Goal: Task Accomplishment & Management: Use online tool/utility

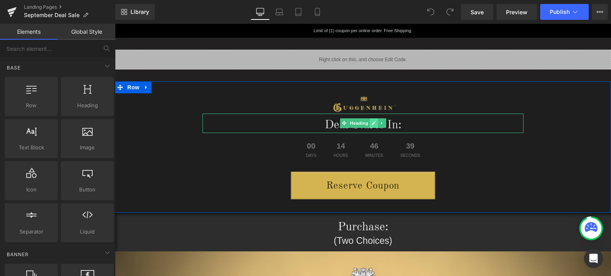
click at [372, 125] on link at bounding box center [374, 124] width 8 height 10
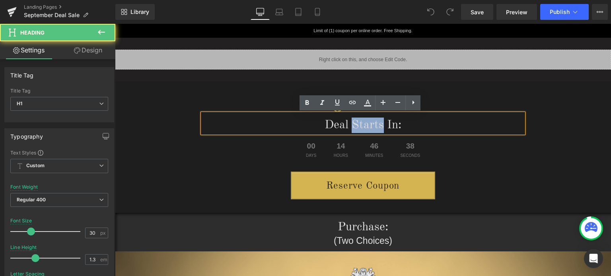
click at [350, 125] on h1 "Deal Starts In:" at bounding box center [362, 126] width 321 height 16
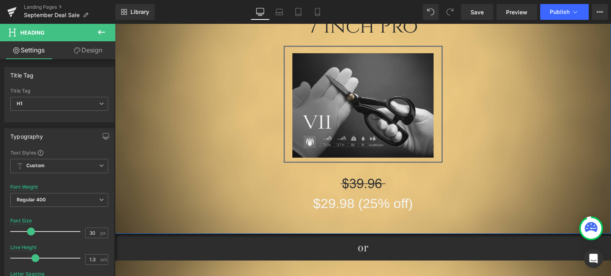
scroll to position [159, 0]
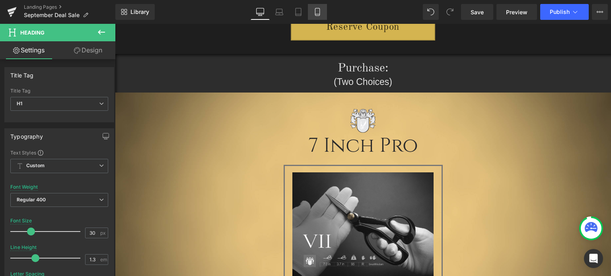
click at [318, 11] on icon at bounding box center [317, 12] width 8 height 8
type input "42"
type input "1.42"
type input "#2b2b2b"
type input "100"
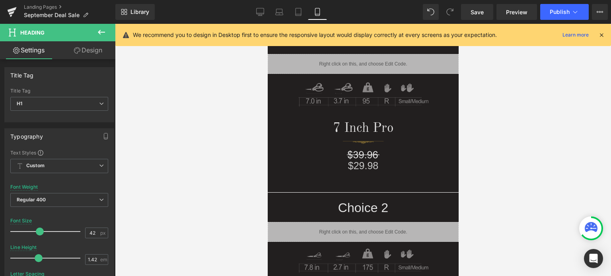
scroll to position [0, 0]
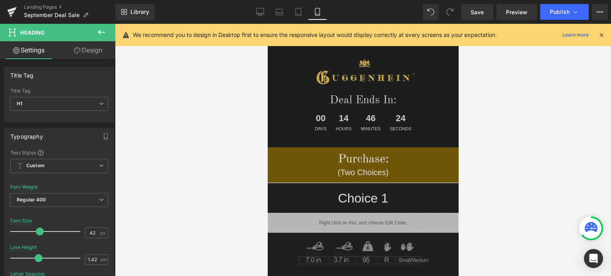
click at [601, 33] on icon at bounding box center [601, 34] width 7 height 7
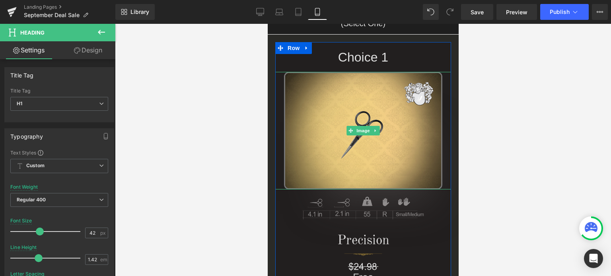
scroll to position [761, 0]
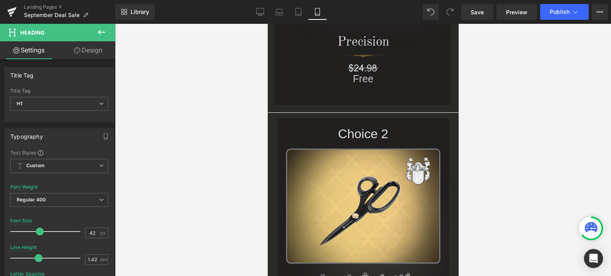
click at [100, 31] on icon at bounding box center [102, 32] width 10 height 10
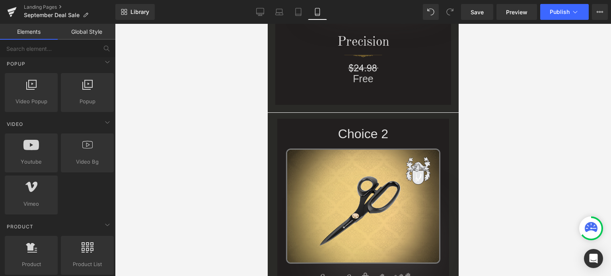
scroll to position [637, 0]
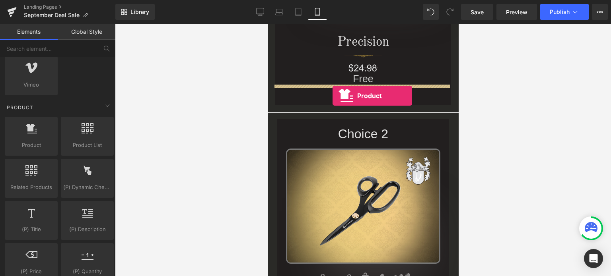
drag, startPoint x: 295, startPoint y: 160, endPoint x: 332, endPoint y: 96, distance: 74.3
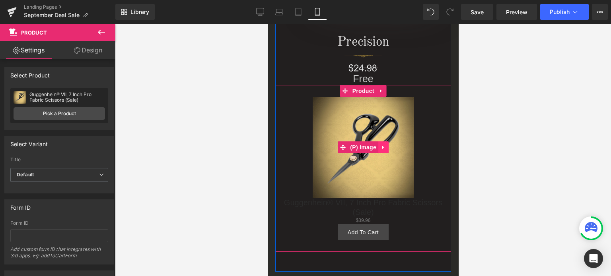
click at [382, 147] on icon at bounding box center [383, 148] width 2 height 4
click at [385, 148] on icon at bounding box center [388, 148] width 6 height 6
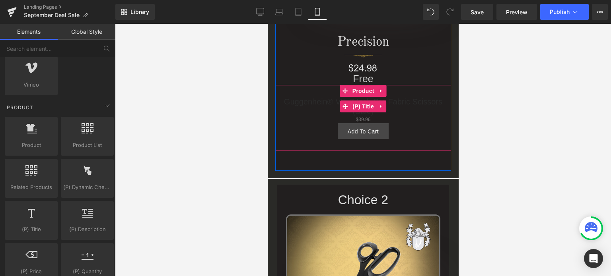
click at [380, 107] on icon at bounding box center [381, 107] width 2 height 4
click at [383, 107] on icon at bounding box center [386, 107] width 6 height 6
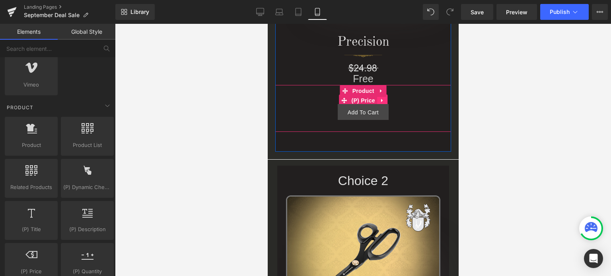
click at [379, 101] on icon at bounding box center [382, 101] width 6 height 6
click at [384, 100] on icon at bounding box center [387, 101] width 6 height 6
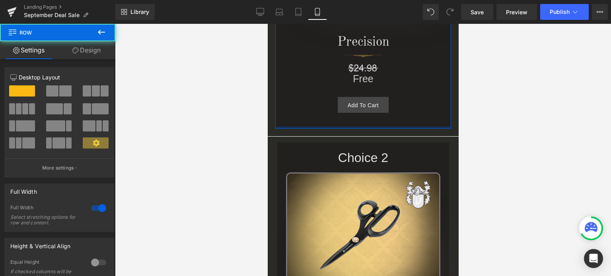
drag, startPoint x: 381, startPoint y: 144, endPoint x: 385, endPoint y: 119, distance: 25.8
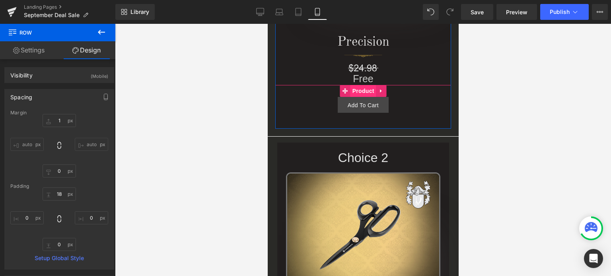
click at [359, 90] on span "Product" at bounding box center [363, 91] width 26 height 12
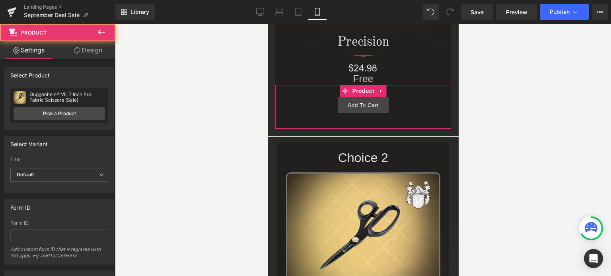
drag, startPoint x: 90, startPoint y: 53, endPoint x: 52, endPoint y: 99, distance: 60.0
click at [90, 53] on link "Design" at bounding box center [88, 50] width 58 height 18
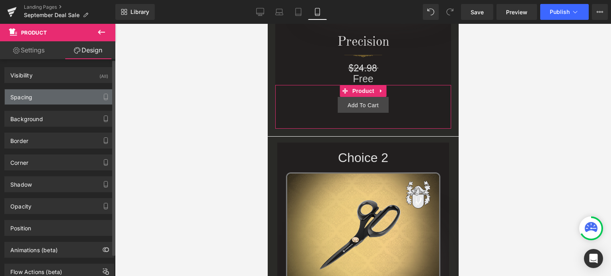
click at [52, 99] on div "Spacing" at bounding box center [59, 97] width 109 height 15
type input "0"
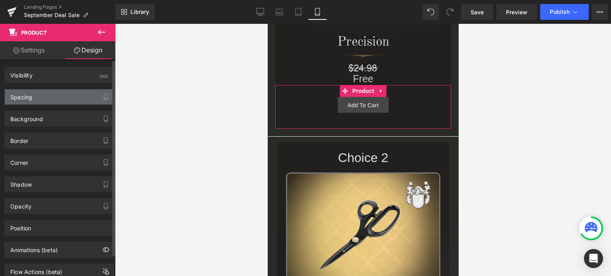
type input "30"
type input "10"
type input "30"
type input "10"
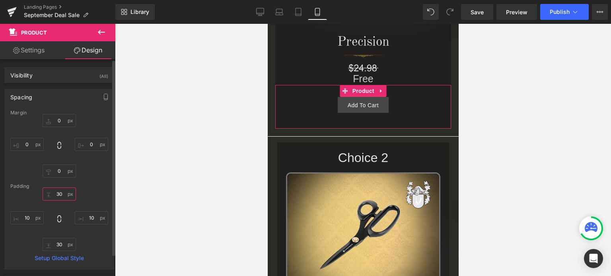
click at [65, 195] on input "30" at bounding box center [59, 194] width 33 height 13
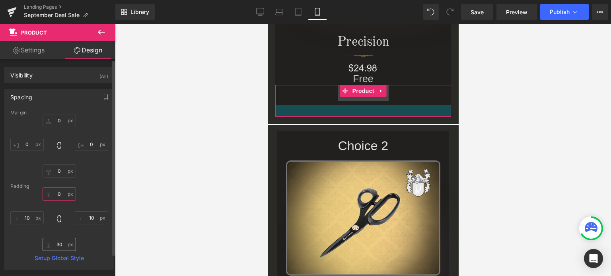
type input "0"
click at [63, 246] on input "30" at bounding box center [59, 244] width 33 height 13
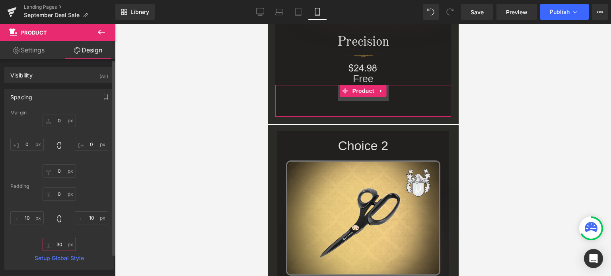
type input "0"
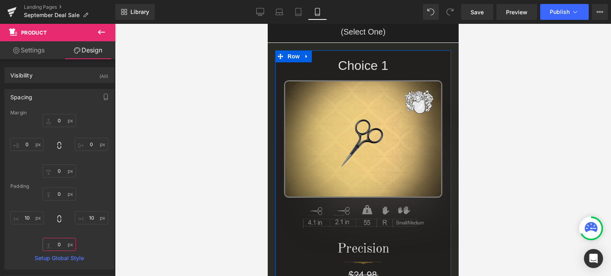
scroll to position [523, 0]
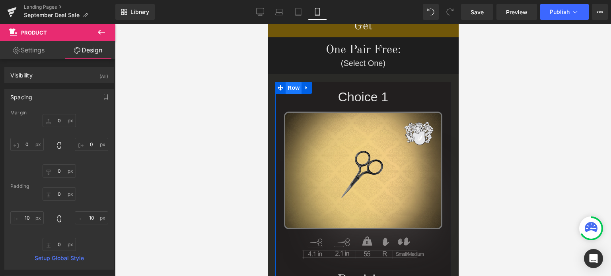
click at [287, 89] on span "Row" at bounding box center [293, 88] width 16 height 12
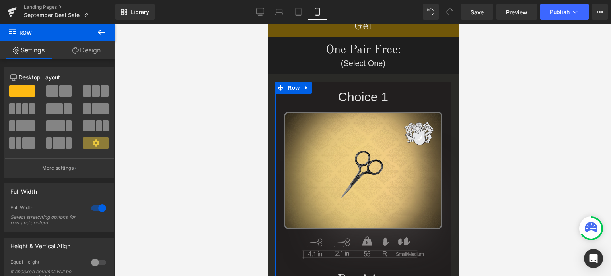
click at [93, 54] on link "Design" at bounding box center [87, 50] width 58 height 18
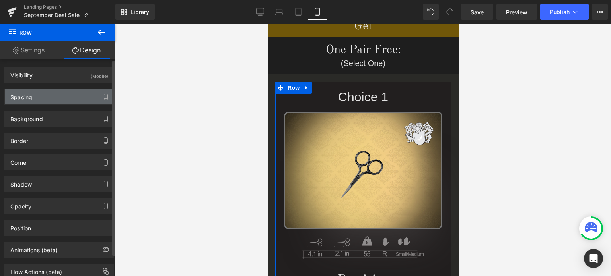
type input "1"
type input "0"
type input "18"
type input "0"
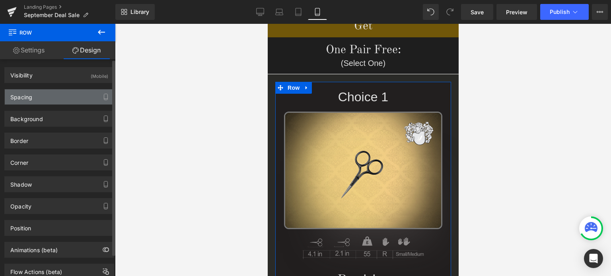
type input "0"
click at [48, 95] on div "Spacing" at bounding box center [59, 97] width 109 height 15
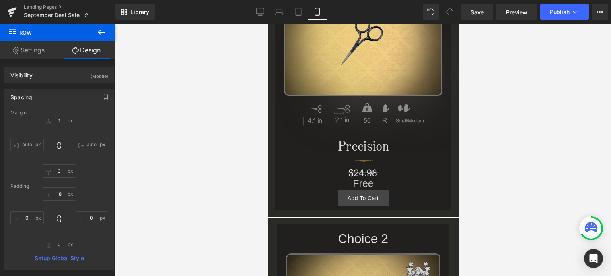
scroll to position [722, 0]
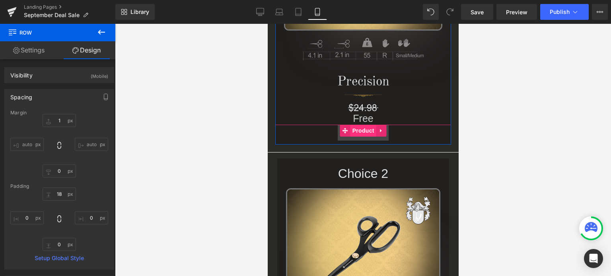
click at [360, 132] on span "Product" at bounding box center [363, 131] width 26 height 12
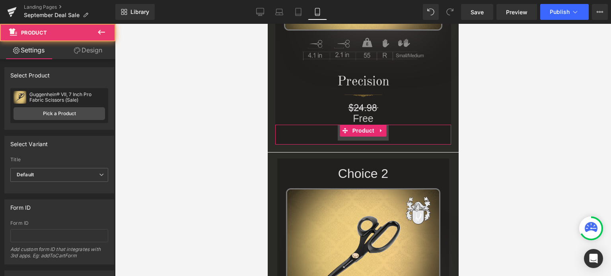
click at [92, 49] on link "Design" at bounding box center [88, 50] width 58 height 18
click at [0, 0] on div "Spacing" at bounding box center [0, 0] width 0 height 0
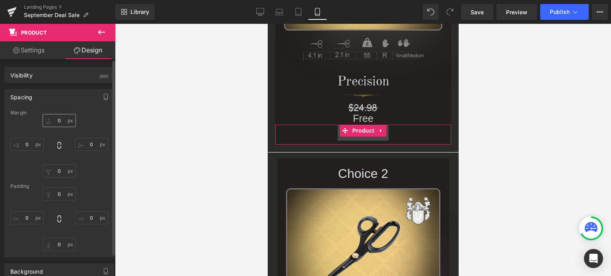
type input "0"
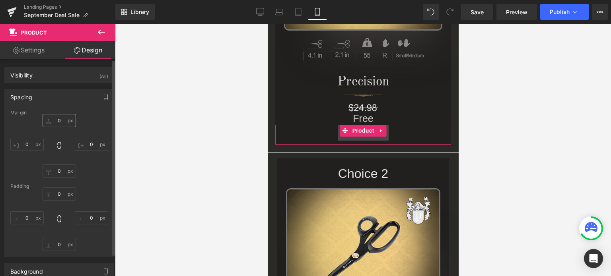
type input "10"
type input "0"
type input "10"
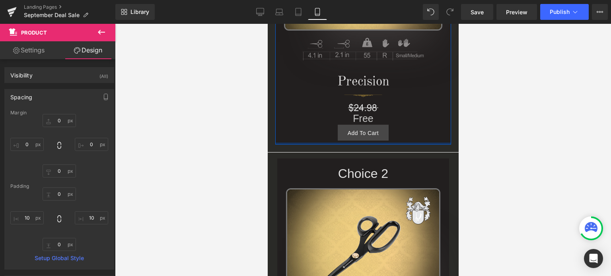
click at [307, 143] on div at bounding box center [363, 144] width 176 height 2
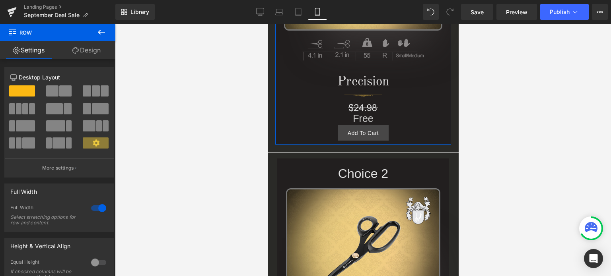
click at [90, 51] on link "Design" at bounding box center [87, 50] width 58 height 18
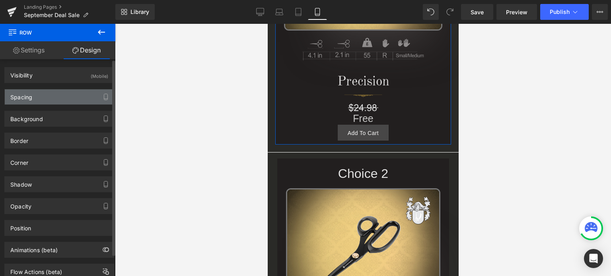
click at [43, 95] on div "Spacing" at bounding box center [59, 97] width 109 height 15
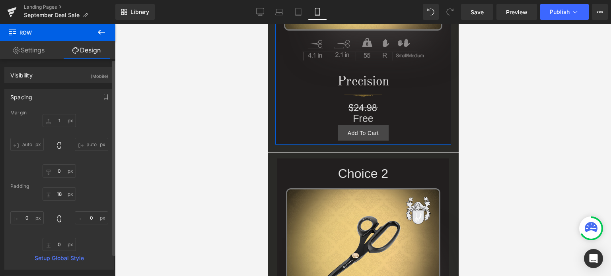
type input "1"
type input "0"
type input "18"
type input "0"
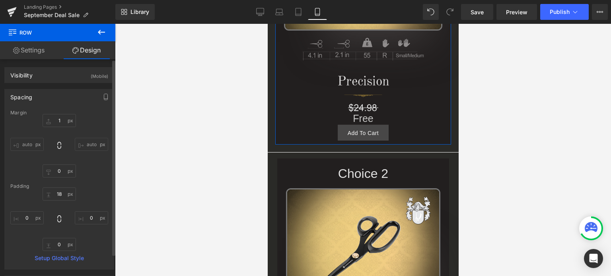
type input "0"
click at [363, 140] on div "Add To Cart (P) Cart Button" at bounding box center [363, 135] width 168 height 20
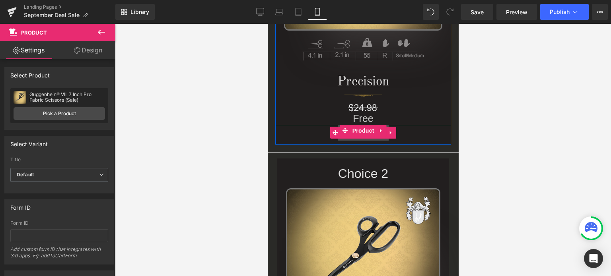
click at [382, 139] on button "Add To Cart" at bounding box center [362, 133] width 51 height 16
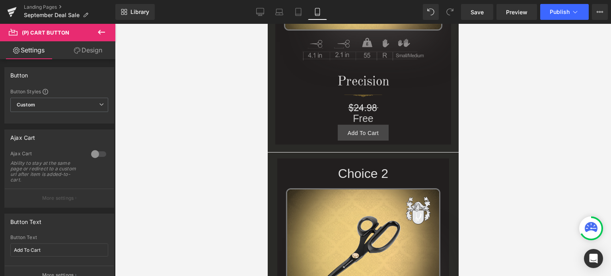
click at [94, 52] on link "Design" at bounding box center [88, 50] width 58 height 18
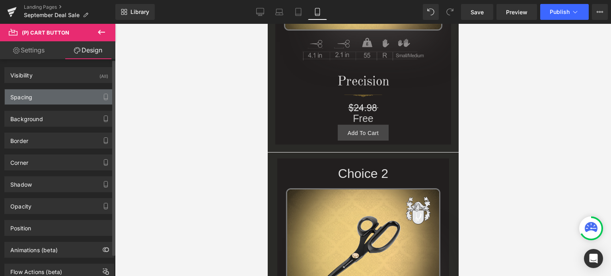
type input "0"
type input "6"
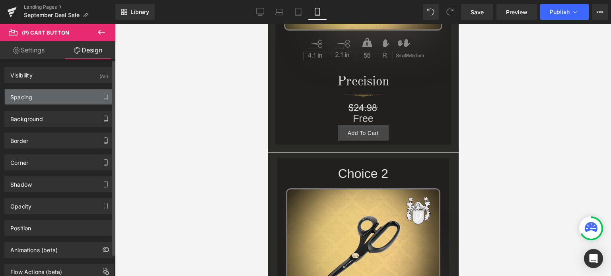
type input "25"
type input "4"
type input "25"
click at [54, 95] on div "Spacing" at bounding box center [59, 97] width 109 height 15
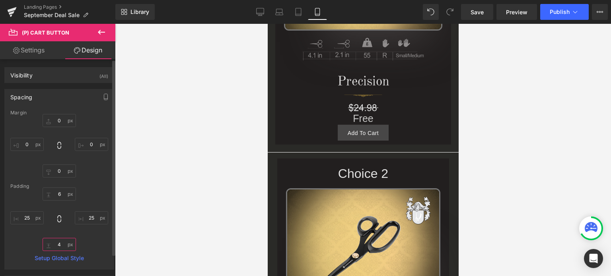
click at [64, 244] on input "4" at bounding box center [59, 244] width 33 height 13
type input "4"
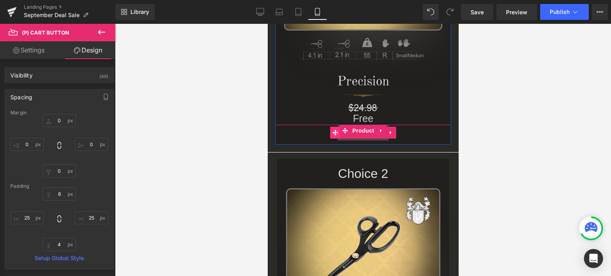
click at [332, 132] on icon at bounding box center [335, 133] width 6 height 6
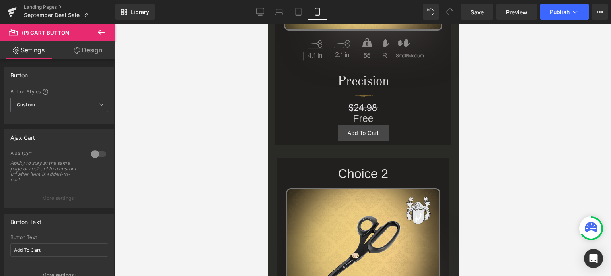
click at [97, 52] on link "Design" at bounding box center [88, 50] width 58 height 18
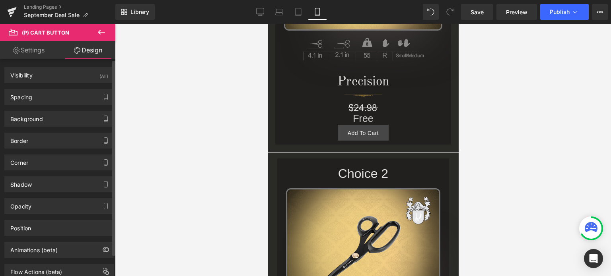
type input "0"
type input "6"
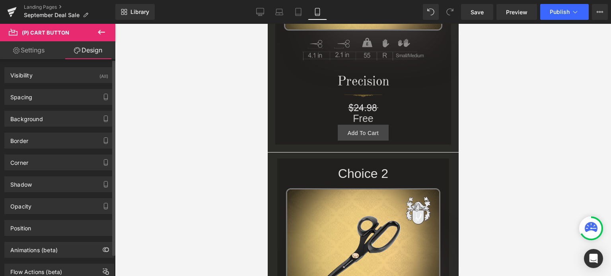
type input "25"
type input "4"
type input "25"
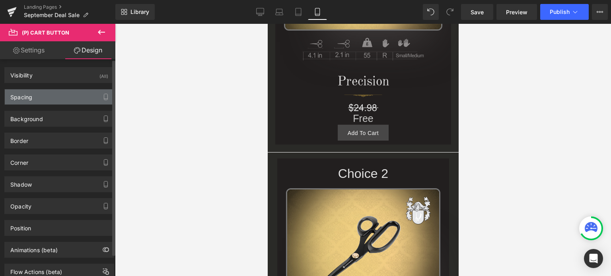
click at [55, 93] on div "Spacing" at bounding box center [59, 97] width 109 height 15
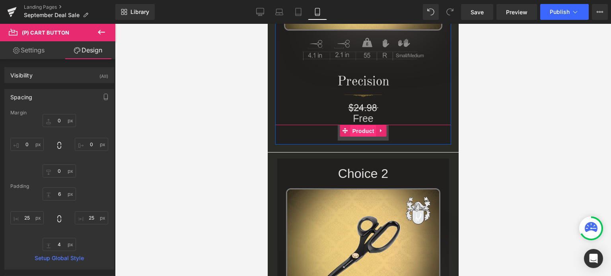
click at [360, 133] on span "Product" at bounding box center [363, 131] width 26 height 12
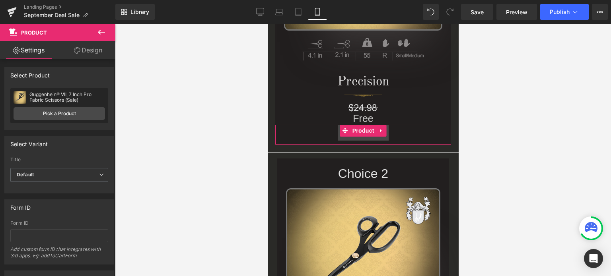
click at [91, 48] on link "Design" at bounding box center [88, 50] width 58 height 18
click at [0, 0] on div "Spacing" at bounding box center [0, 0] width 0 height 0
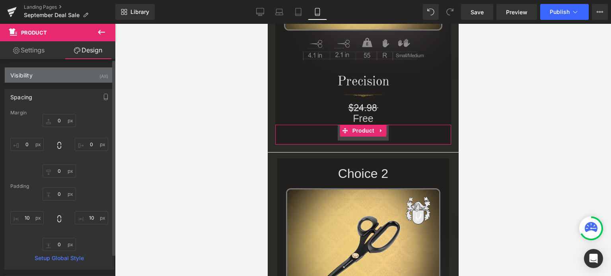
type input "0"
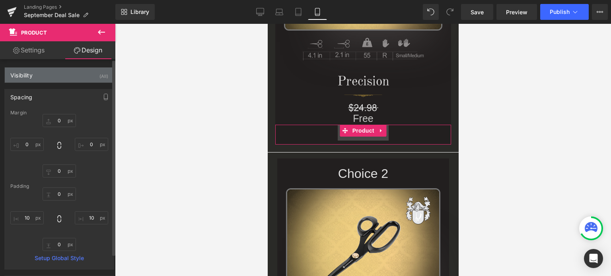
type input "10"
type input "0"
type input "10"
click at [61, 244] on input "0" at bounding box center [59, 244] width 33 height 13
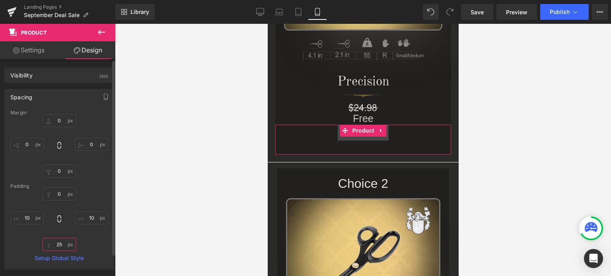
click at [64, 245] on input "25" at bounding box center [59, 244] width 33 height 13
drag, startPoint x: 61, startPoint y: 244, endPoint x: 52, endPoint y: 244, distance: 9.2
click at [52, 244] on input "25" at bounding box center [59, 244] width 33 height 13
type input "0"
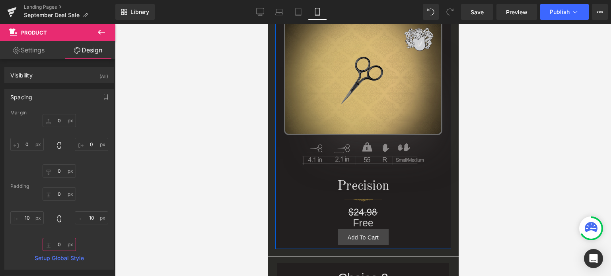
scroll to position [642, 0]
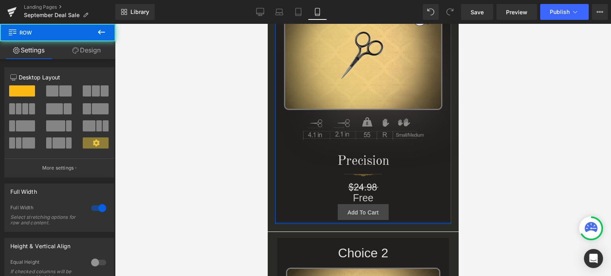
click at [364, 220] on div "Choice 1 Heading Image Image Precision Heading Image Image Free Heading Add To …" at bounding box center [362, 93] width 191 height 277
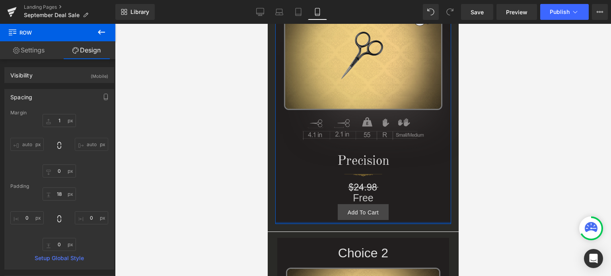
click at [326, 223] on div at bounding box center [363, 223] width 176 height 2
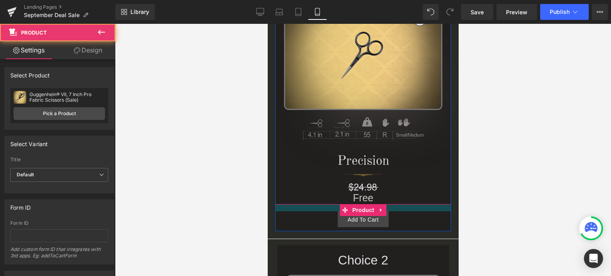
drag, startPoint x: 403, startPoint y: 204, endPoint x: 786, endPoint y: 206, distance: 382.3
click at [401, 211] on div at bounding box center [363, 207] width 176 height 7
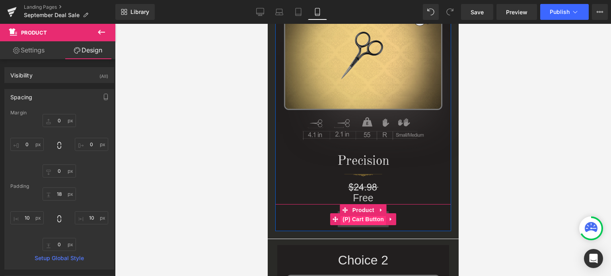
click at [358, 221] on span "(P) Cart Button" at bounding box center [362, 220] width 45 height 12
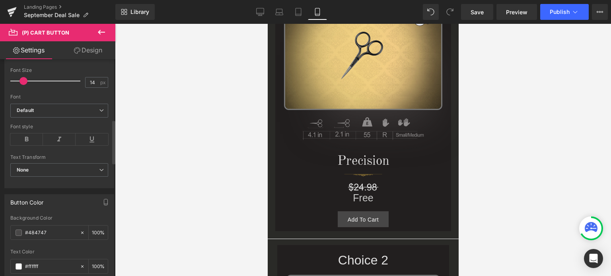
scroll to position [398, 0]
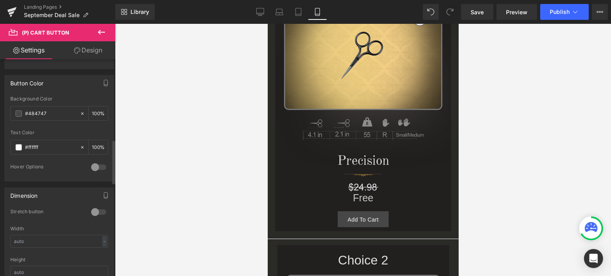
click at [92, 212] on div at bounding box center [98, 212] width 19 height 13
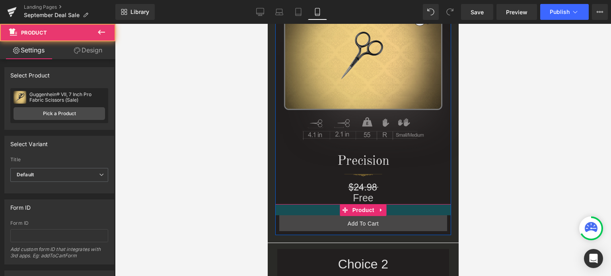
click at [385, 213] on div at bounding box center [363, 209] width 176 height 11
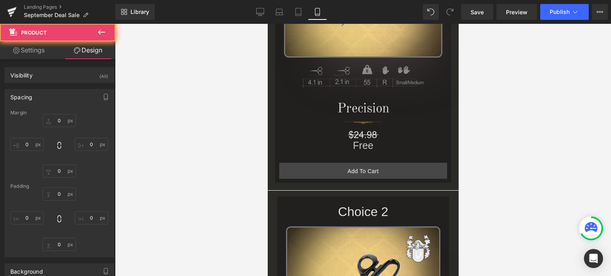
type input "0"
type input "28"
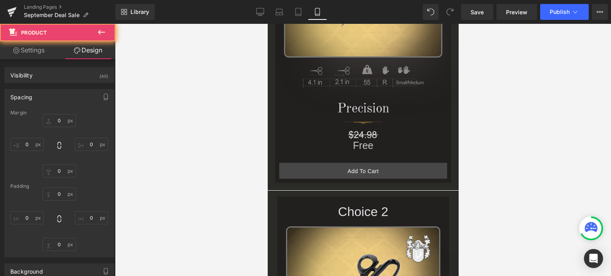
type input "10"
type input "0"
type input "10"
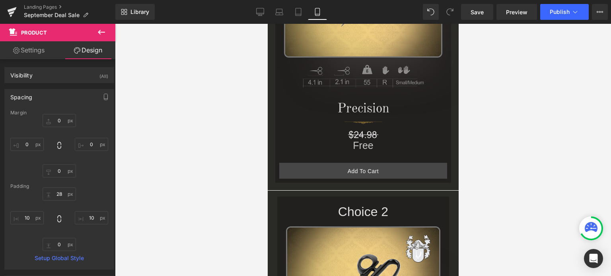
scroll to position [722, 0]
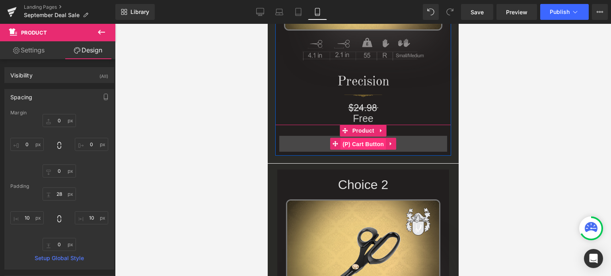
click at [361, 143] on span "(P) Cart Button" at bounding box center [362, 144] width 45 height 12
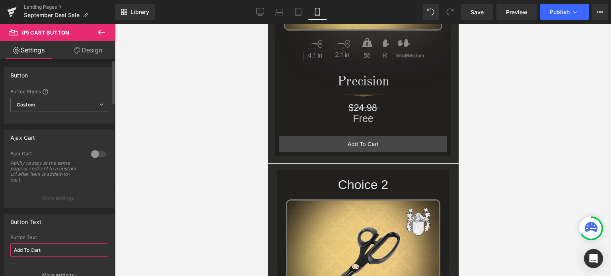
drag, startPoint x: 50, startPoint y: 250, endPoint x: 14, endPoint y: 250, distance: 35.8
click at [13, 250] on input "Add To Cart" at bounding box center [59, 250] width 98 height 13
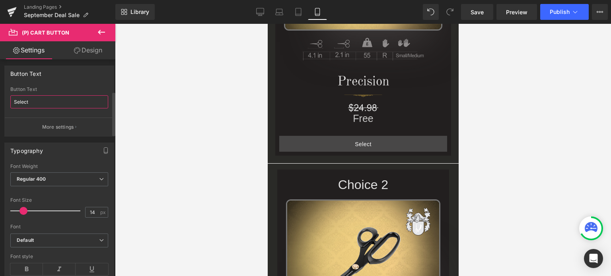
scroll to position [159, 0]
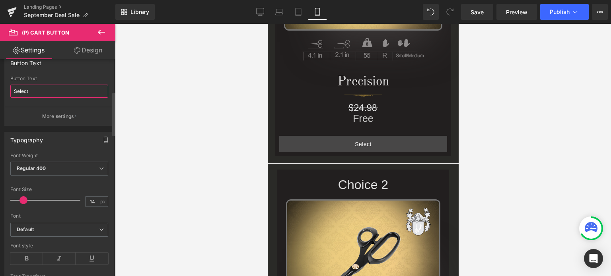
type input "Select"
type input "19"
click at [27, 198] on span at bounding box center [27, 201] width 8 height 8
click at [498, 115] on div at bounding box center [363, 150] width 496 height 253
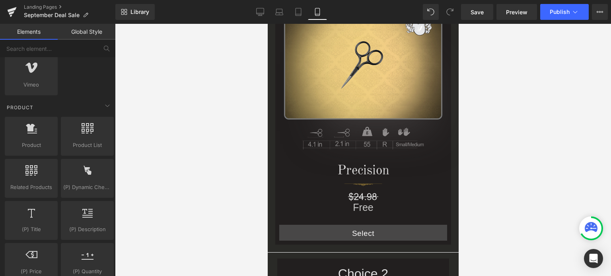
scroll to position [716, 0]
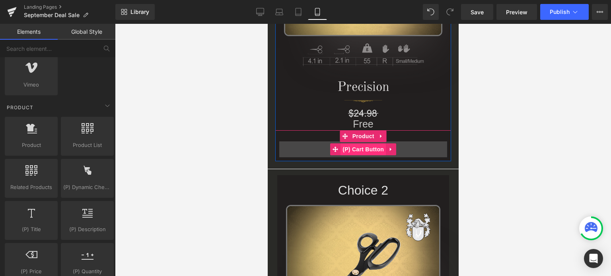
click at [360, 150] on span "(P) Cart Button" at bounding box center [362, 150] width 45 height 12
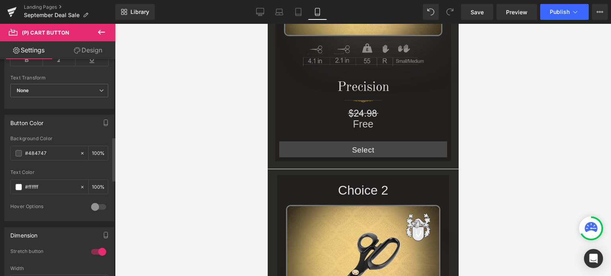
scroll to position [477, 0]
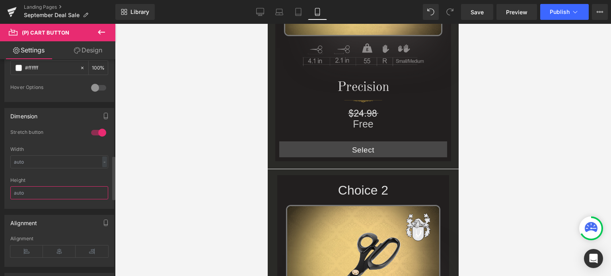
click at [22, 189] on input "text" at bounding box center [59, 193] width 98 height 13
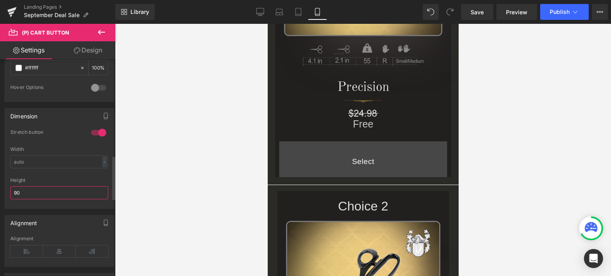
click at [13, 190] on input "90" at bounding box center [59, 193] width 98 height 13
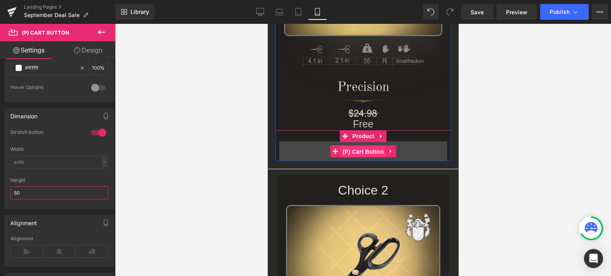
click at [363, 153] on span "(P) Cart Button" at bounding box center [362, 152] width 45 height 12
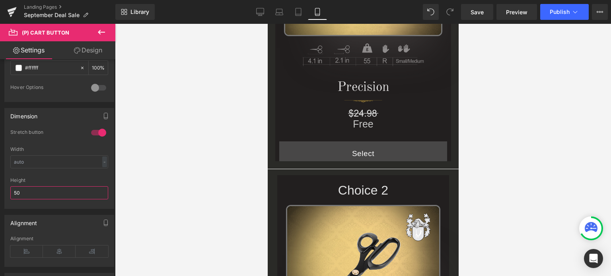
type input "50"
click at [96, 50] on link "Design" at bounding box center [88, 50] width 58 height 18
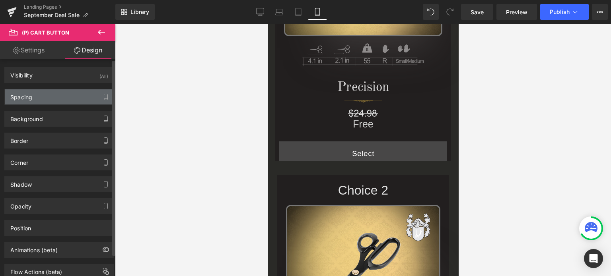
click at [59, 99] on div "Spacing" at bounding box center [59, 97] width 109 height 15
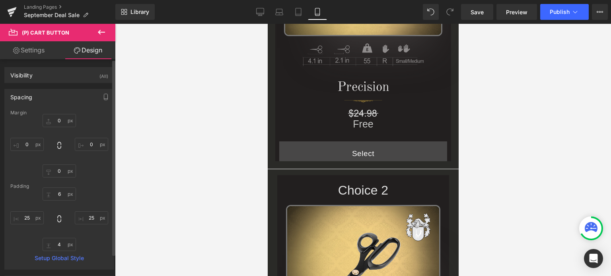
type input "0"
type input "6"
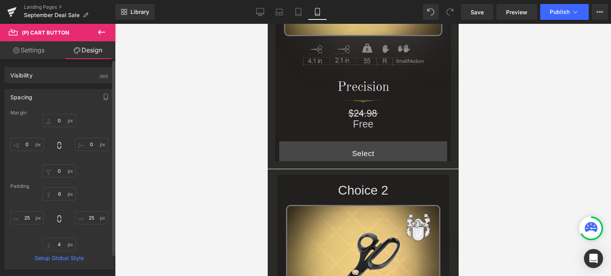
type input "25"
type input "4"
type input "25"
click at [61, 195] on input "6" at bounding box center [59, 194] width 33 height 13
type input "0"
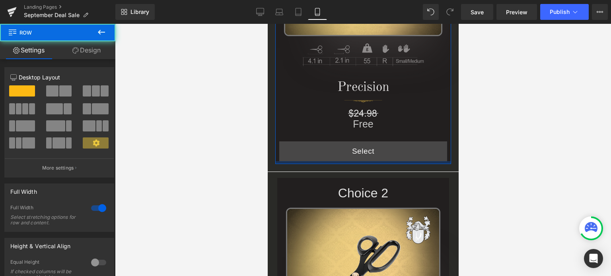
click at [366, 163] on div at bounding box center [363, 163] width 176 height 3
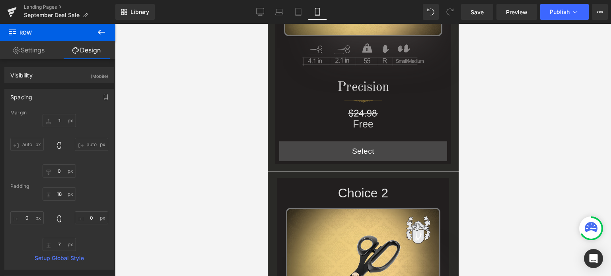
type input "1"
type input "0"
type input "18"
type input "0"
type input "7"
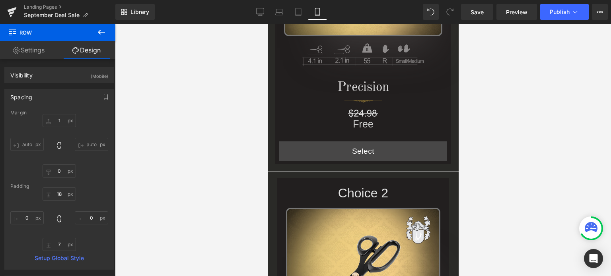
type input "0"
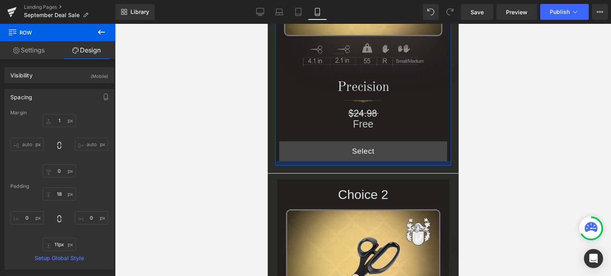
type input "10px"
click at [362, 164] on div at bounding box center [363, 164] width 176 height 4
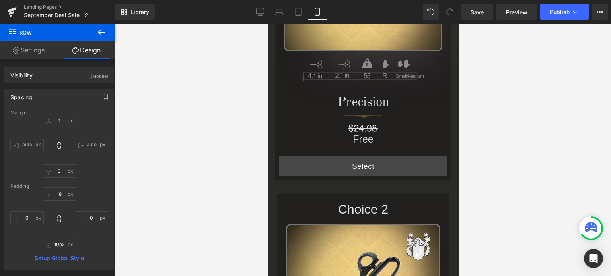
scroll to position [740, 0]
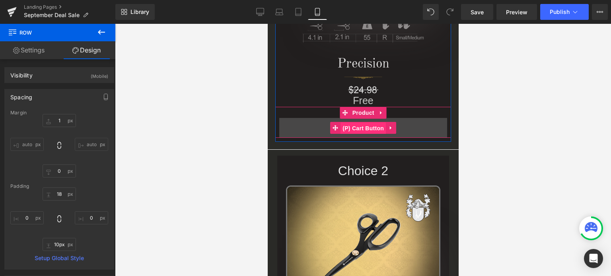
click at [366, 130] on span "(P) Cart Button" at bounding box center [362, 129] width 45 height 12
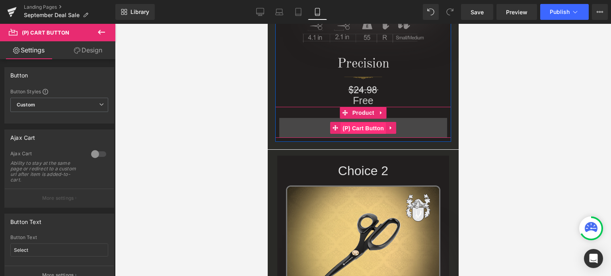
click at [357, 127] on span "(P) Cart Button" at bounding box center [362, 129] width 45 height 12
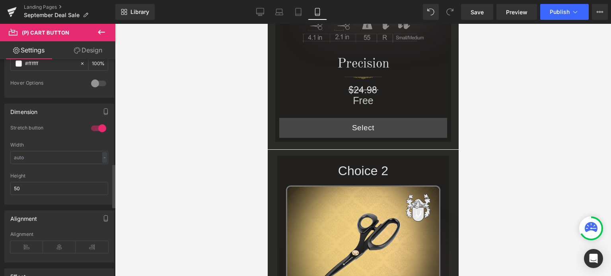
scroll to position [517, 0]
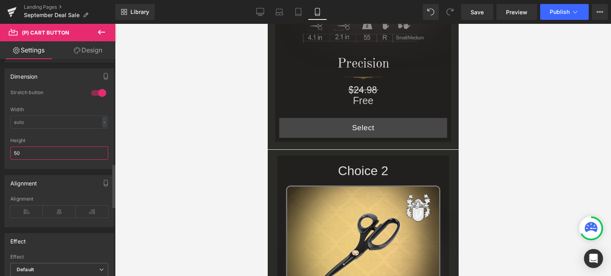
click at [20, 150] on input "50" at bounding box center [59, 153] width 98 height 13
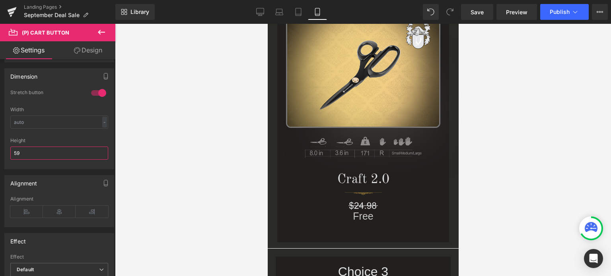
scroll to position [745, 0]
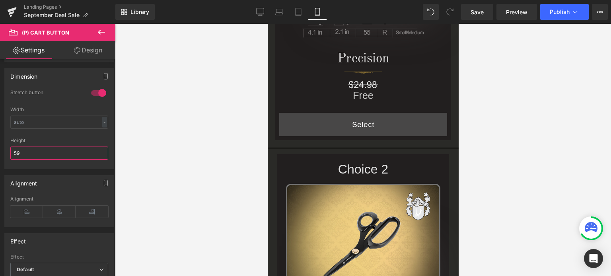
type input "59"
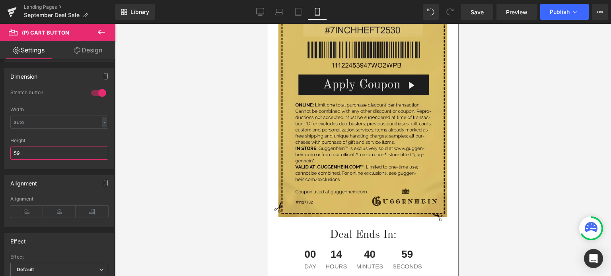
scroll to position [1648, 0]
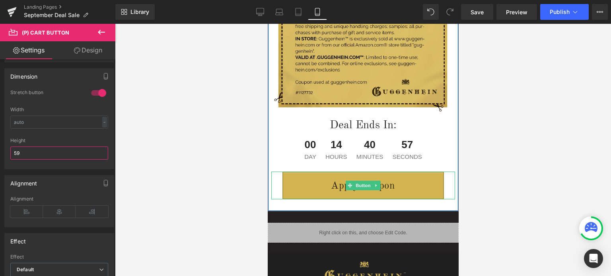
drag, startPoint x: 360, startPoint y: 185, endPoint x: 311, endPoint y: 179, distance: 49.7
click at [360, 185] on span "Button" at bounding box center [363, 186] width 18 height 10
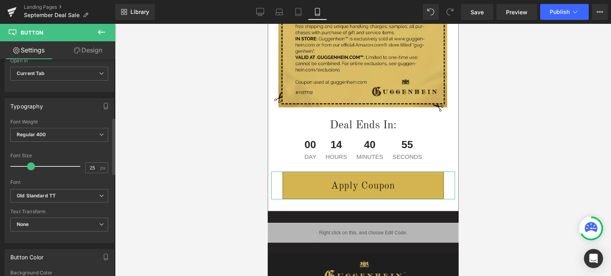
scroll to position [358, 0]
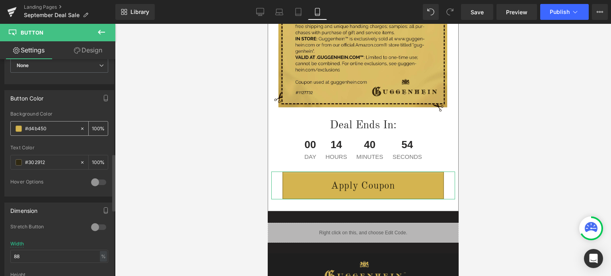
click at [54, 127] on input "#d4b450" at bounding box center [50, 129] width 51 height 9
drag, startPoint x: 54, startPoint y: 127, endPoint x: 23, endPoint y: 127, distance: 31.0
click at [23, 127] on div "#d4b450" at bounding box center [45, 129] width 69 height 14
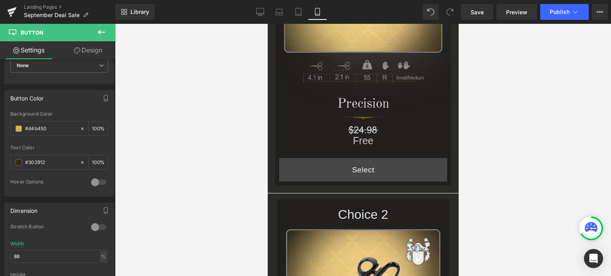
scroll to position [693, 0]
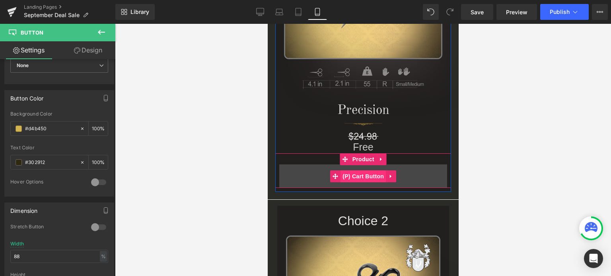
click at [364, 176] on span "(P) Cart Button" at bounding box center [362, 177] width 45 height 12
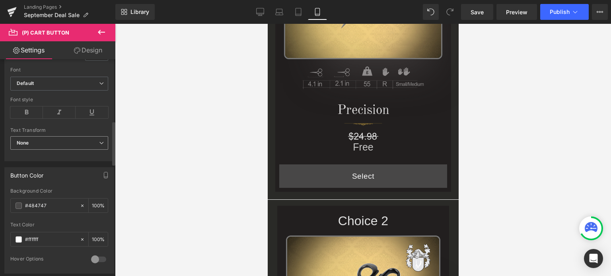
scroll to position [318, 0]
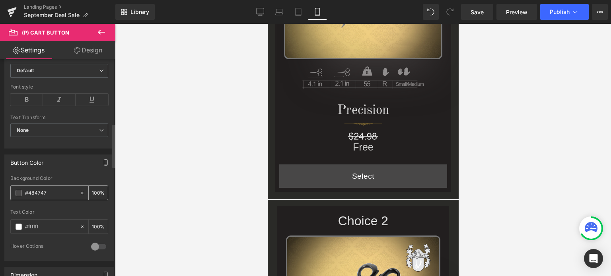
click at [55, 192] on input "#484747" at bounding box center [50, 193] width 51 height 9
drag, startPoint x: 30, startPoint y: 192, endPoint x: 19, endPoint y: 192, distance: 10.4
click at [19, 192] on div "#484747" at bounding box center [45, 193] width 69 height 14
paste input "d4b450"
type input "#d4b450"
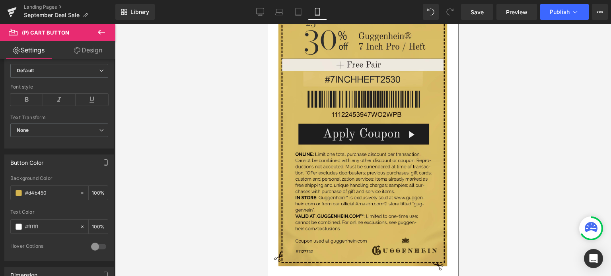
scroll to position [1767, 0]
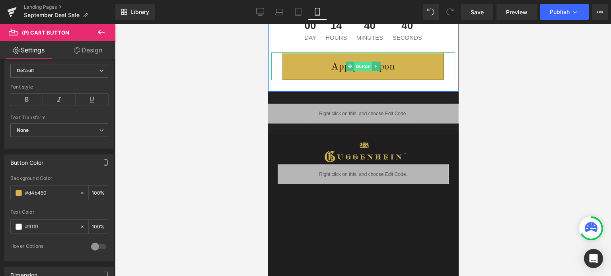
click at [360, 64] on span "Button" at bounding box center [363, 67] width 18 height 10
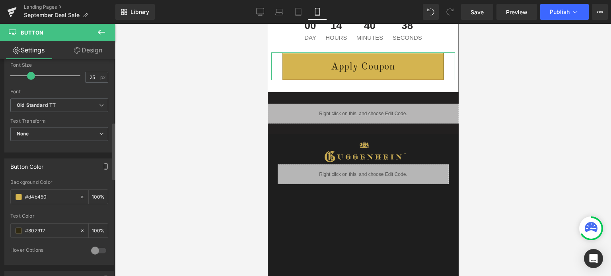
scroll to position [318, 0]
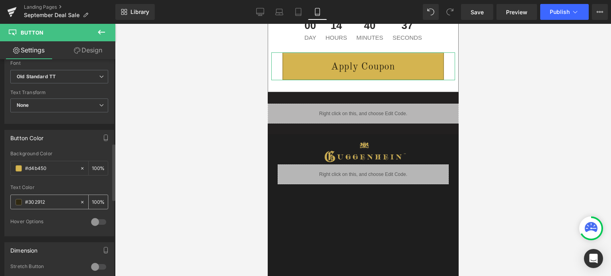
drag, startPoint x: 58, startPoint y: 200, endPoint x: 25, endPoint y: 202, distance: 32.3
click at [25, 202] on input "#302912" at bounding box center [50, 202] width 51 height 9
click at [75, 181] on div at bounding box center [59, 182] width 98 height 5
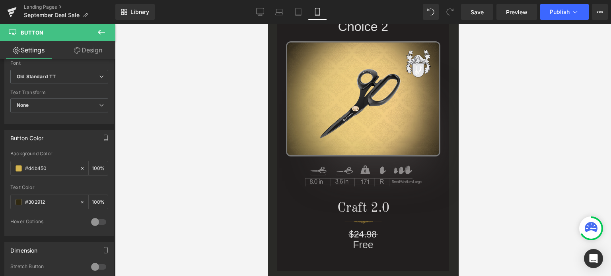
scroll to position [773, 0]
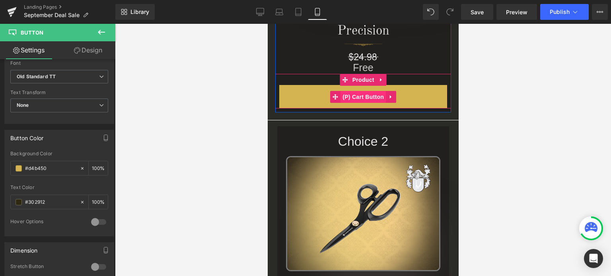
click at [362, 96] on span "(P) Cart Button" at bounding box center [362, 97] width 45 height 12
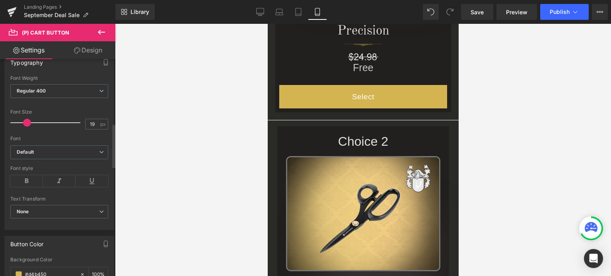
scroll to position [318, 0]
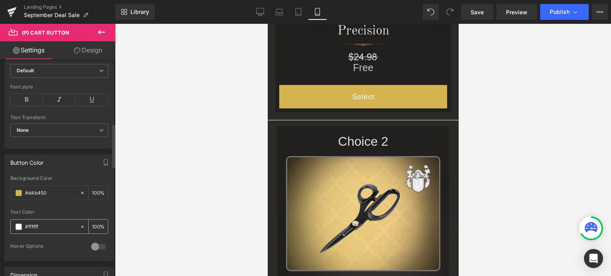
click at [41, 223] on input "#ffffff" at bounding box center [50, 227] width 51 height 9
drag, startPoint x: 38, startPoint y: 224, endPoint x: 21, endPoint y: 224, distance: 17.1
click at [21, 224] on div "#ffffff" at bounding box center [45, 227] width 69 height 14
paste input "302912"
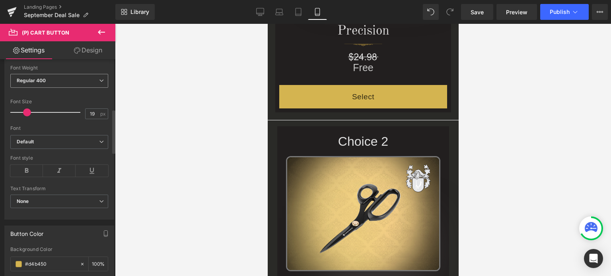
scroll to position [278, 0]
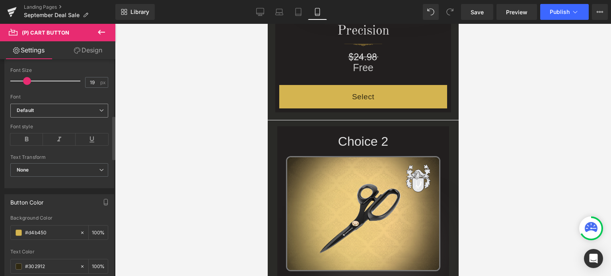
type input "#302912"
click at [77, 110] on b "Default" at bounding box center [58, 110] width 82 height 7
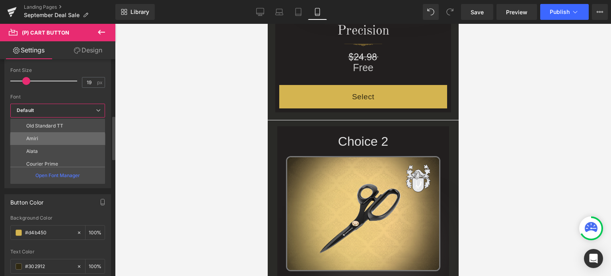
scroll to position [0, 0]
click at [58, 135] on p "Old Standard TT" at bounding box center [44, 138] width 37 height 6
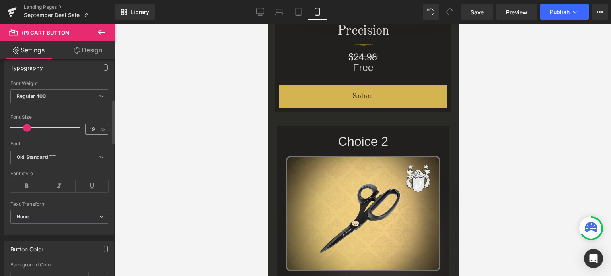
scroll to position [199, 0]
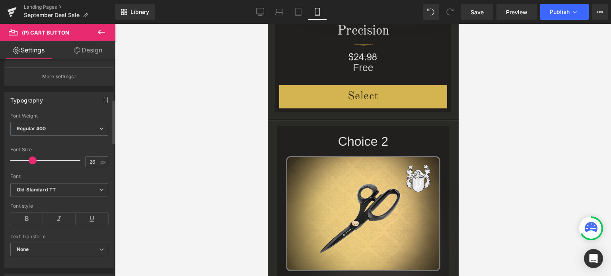
type input "25"
drag, startPoint x: 27, startPoint y: 160, endPoint x: 31, endPoint y: 159, distance: 4.1
click at [31, 159] on span at bounding box center [31, 161] width 8 height 8
click at [92, 49] on link "Design" at bounding box center [88, 50] width 58 height 18
click at [0, 0] on div "Spacing" at bounding box center [0, 0] width 0 height 0
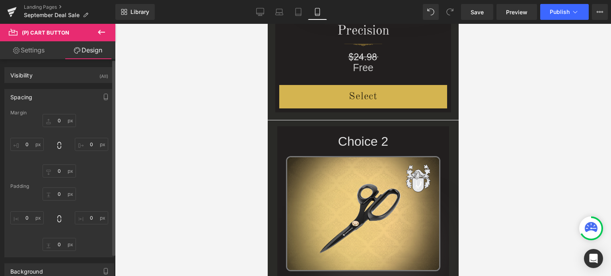
type input "0"
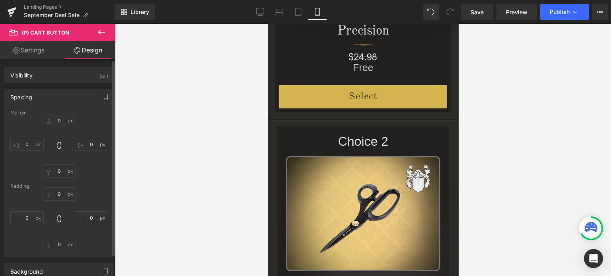
type input "25"
type input "4"
type input "25"
click at [61, 196] on input "0" at bounding box center [59, 194] width 33 height 13
type input "2"
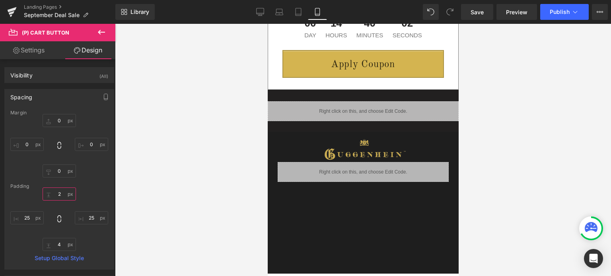
scroll to position [1761, 0]
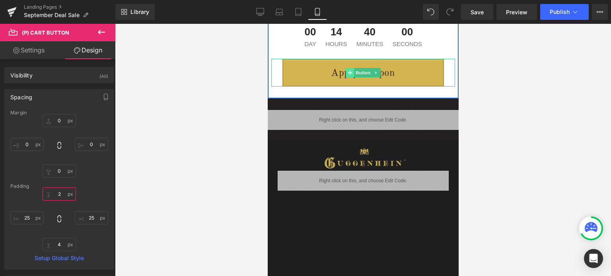
drag, startPoint x: 360, startPoint y: 73, endPoint x: 349, endPoint y: 70, distance: 12.4
click at [360, 73] on span "Button" at bounding box center [363, 73] width 18 height 10
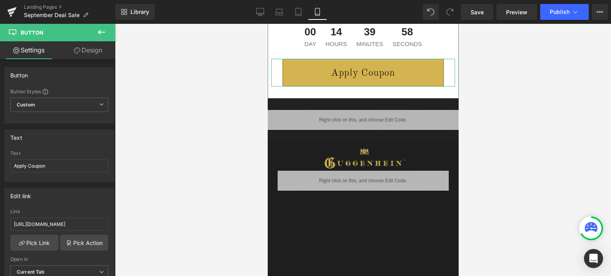
click at [95, 53] on link "Design" at bounding box center [88, 50] width 58 height 18
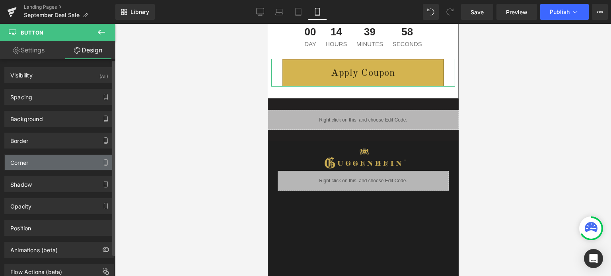
type input "#ab9241"
type input "100"
type input "2"
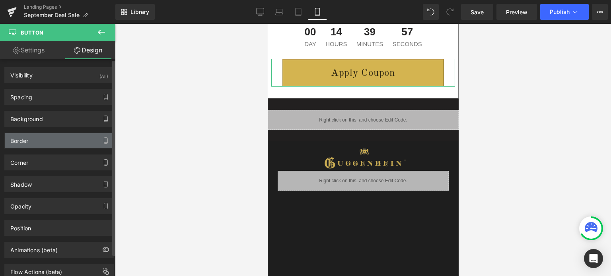
click at [35, 140] on div "Border" at bounding box center [59, 140] width 109 height 15
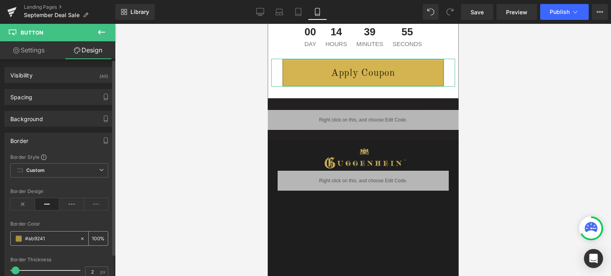
click at [55, 237] on input "#ab9241" at bounding box center [50, 239] width 51 height 9
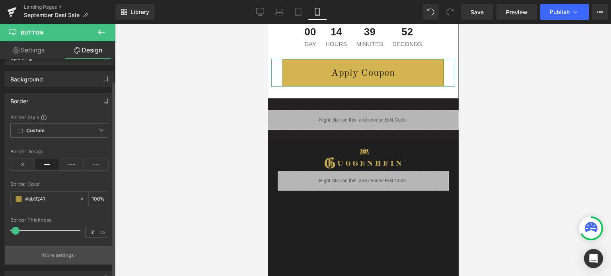
click at [55, 253] on p "More settings" at bounding box center [58, 255] width 32 height 7
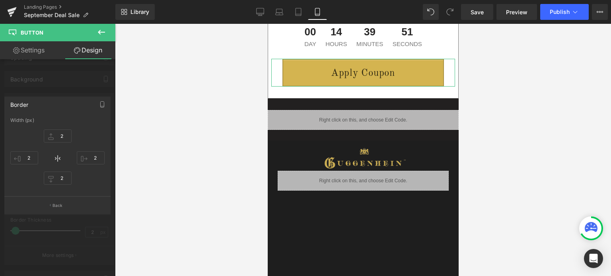
click at [62, 202] on button "Back" at bounding box center [57, 206] width 106 height 18
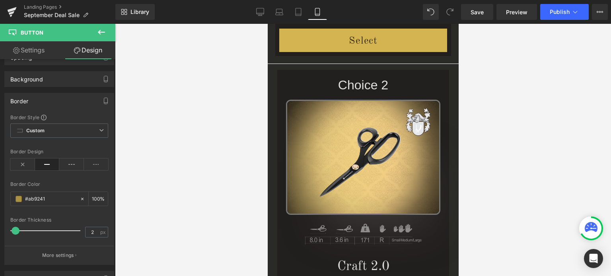
scroll to position [726, 0]
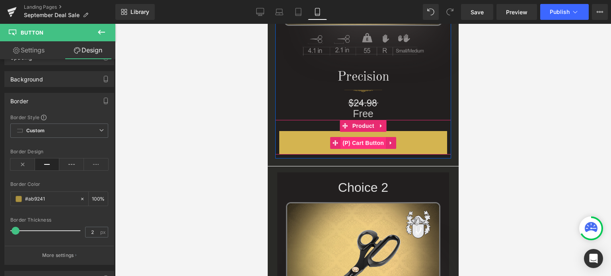
click at [366, 142] on span "(P) Cart Button" at bounding box center [362, 143] width 45 height 12
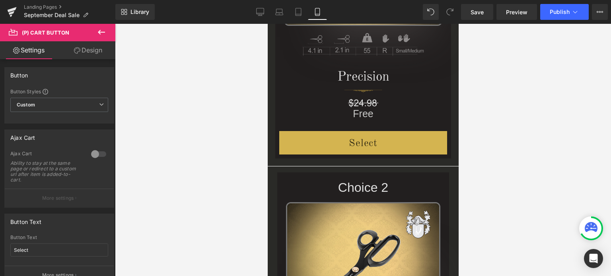
click at [92, 48] on link "Design" at bounding box center [88, 50] width 58 height 18
click at [0, 0] on div "Border" at bounding box center [0, 0] width 0 height 0
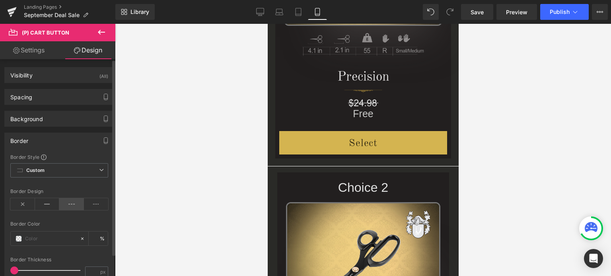
type input "#302912"
type input "100"
type input "0"
click at [44, 201] on icon at bounding box center [47, 205] width 25 height 12
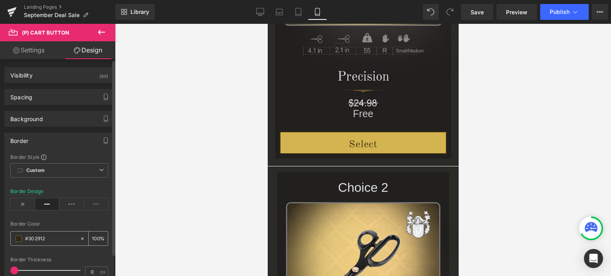
click at [49, 238] on input "#302912" at bounding box center [50, 239] width 51 height 9
paste input "ab9241"
type input "#ab9241"
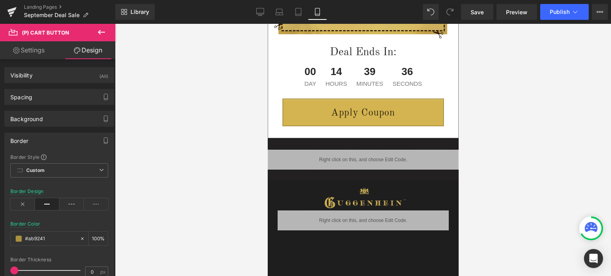
scroll to position [1711, 0]
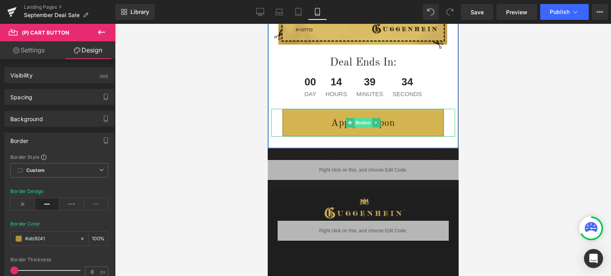
click at [359, 121] on span "Button" at bounding box center [363, 123] width 18 height 10
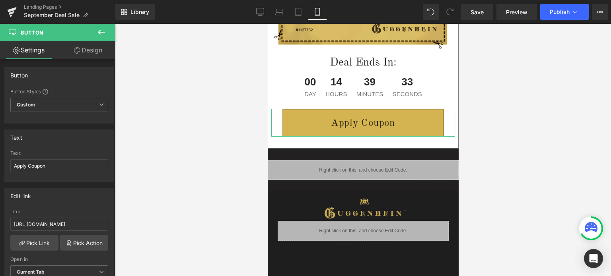
click at [90, 49] on link "Design" at bounding box center [88, 50] width 58 height 18
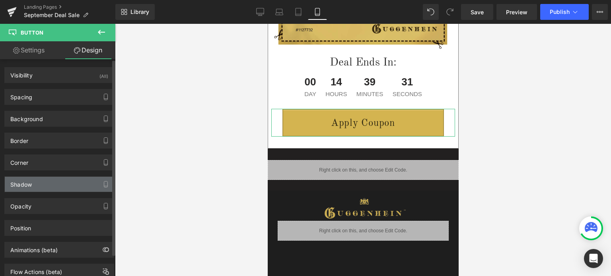
click at [44, 189] on div "Shadow" at bounding box center [59, 184] width 109 height 15
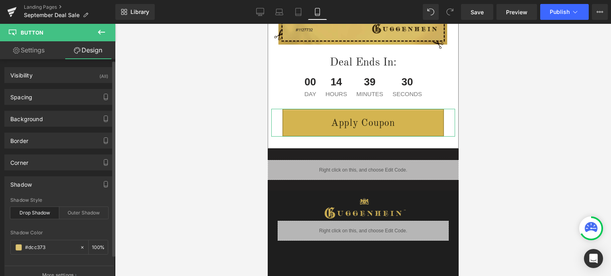
scroll to position [40, 0]
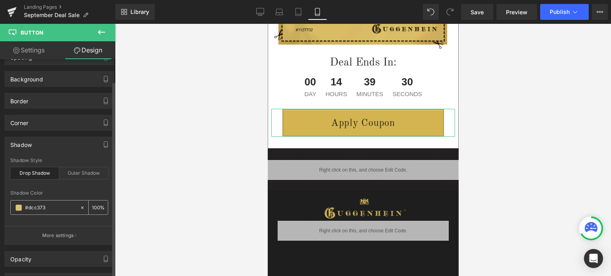
click at [51, 204] on input "#dcc373" at bounding box center [50, 208] width 51 height 9
click at [70, 193] on div "Shadow Color" at bounding box center [59, 194] width 98 height 6
click at [64, 234] on p "More settings" at bounding box center [58, 235] width 32 height 7
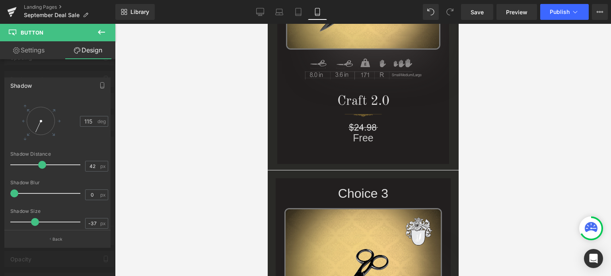
scroll to position [716, 0]
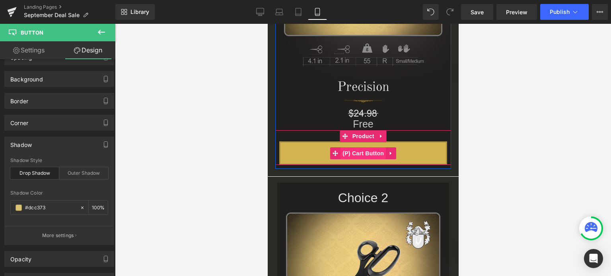
click at [363, 154] on span "(P) Cart Button" at bounding box center [362, 154] width 45 height 12
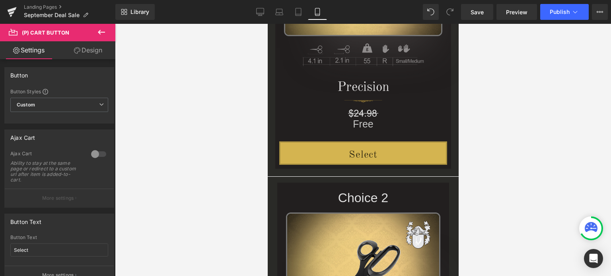
click at [92, 50] on link "Design" at bounding box center [88, 50] width 58 height 18
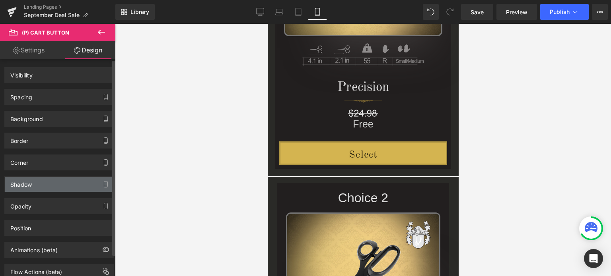
click at [43, 186] on div "Shadow" at bounding box center [59, 184] width 109 height 15
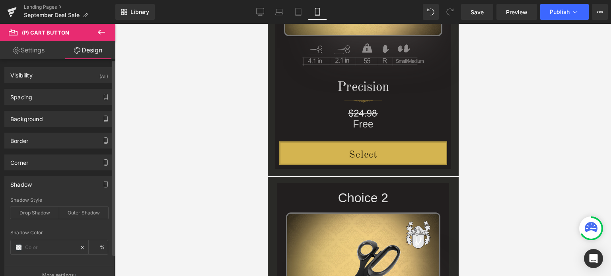
type input "#333333"
type input "100"
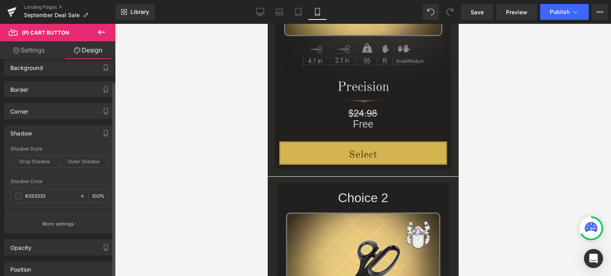
scroll to position [80, 0]
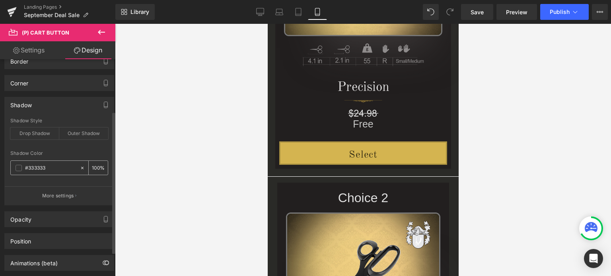
click at [49, 166] on input "#333333" at bounding box center [50, 168] width 51 height 9
paste input "dcc37"
type input "#dcc373"
click at [39, 133] on div "Drop Shadow" at bounding box center [34, 134] width 49 height 12
type input "45"
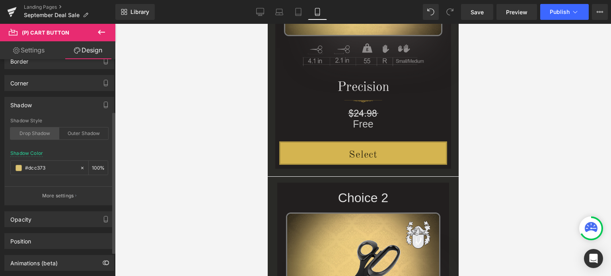
type input "14"
type input "10"
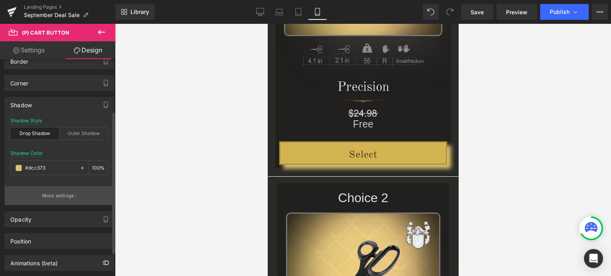
click at [56, 194] on p "More settings" at bounding box center [58, 196] width 32 height 7
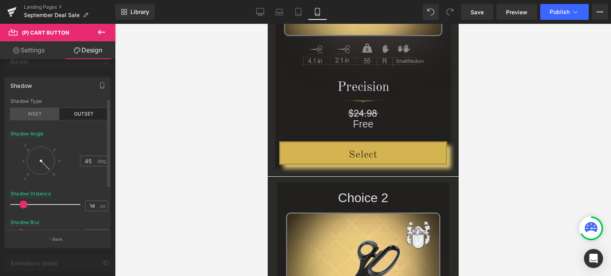
click at [34, 116] on div "INSET" at bounding box center [34, 114] width 49 height 12
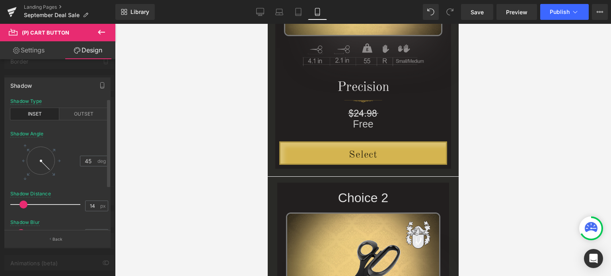
click at [33, 169] on div at bounding box center [41, 161] width 28 height 28
type input "117"
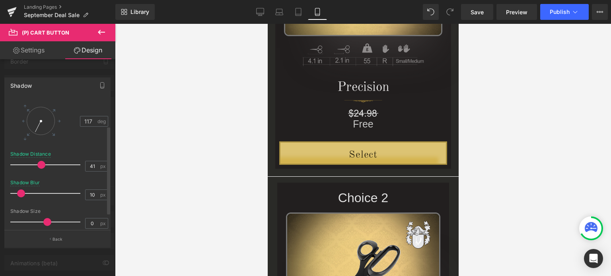
type input "42"
drag, startPoint x: 22, startPoint y: 165, endPoint x: 40, endPoint y: 166, distance: 17.9
click at [40, 166] on span at bounding box center [42, 165] width 8 height 8
click at [0, 195] on div "Shadow inset Shadow Type INSET OUTSET 117 Shadow Angle 117 deg 42px Shadow Dist…" at bounding box center [57, 160] width 115 height 176
type input "0"
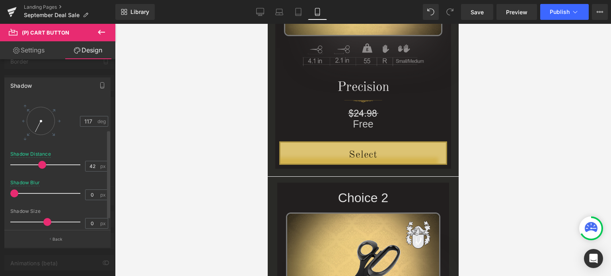
scroll to position [60, 0]
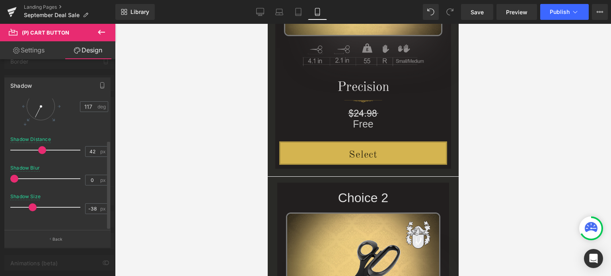
type input "-37"
drag, startPoint x: 47, startPoint y: 202, endPoint x: 35, endPoint y: 203, distance: 11.6
click at [35, 204] on span at bounding box center [35, 208] width 8 height 8
type input "0"
drag, startPoint x: 17, startPoint y: 172, endPoint x: 9, endPoint y: 175, distance: 8.4
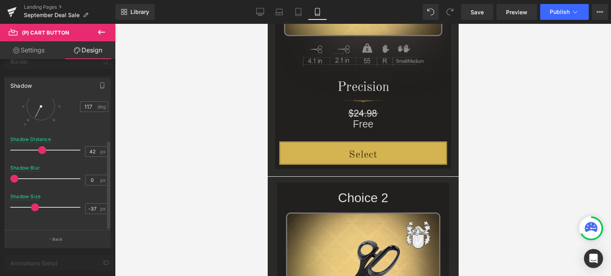
click at [9, 175] on div "inset Shadow Type INSET OUTSET 117 Shadow Angle 117 deg 42px Shadow Distance 42…" at bounding box center [59, 165] width 109 height 132
type input "44"
click at [43, 146] on span at bounding box center [43, 150] width 8 height 8
click at [90, 52] on link "Design" at bounding box center [88, 50] width 58 height 18
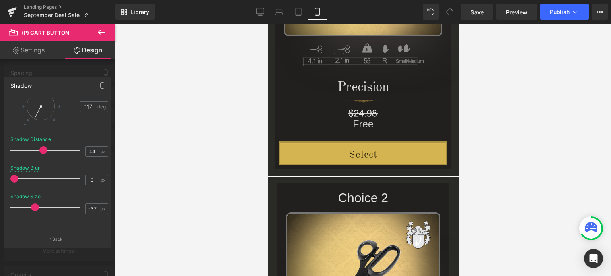
click at [567, 183] on div at bounding box center [363, 150] width 496 height 253
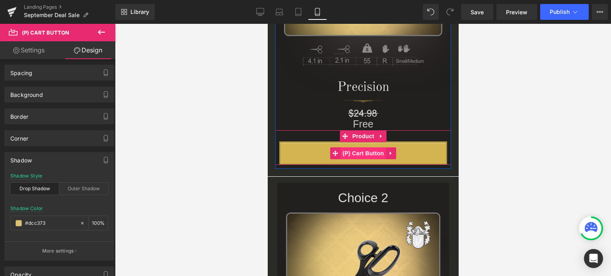
click at [359, 152] on span "(P) Cart Button" at bounding box center [362, 154] width 45 height 12
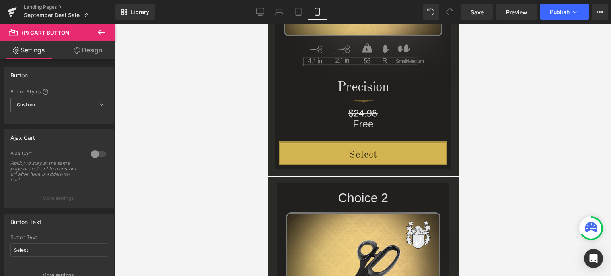
click at [92, 50] on link "Design" at bounding box center [88, 50] width 58 height 18
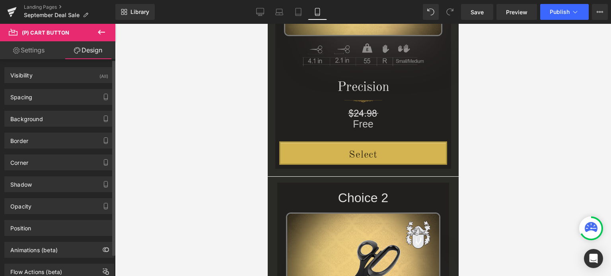
type input "0"
type input "2"
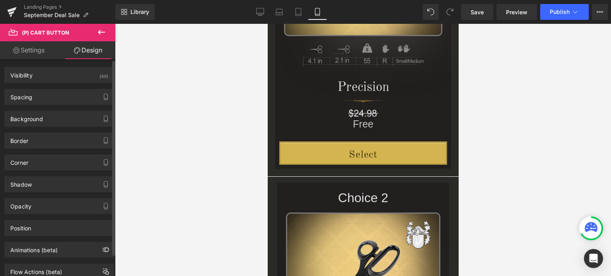
type input "25"
type input "4"
type input "25"
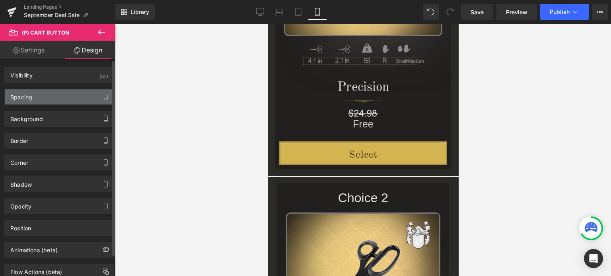
click at [48, 99] on div "Spacing" at bounding box center [59, 97] width 109 height 15
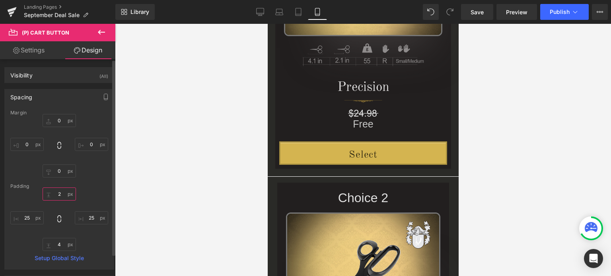
click at [59, 195] on input "2" at bounding box center [59, 194] width 33 height 13
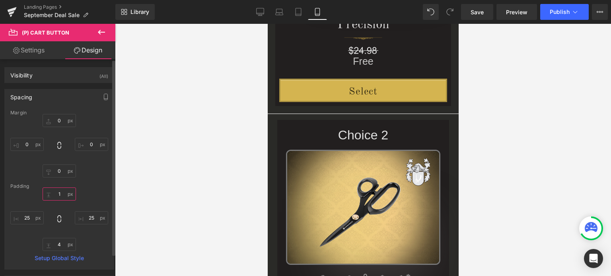
click at [57, 194] on input "1" at bounding box center [59, 194] width 33 height 13
click at [56, 194] on input "0" at bounding box center [59, 194] width 33 height 13
type input "1"
click at [99, 171] on div "0px 0 0px 0 0px 0 0px 0" at bounding box center [59, 146] width 98 height 64
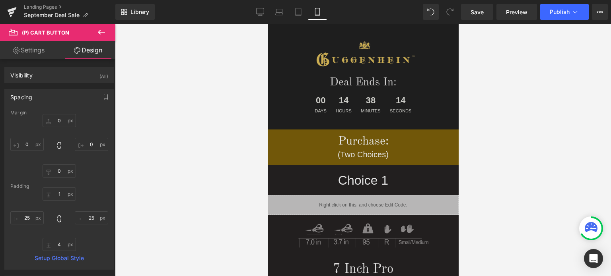
scroll to position [699, 0]
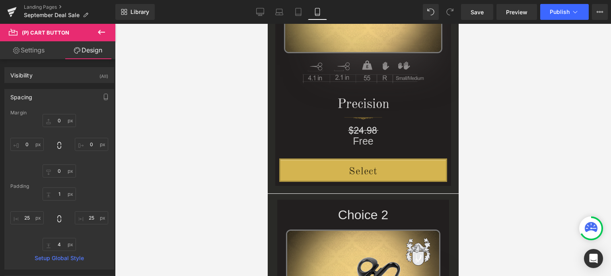
drag, startPoint x: 455, startPoint y: 131, endPoint x: 752, endPoint y: 62, distance: 304.7
click at [477, 12] on span "Save" at bounding box center [477, 12] width 13 height 8
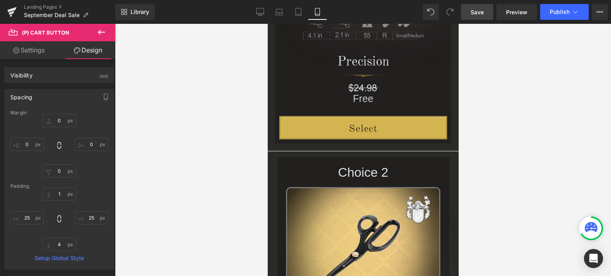
scroll to position [749, 0]
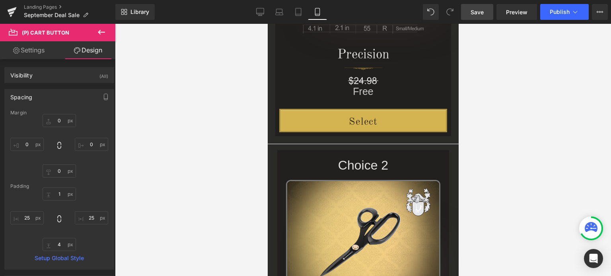
drag, startPoint x: 455, startPoint y: 122, endPoint x: 734, endPoint y: 151, distance: 280.0
click at [478, 11] on span "Save" at bounding box center [477, 12] width 13 height 8
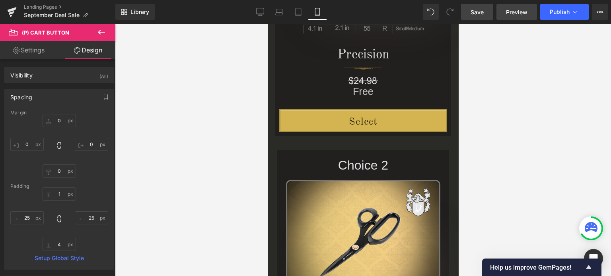
click at [515, 12] on span "Preview" at bounding box center [516, 12] width 21 height 8
click at [478, 11] on span "Save" at bounding box center [477, 12] width 13 height 8
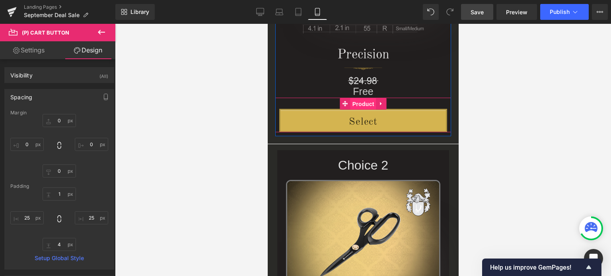
click at [358, 101] on span "Product" at bounding box center [363, 104] width 26 height 12
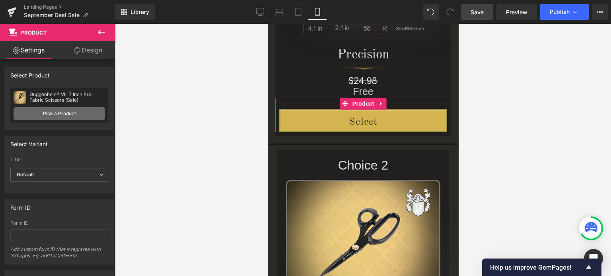
click at [51, 116] on link "Pick a Product" at bounding box center [60, 113] width 92 height 13
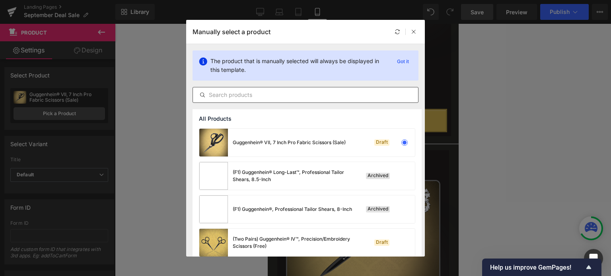
click at [265, 94] on input "text" at bounding box center [305, 95] width 225 height 10
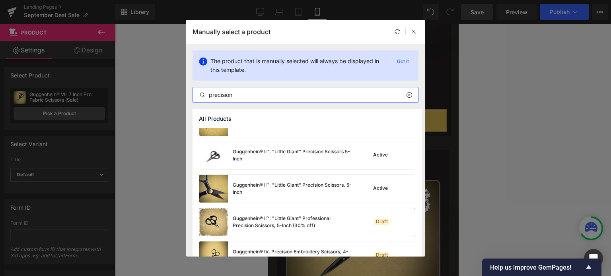
scroll to position [441, 0]
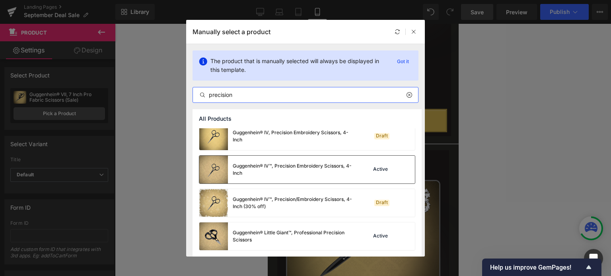
type input "precision"
click at [274, 168] on div "Guggenhein® IV™, Precision Embroidery Scissors, 4-Inch" at bounding box center [292, 170] width 119 height 14
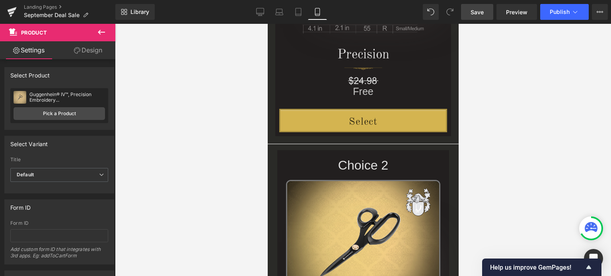
click at [479, 14] on span "Save" at bounding box center [477, 12] width 13 height 8
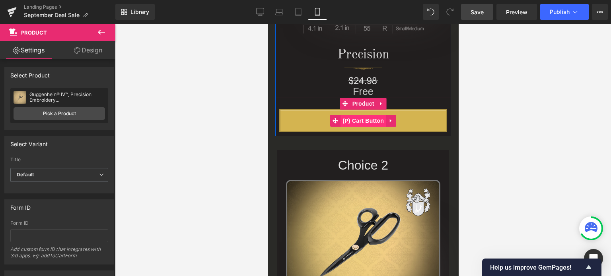
click at [365, 121] on span "(P) Cart Button" at bounding box center [362, 121] width 45 height 12
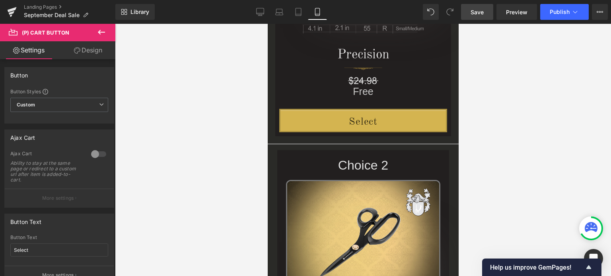
click at [92, 54] on link "Design" at bounding box center [88, 50] width 58 height 18
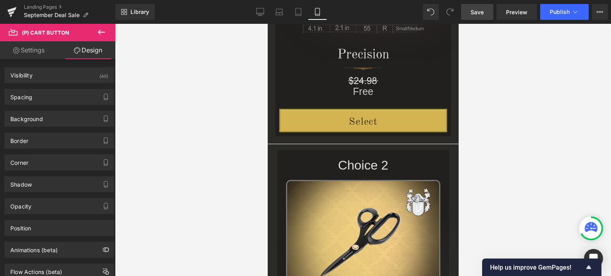
click at [103, 34] on icon at bounding box center [102, 32] width 10 height 10
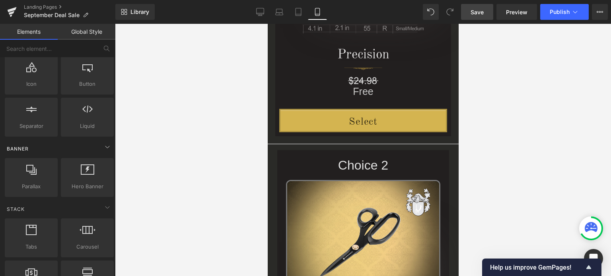
scroll to position [119, 0]
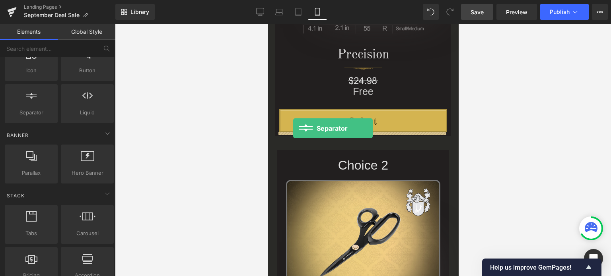
drag, startPoint x: 311, startPoint y: 132, endPoint x: 293, endPoint y: 128, distance: 18.6
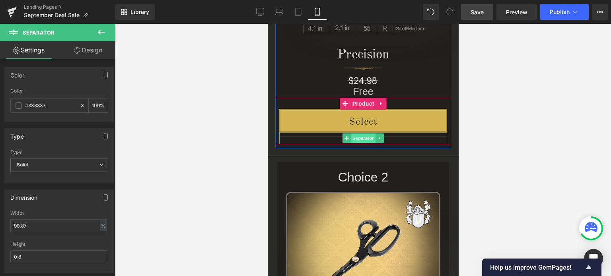
click at [360, 138] on span "Separator" at bounding box center [362, 139] width 25 height 10
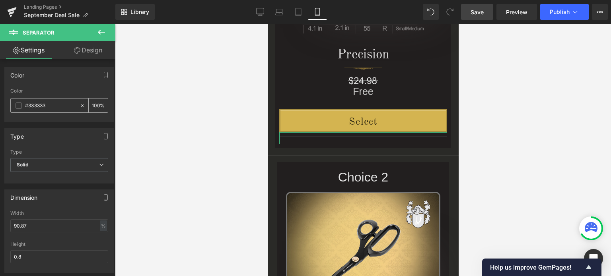
click at [20, 106] on span at bounding box center [19, 106] width 6 height 6
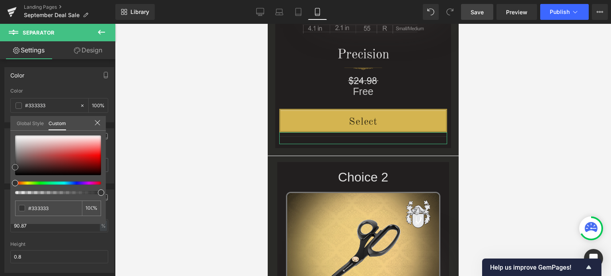
type input "#ebe9e9"
type input "#edecec"
type input "#f2f1f1"
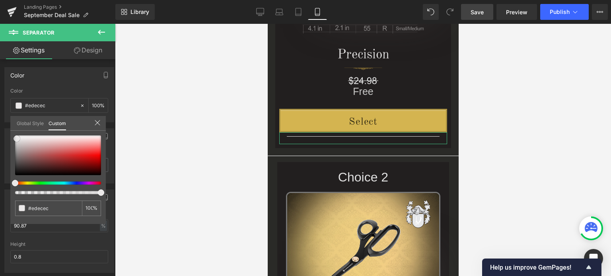
type input "#f2f1f1"
type input "#f7f7f7"
type input "#f9f9f9"
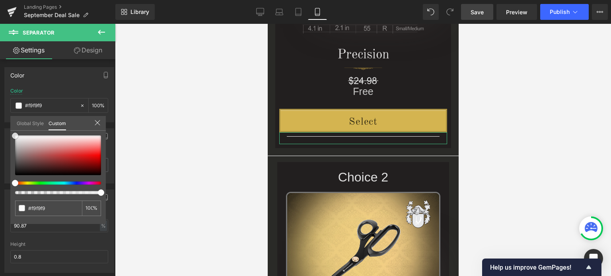
type input "#fcfcfc"
type input "#ffffff"
drag, startPoint x: 17, startPoint y: 139, endPoint x: 13, endPoint y: 135, distance: 5.6
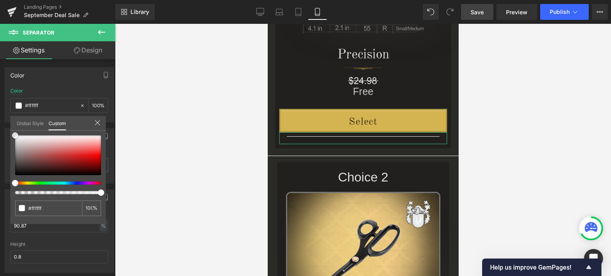
click at [15, 136] on div at bounding box center [58, 156] width 86 height 40
type input "97"
type input "83"
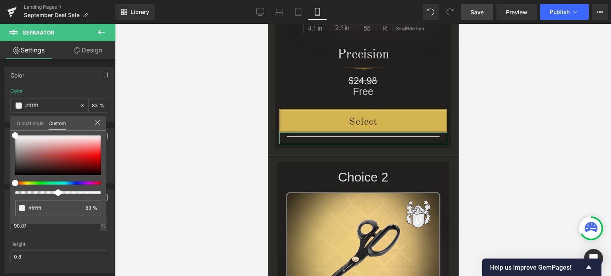
type input "55"
type input "46"
type input "44"
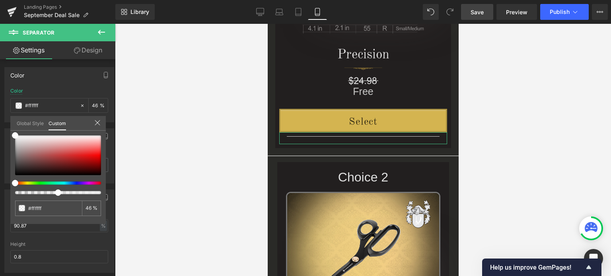
type input "44"
type input "43"
type input "44"
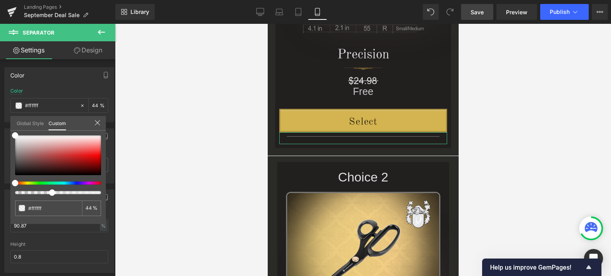
type input "50"
type input "53"
type input "52"
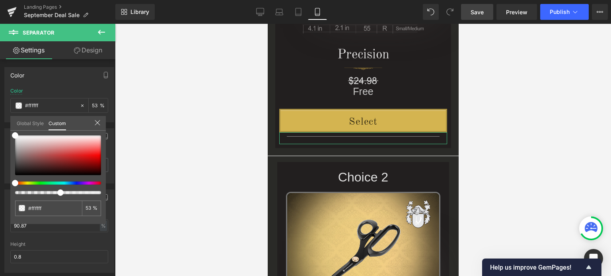
type input "52"
type input "50"
type input "48"
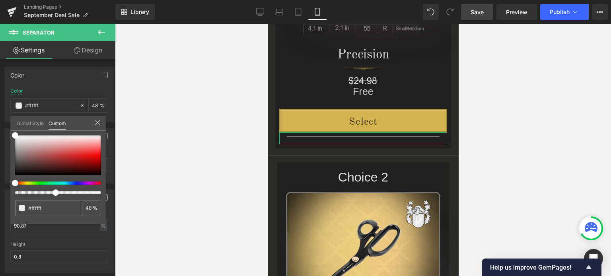
type input "45"
type input "43"
type input "42"
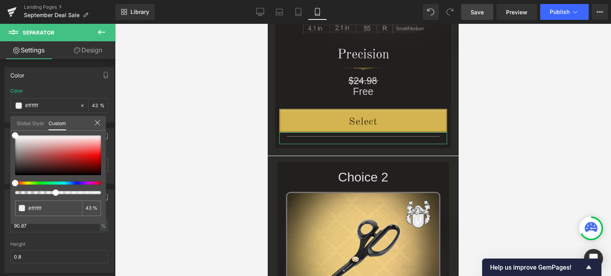
type input "42"
type input "41"
drag, startPoint x: 99, startPoint y: 191, endPoint x: 45, endPoint y: 195, distance: 53.5
click at [45, 195] on div "#ffffff 41 %" at bounding box center [57, 180] width 95 height 89
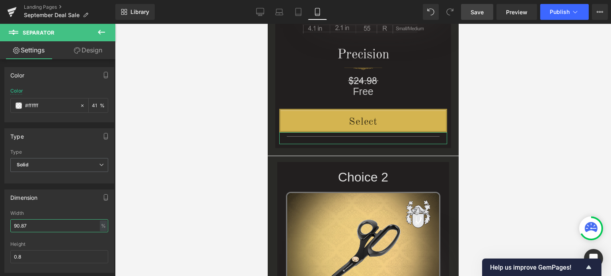
drag, startPoint x: 31, startPoint y: 223, endPoint x: 5, endPoint y: 222, distance: 25.9
click at [5, 222] on div "90.87% Width 90.87 % % px 0.8px Height 0.8" at bounding box center [59, 242] width 109 height 62
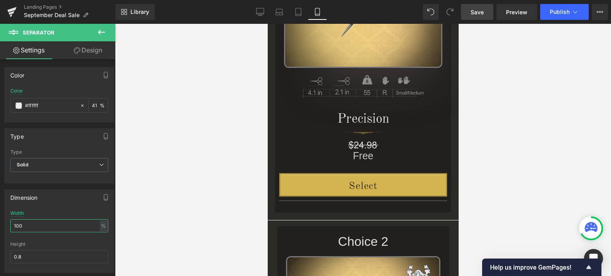
scroll to position [654, 0]
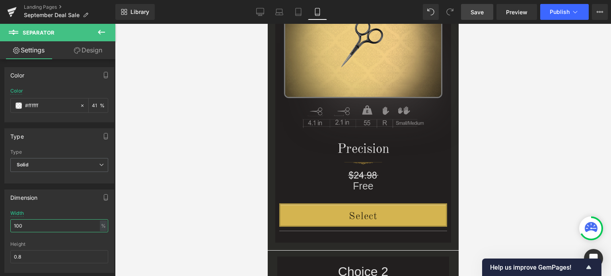
type input "100"
click at [492, 219] on div at bounding box center [363, 150] width 496 height 253
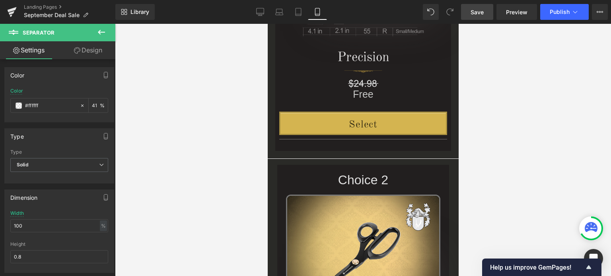
scroll to position [710, 0]
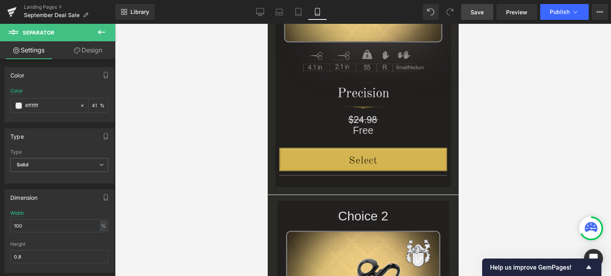
drag, startPoint x: 456, startPoint y: 120, endPoint x: 727, endPoint y: 150, distance: 273.4
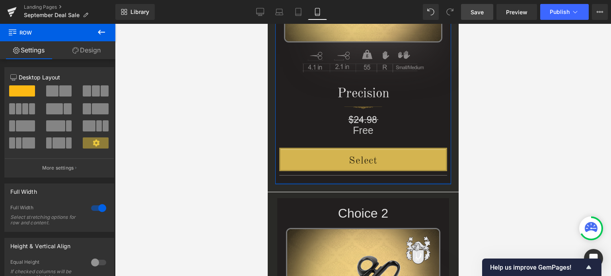
drag, startPoint x: 368, startPoint y: 185, endPoint x: 832, endPoint y: 195, distance: 463.6
click at [368, 183] on div "Choice 1 Heading Image Image Precision Heading Image Image Free Heading Select …" at bounding box center [362, 39] width 191 height 305
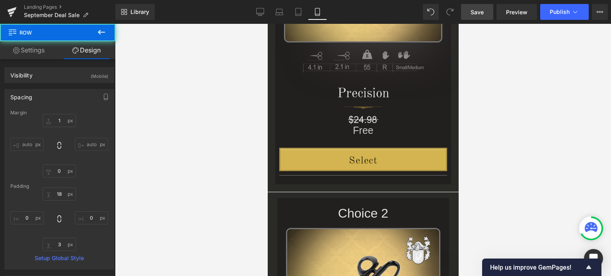
click at [522, 173] on div at bounding box center [363, 150] width 496 height 253
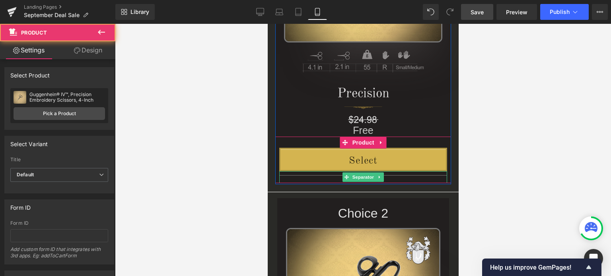
click at [311, 180] on div "Select (P) Cart Button Separator Product" at bounding box center [363, 160] width 176 height 47
click at [359, 178] on span "Separator" at bounding box center [362, 178] width 25 height 10
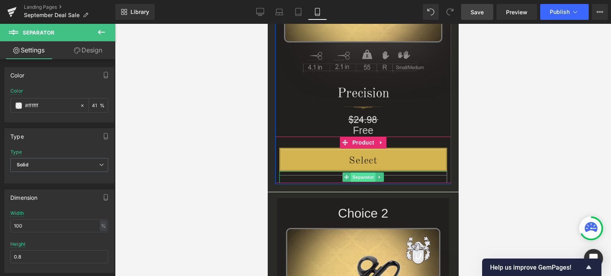
click at [359, 177] on span "Separator" at bounding box center [362, 178] width 25 height 10
click at [357, 177] on span "Separator" at bounding box center [362, 178] width 25 height 10
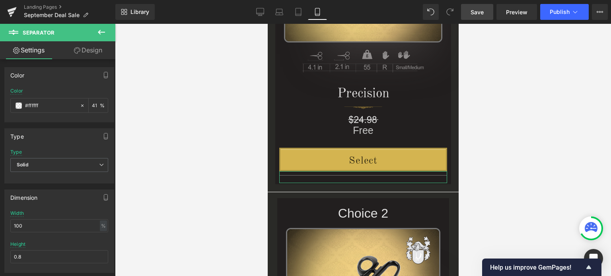
drag, startPoint x: 86, startPoint y: 51, endPoint x: 32, endPoint y: 103, distance: 75.7
click at [86, 51] on link "Design" at bounding box center [88, 50] width 58 height 18
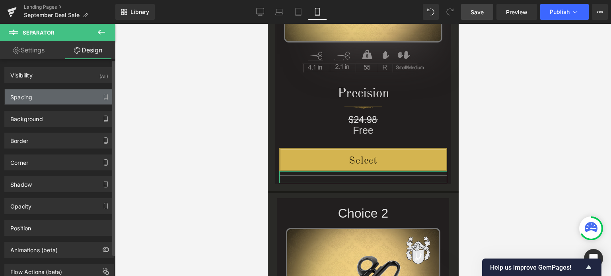
type input "0"
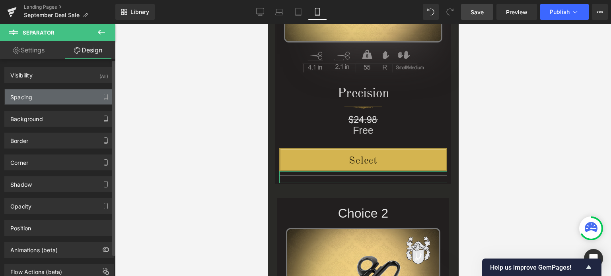
type input "0"
type input "10"
type input "0"
click at [34, 101] on div "Spacing" at bounding box center [59, 97] width 109 height 15
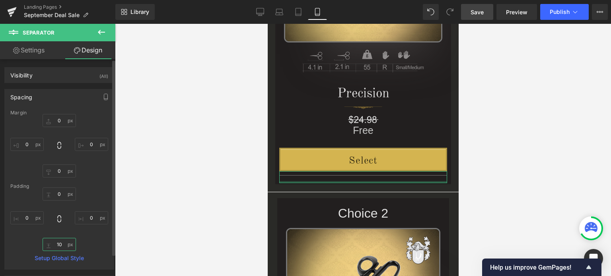
click at [61, 246] on input "10" at bounding box center [59, 244] width 33 height 13
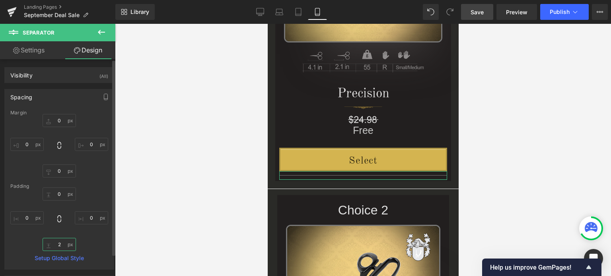
click at [56, 245] on input "2" at bounding box center [59, 244] width 33 height 13
type input "1"
click at [94, 243] on div "0px 0 0px 0 1 1 0px 0" at bounding box center [59, 220] width 98 height 64
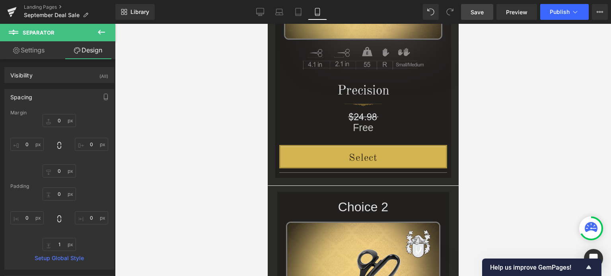
scroll to position [731, 0]
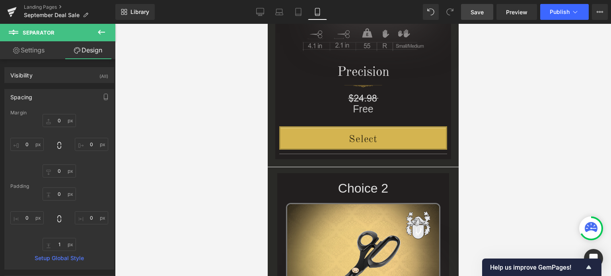
click at [472, 10] on span "Save" at bounding box center [477, 12] width 13 height 8
click at [611, 182] on div at bounding box center [363, 150] width 496 height 253
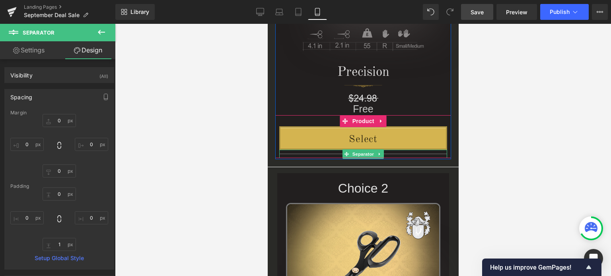
click at [378, 154] on icon at bounding box center [378, 154] width 1 height 3
drag, startPoint x: 379, startPoint y: 153, endPoint x: 749, endPoint y: 199, distance: 372.5
click at [382, 153] on icon at bounding box center [384, 154] width 4 height 4
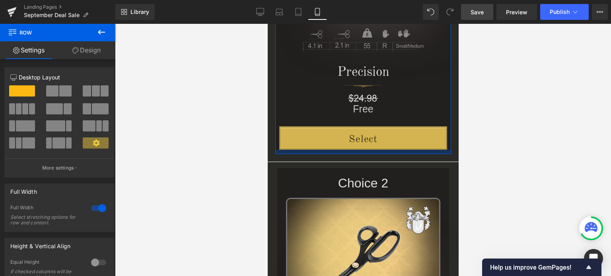
drag, startPoint x: 365, startPoint y: 150, endPoint x: 739, endPoint y: 183, distance: 375.8
click at [366, 153] on div at bounding box center [363, 152] width 176 height 4
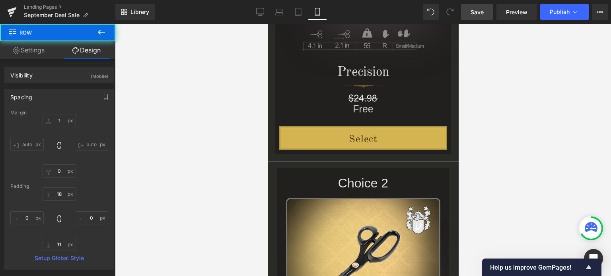
type input "1"
type input "0"
type input "18"
type input "0"
type input "11"
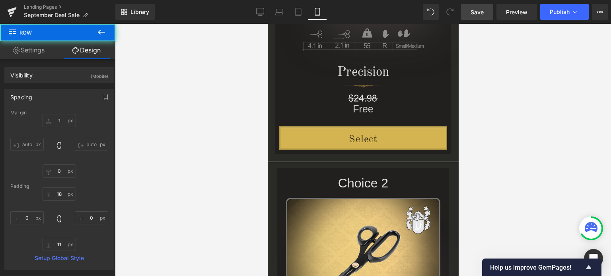
type input "0"
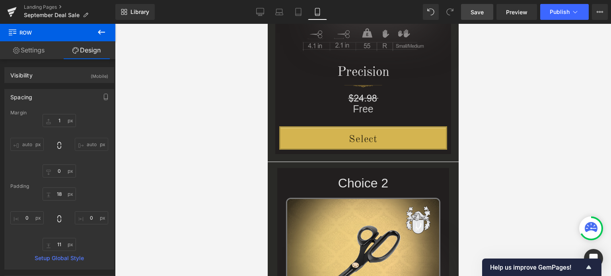
click at [477, 11] on span "Save" at bounding box center [477, 12] width 13 height 8
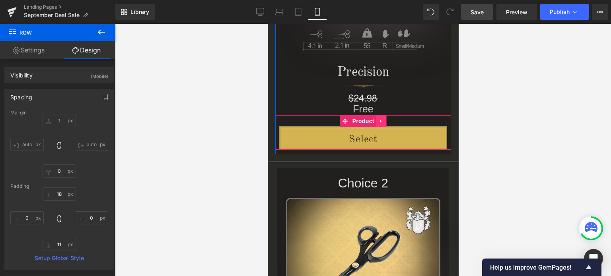
click at [380, 122] on icon at bounding box center [381, 122] width 6 height 6
click at [374, 122] on icon at bounding box center [376, 122] width 6 height 6
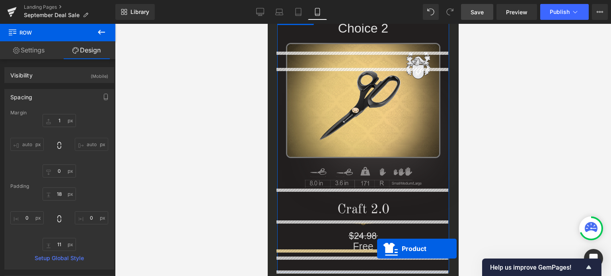
scroll to position [954, 0]
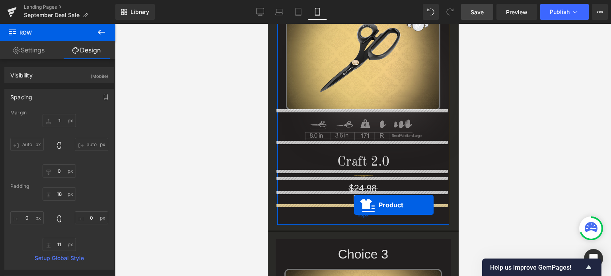
drag, startPoint x: 341, startPoint y: 73, endPoint x: 354, endPoint y: 205, distance: 132.7
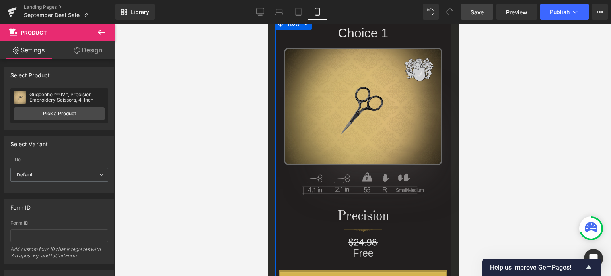
scroll to position [576, 0]
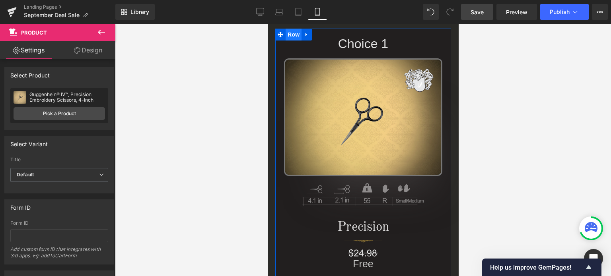
click at [286, 36] on span "Row" at bounding box center [293, 35] width 16 height 12
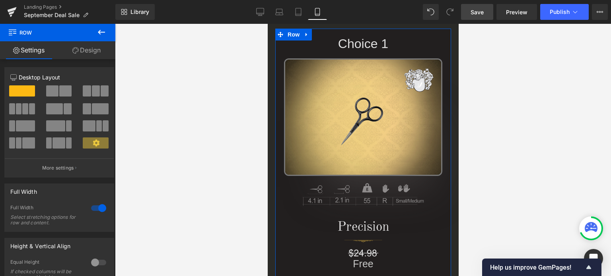
click at [95, 48] on link "Design" at bounding box center [87, 50] width 58 height 18
click at [0, 0] on div "Spacing" at bounding box center [0, 0] width 0 height 0
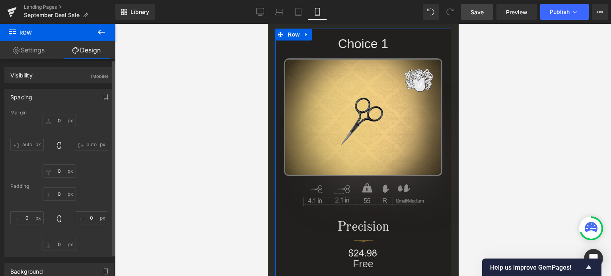
type input "1"
type input "0"
type input "18"
type input "0"
type input "11"
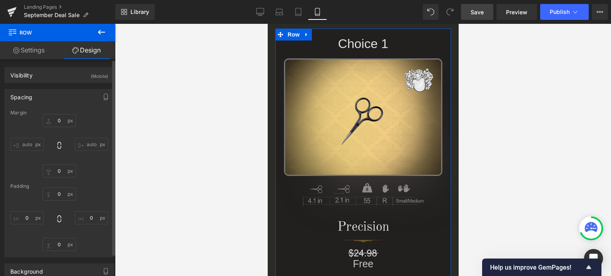
type input "0"
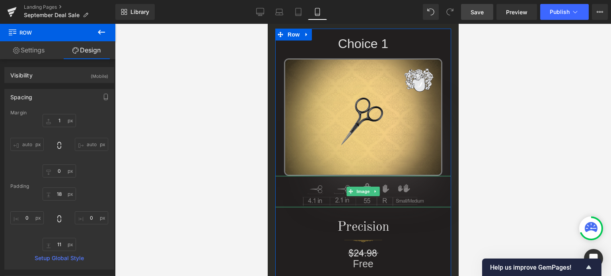
scroll to position [815, 0]
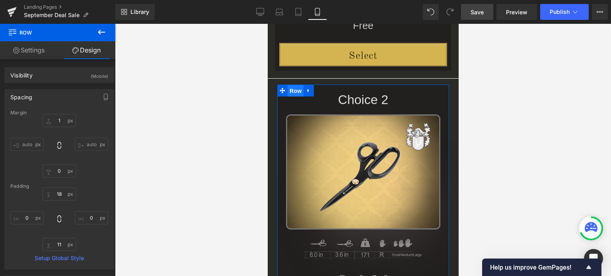
click at [290, 91] on span "Row" at bounding box center [295, 91] width 16 height 12
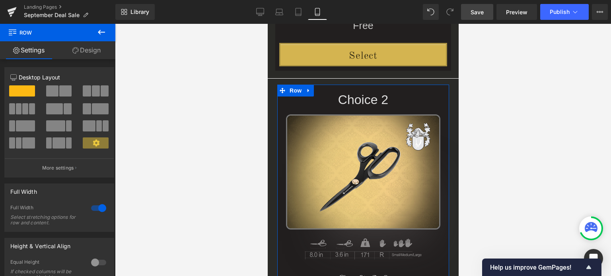
click at [88, 52] on link "Design" at bounding box center [87, 50] width 58 height 18
click at [0, 0] on div "Spacing" at bounding box center [0, 0] width 0 height 0
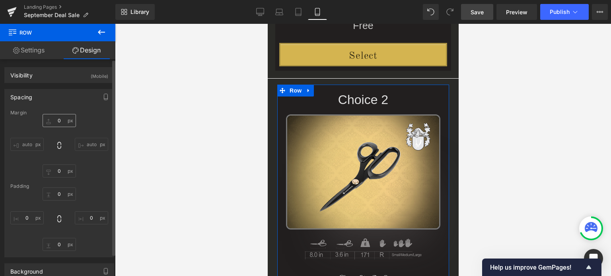
type input "1"
type input "0"
click at [63, 243] on input "50" at bounding box center [59, 244] width 33 height 13
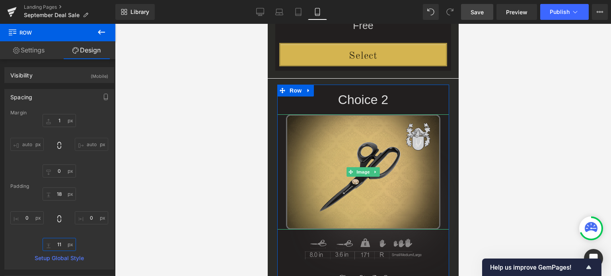
scroll to position [1014, 0]
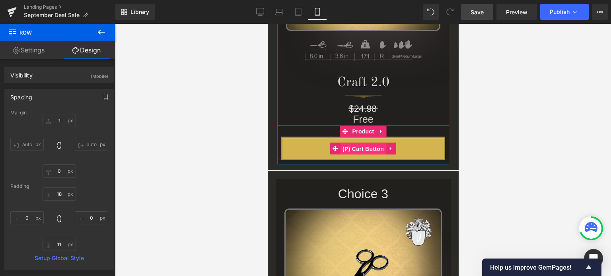
click at [362, 148] on span "(P) Cart Button" at bounding box center [362, 149] width 45 height 12
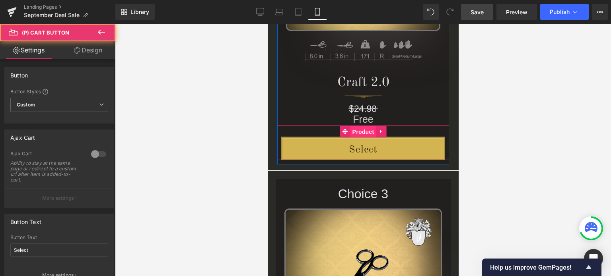
click at [358, 130] on span "Product" at bounding box center [363, 132] width 26 height 12
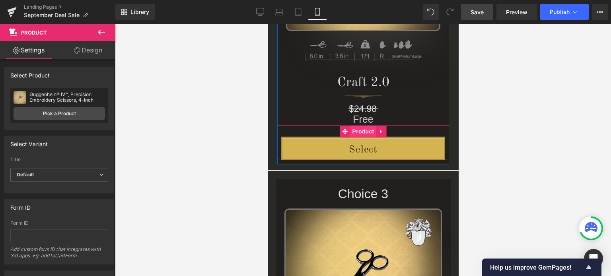
click at [362, 131] on span "Product" at bounding box center [363, 132] width 26 height 12
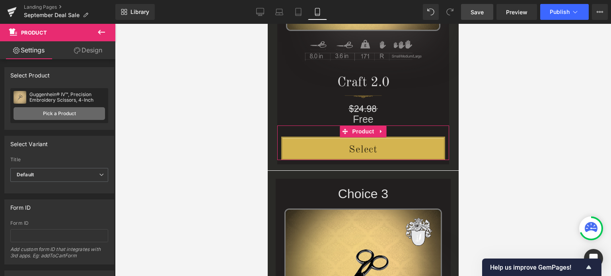
click at [65, 115] on link "Pick a Product" at bounding box center [60, 113] width 92 height 13
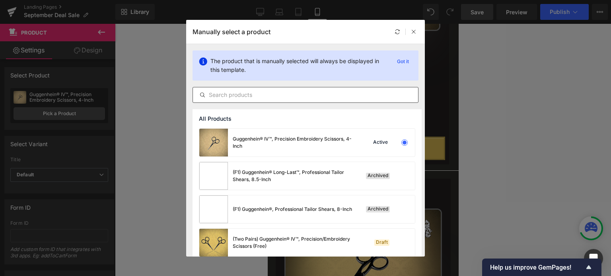
click at [248, 97] on input "text" at bounding box center [305, 95] width 225 height 10
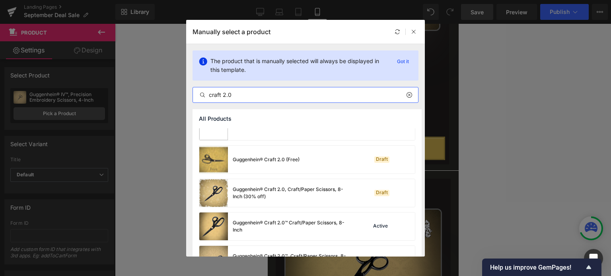
scroll to position [107, 0]
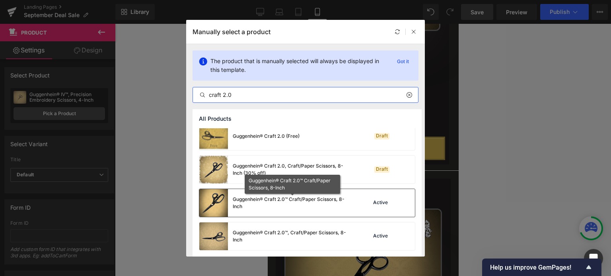
click at [281, 200] on div "Guggenhein® Craft 2.0™ Craft/Paper Scissors, 8-Inch" at bounding box center [292, 203] width 119 height 14
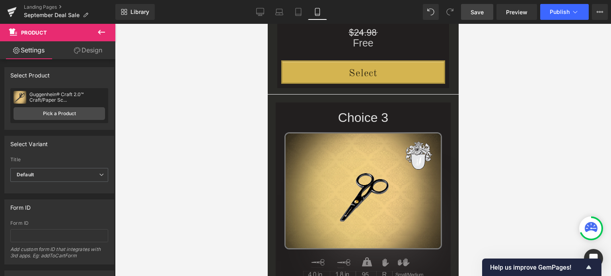
scroll to position [1079, 0]
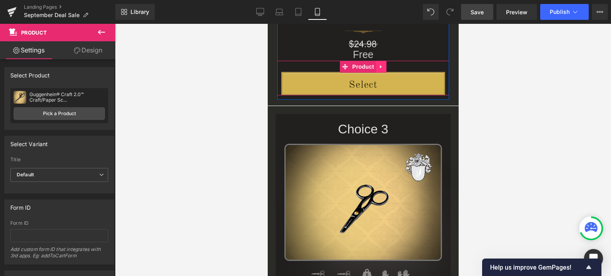
click at [380, 67] on icon at bounding box center [381, 67] width 2 height 4
click at [373, 68] on icon at bounding box center [376, 67] width 6 height 6
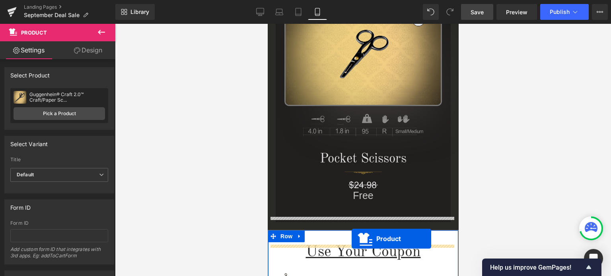
scroll to position [1269, 0]
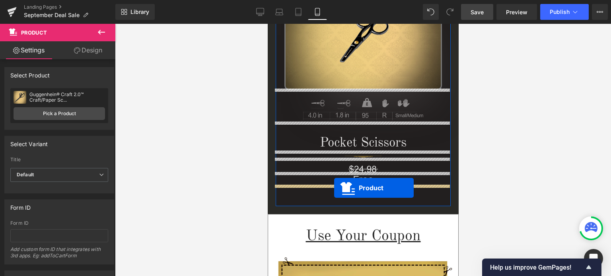
drag, startPoint x: 342, startPoint y: 98, endPoint x: 396, endPoint y: 185, distance: 102.0
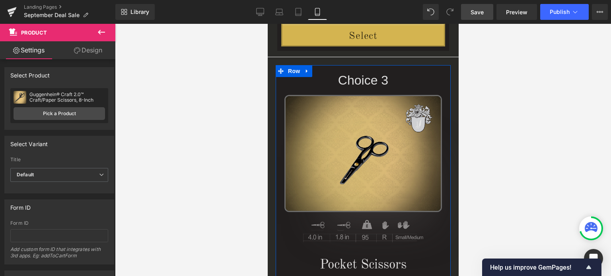
scroll to position [1051, 0]
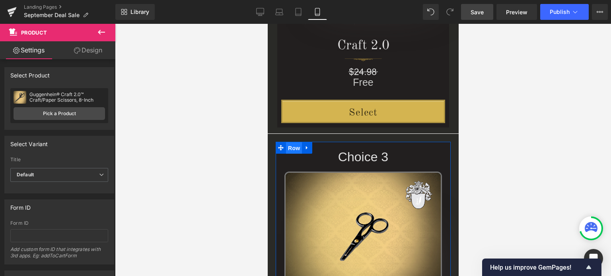
click at [289, 146] on span "Row" at bounding box center [294, 148] width 16 height 12
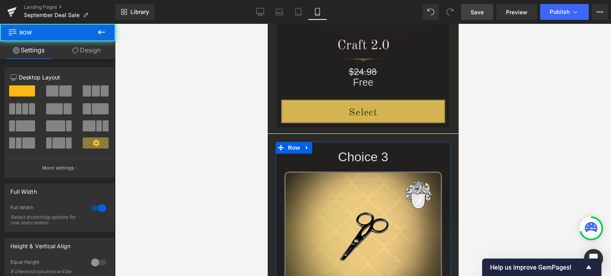
click at [84, 49] on link "Design" at bounding box center [87, 50] width 58 height 18
click at [0, 0] on div "Spacing" at bounding box center [0, 0] width 0 height 0
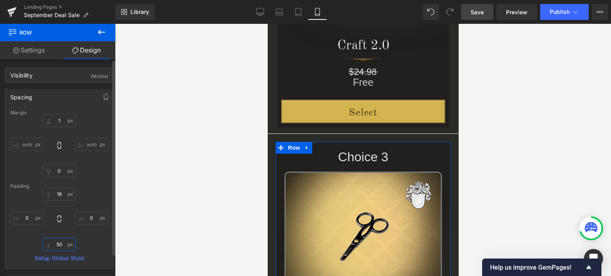
click at [62, 245] on input "50" at bounding box center [59, 244] width 33 height 13
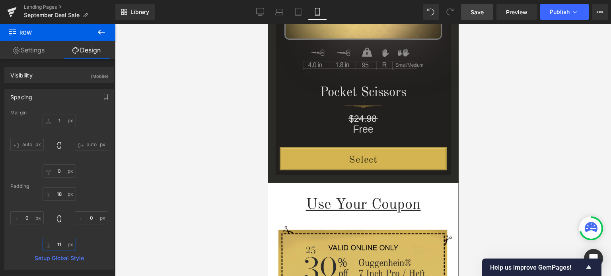
scroll to position [1271, 0]
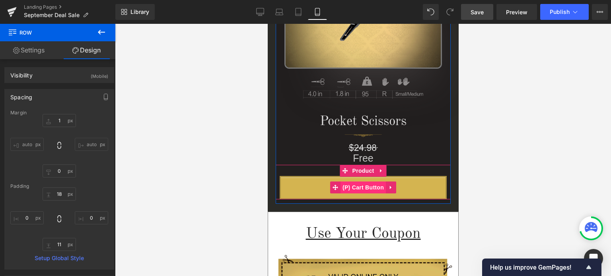
click at [360, 187] on span "(P) Cart Button" at bounding box center [362, 188] width 45 height 12
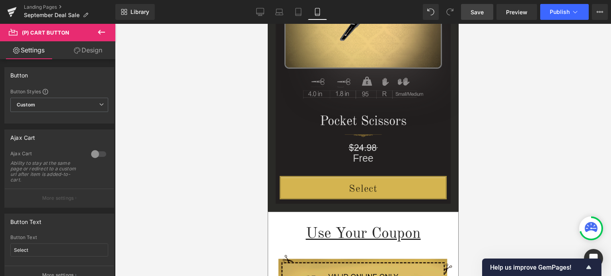
click at [89, 52] on link "Design" at bounding box center [88, 50] width 58 height 18
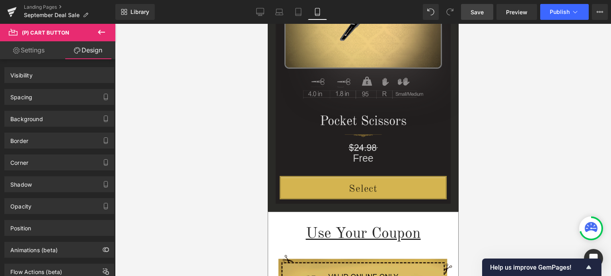
click at [32, 53] on link "Settings" at bounding box center [29, 50] width 58 height 18
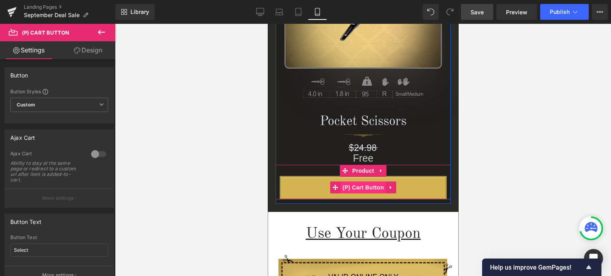
click at [360, 187] on span "(P) Cart Button" at bounding box center [362, 188] width 45 height 12
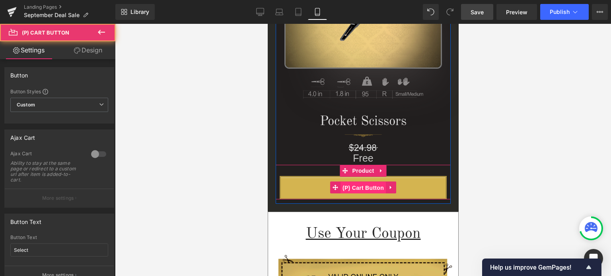
click at [368, 187] on span "(P) Cart Button" at bounding box center [362, 188] width 45 height 12
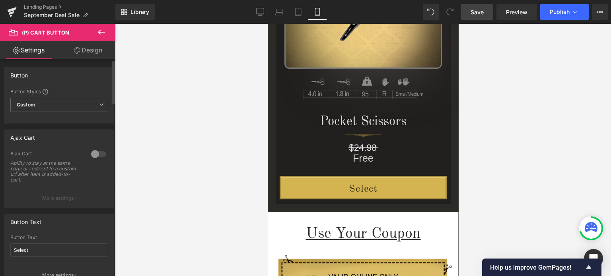
scroll to position [80, 0]
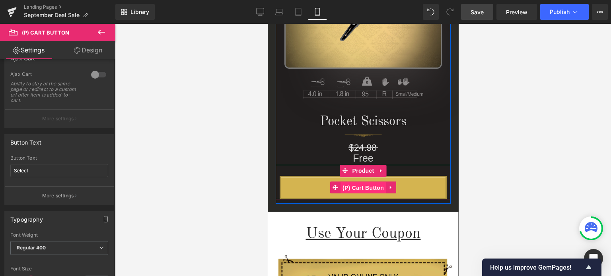
click at [354, 186] on span "(P) Cart Button" at bounding box center [362, 188] width 45 height 12
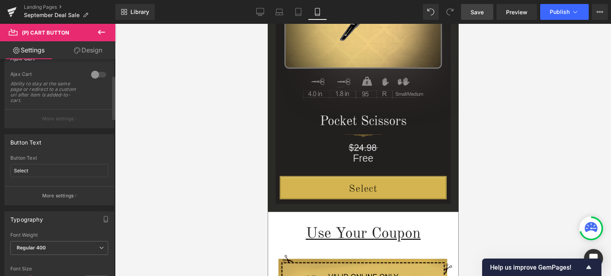
scroll to position [0, 0]
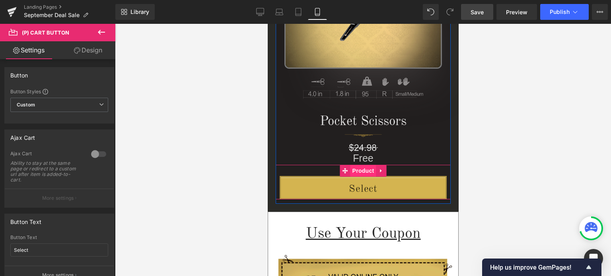
click at [365, 171] on span "Product" at bounding box center [363, 171] width 26 height 12
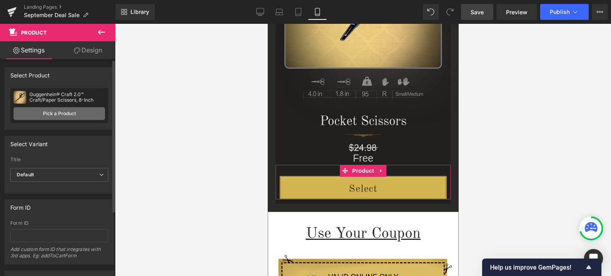
click at [62, 114] on link "Pick a Product" at bounding box center [60, 113] width 92 height 13
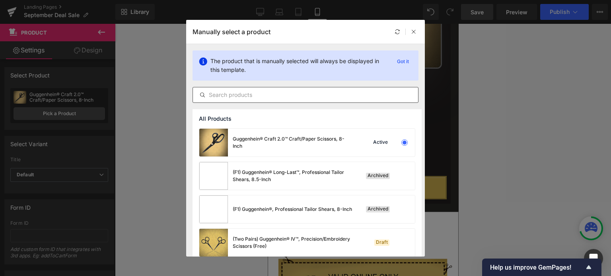
click at [263, 97] on input "text" at bounding box center [305, 95] width 225 height 10
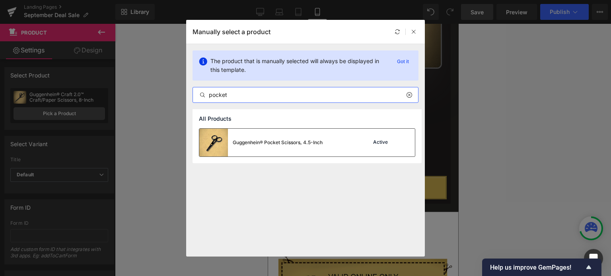
click at [261, 143] on div "Guggenhein® Pocket Scissors, 4.5-Inch" at bounding box center [278, 142] width 90 height 7
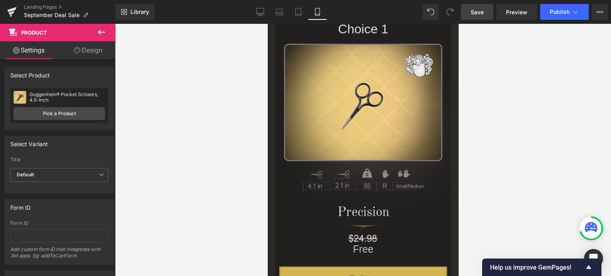
scroll to position [704, 0]
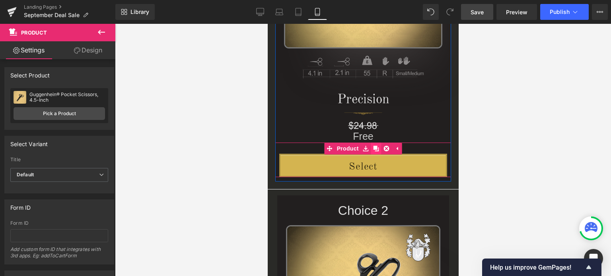
click at [373, 149] on icon at bounding box center [376, 149] width 6 height 6
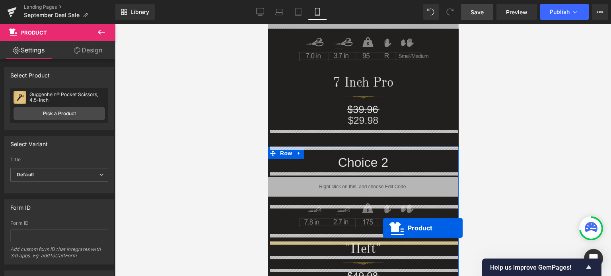
scroll to position [228, 0]
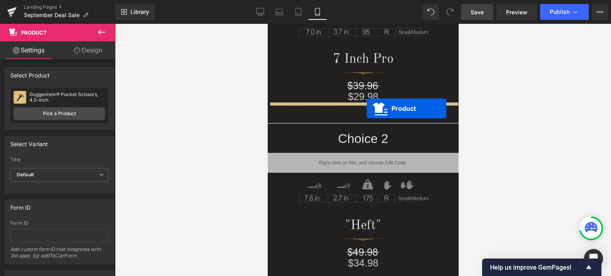
drag, startPoint x: 342, startPoint y: 219, endPoint x: 778, endPoint y: 161, distance: 439.5
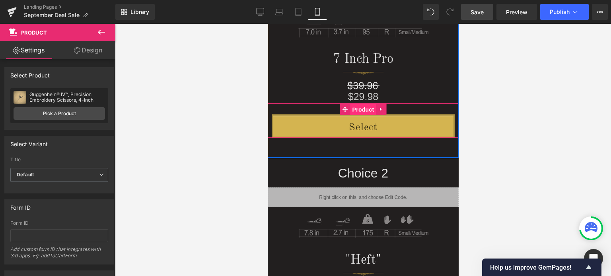
click at [362, 108] on span "Product" at bounding box center [363, 110] width 26 height 12
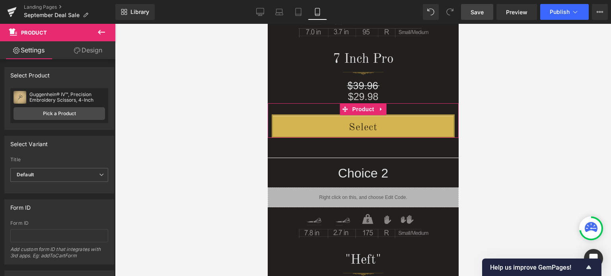
drag, startPoint x: 103, startPoint y: 50, endPoint x: 31, endPoint y: 117, distance: 99.4
click at [103, 50] on link "Design" at bounding box center [88, 50] width 58 height 18
click at [0, 0] on div "Spacing" at bounding box center [0, 0] width 0 height 0
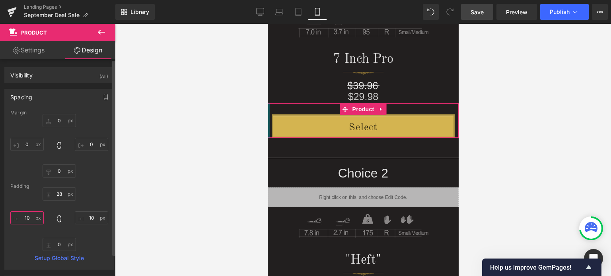
click at [31, 218] on input "10" at bounding box center [26, 218] width 33 height 13
click at [93, 218] on input "10" at bounding box center [91, 218] width 33 height 13
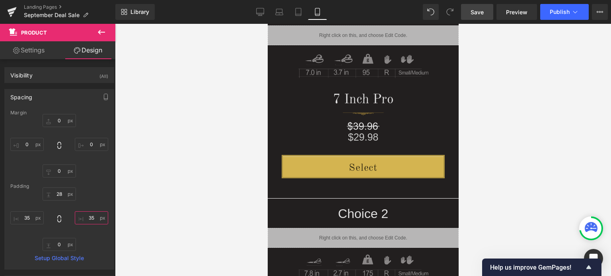
scroll to position [193, 0]
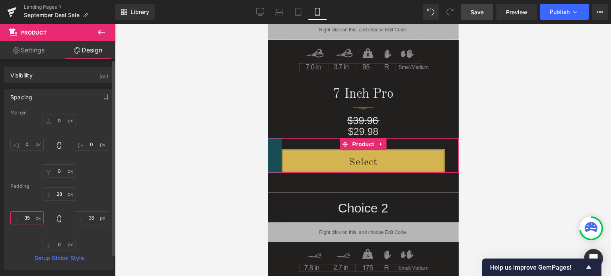
click at [25, 217] on input "35" at bounding box center [26, 218] width 33 height 13
click at [25, 218] on input "14" at bounding box center [26, 218] width 33 height 13
click at [90, 219] on input "35" at bounding box center [91, 218] width 33 height 13
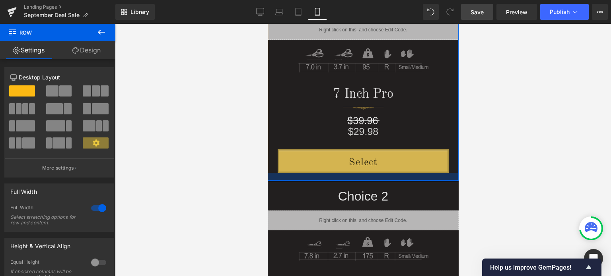
drag, startPoint x: 378, startPoint y: 187, endPoint x: 835, endPoint y: 201, distance: 456.5
click at [381, 175] on div at bounding box center [362, 177] width 191 height 8
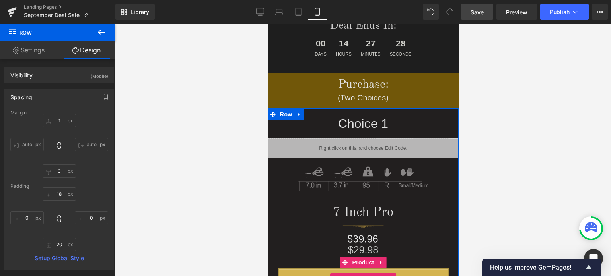
scroll to position [34, 0]
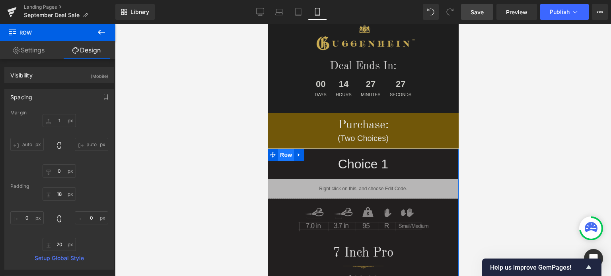
click at [281, 154] on span "Row" at bounding box center [286, 155] width 16 height 12
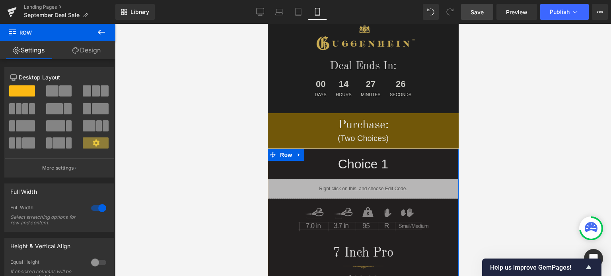
click at [86, 53] on link "Design" at bounding box center [87, 50] width 58 height 18
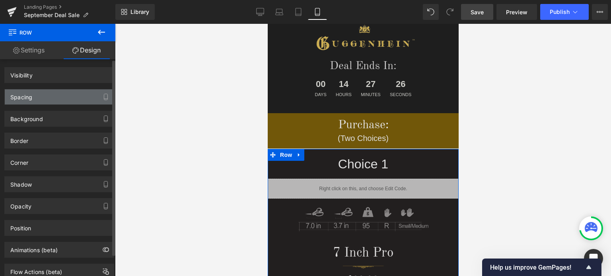
click at [39, 94] on div "Spacing" at bounding box center [59, 97] width 109 height 15
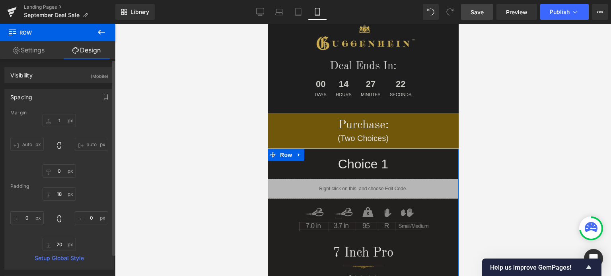
click at [32, 98] on div "Spacing" at bounding box center [59, 97] width 109 height 15
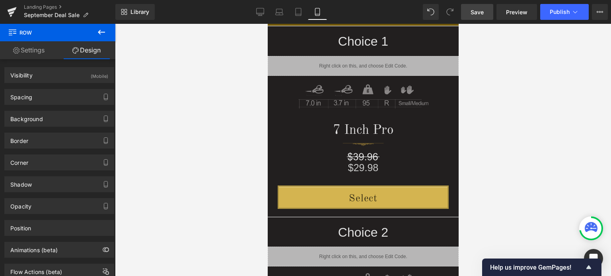
scroll to position [233, 0]
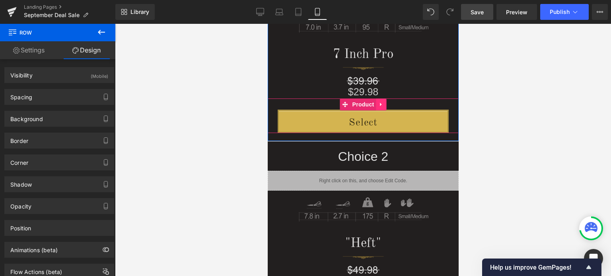
click at [379, 105] on icon at bounding box center [381, 104] width 6 height 6
click at [365, 121] on span "(P) Cart Button" at bounding box center [362, 121] width 45 height 12
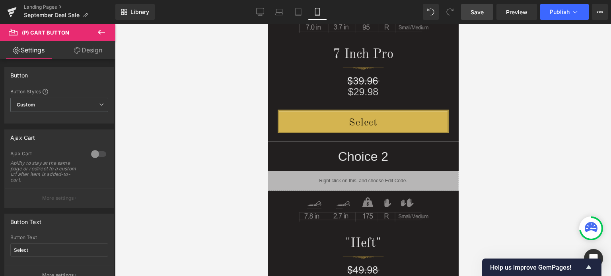
click at [587, 126] on div at bounding box center [363, 150] width 496 height 253
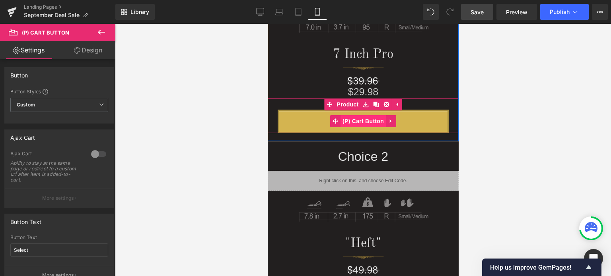
click at [359, 121] on span "(P) Cart Button" at bounding box center [362, 121] width 45 height 12
drag, startPoint x: 350, startPoint y: 105, endPoint x: 317, endPoint y: 108, distance: 33.5
click at [350, 105] on span "Product" at bounding box center [348, 105] width 26 height 12
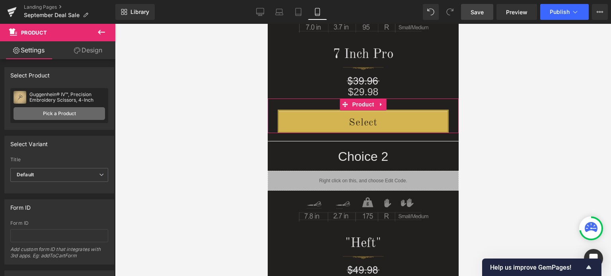
click at [62, 113] on link "Pick a Product" at bounding box center [60, 113] width 92 height 13
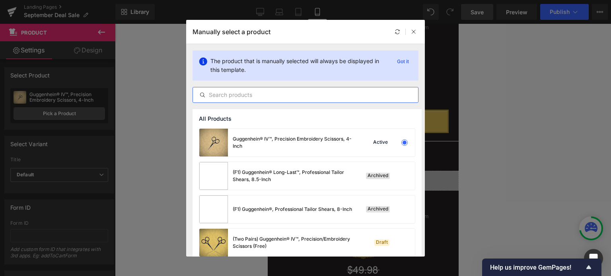
click at [300, 93] on input "text" at bounding box center [305, 95] width 225 height 10
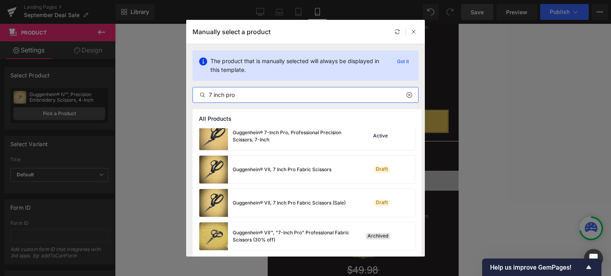
scroll to position [67, 0]
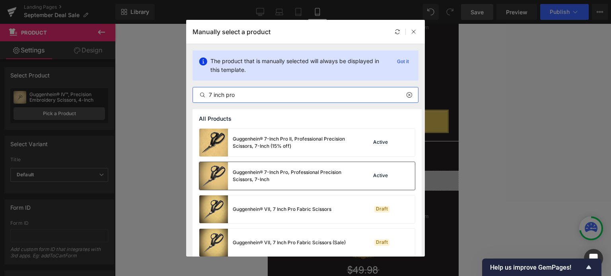
click at [252, 175] on div "Guggenhein® 7-Inch Pro, Professional Precision Scissors, 7-Inch" at bounding box center [292, 176] width 119 height 14
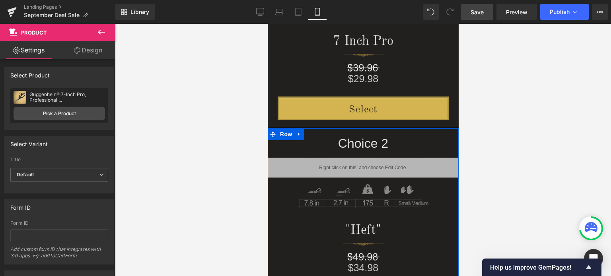
scroll to position [233, 0]
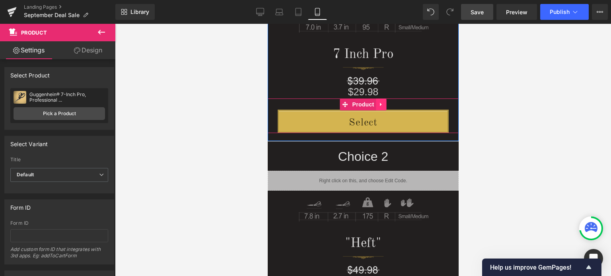
click at [380, 104] on icon at bounding box center [381, 105] width 2 height 4
click at [373, 105] on icon at bounding box center [376, 105] width 6 height 6
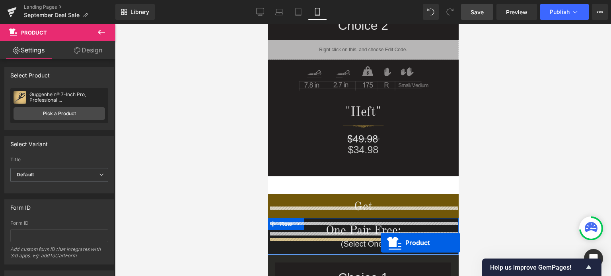
scroll to position [400, 0]
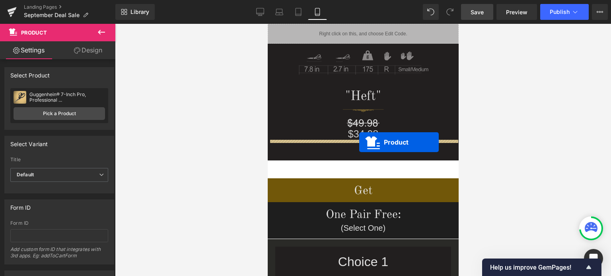
drag, startPoint x: 342, startPoint y: 137, endPoint x: 761, endPoint y: 177, distance: 421.2
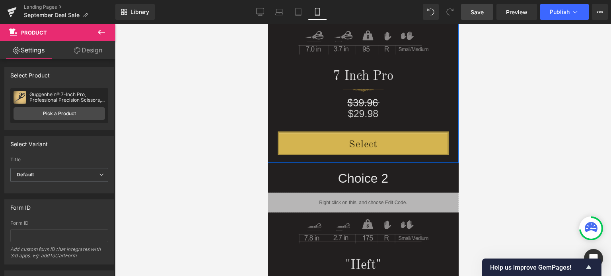
scroll to position [221, 0]
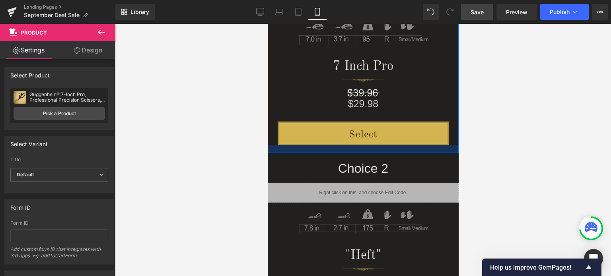
click at [339, 148] on div at bounding box center [362, 149] width 191 height 8
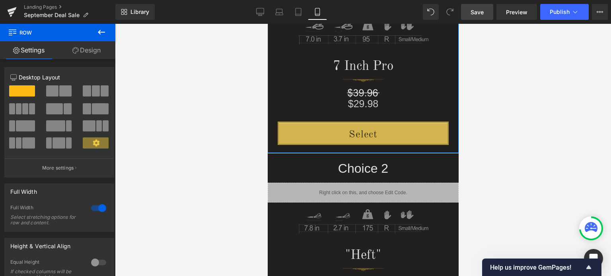
drag, startPoint x: 94, startPoint y: 47, endPoint x: 42, endPoint y: 98, distance: 73.1
click at [94, 47] on link "Design" at bounding box center [87, 50] width 58 height 18
click at [0, 0] on div "Spacing" at bounding box center [0, 0] width 0 height 0
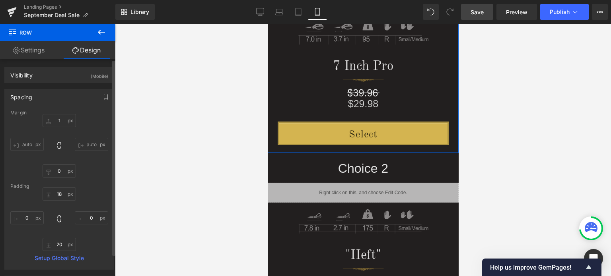
click at [33, 96] on div "Spacing" at bounding box center [59, 97] width 109 height 15
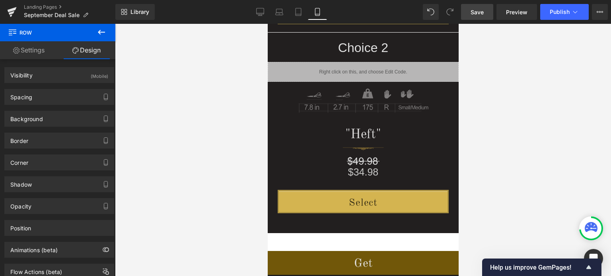
scroll to position [301, 0]
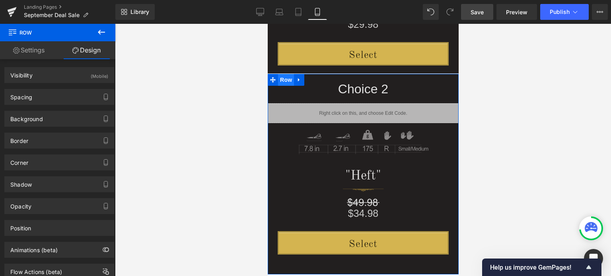
click at [284, 80] on span "Row" at bounding box center [286, 80] width 16 height 12
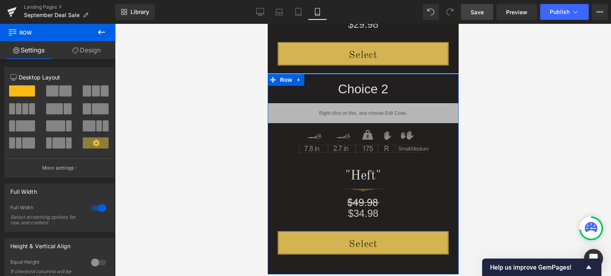
click at [80, 51] on link "Design" at bounding box center [87, 50] width 58 height 18
click at [0, 0] on div "Spacing" at bounding box center [0, 0] width 0 height 0
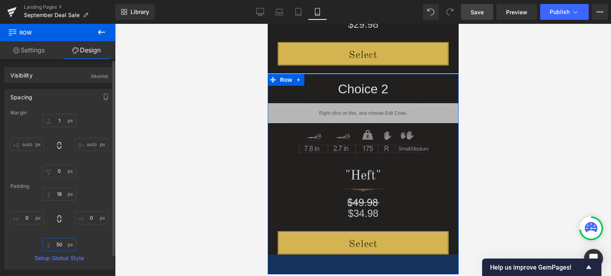
click at [63, 247] on input "50" at bounding box center [59, 244] width 33 height 13
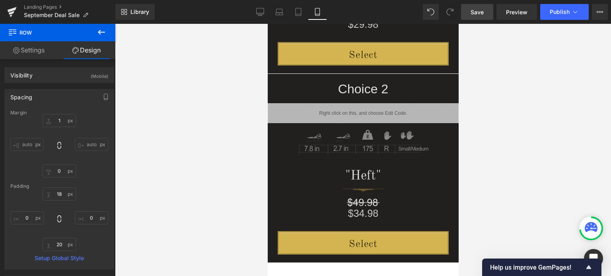
click at [514, 94] on div at bounding box center [363, 150] width 496 height 253
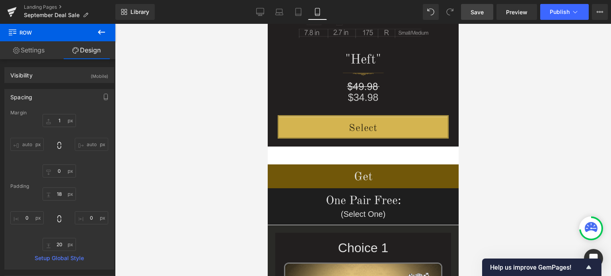
scroll to position [421, 0]
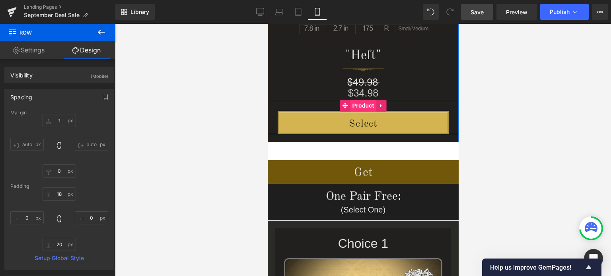
click at [360, 105] on span "Product" at bounding box center [363, 106] width 26 height 12
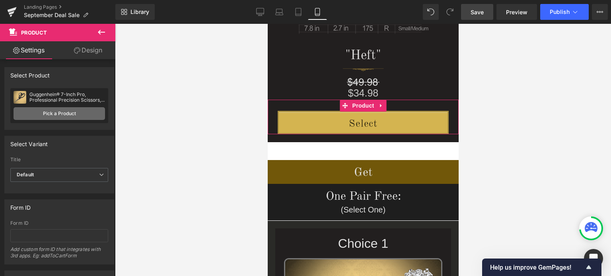
click at [54, 115] on link "Pick a Product" at bounding box center [60, 113] width 92 height 13
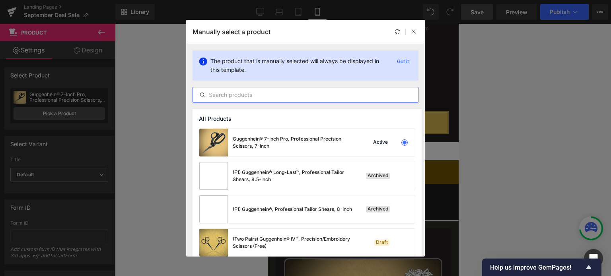
click at [288, 93] on input "text" at bounding box center [305, 95] width 225 height 10
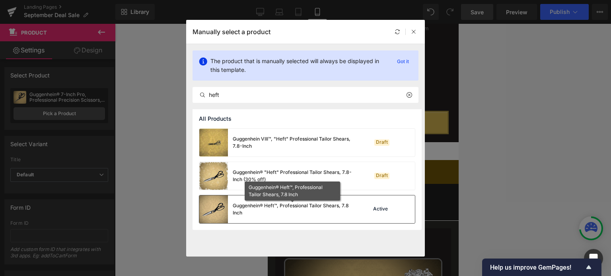
click at [245, 206] on div "Guggenhein® Heft™, Professional Tailor Shears, 7.8 Inch" at bounding box center [292, 209] width 119 height 14
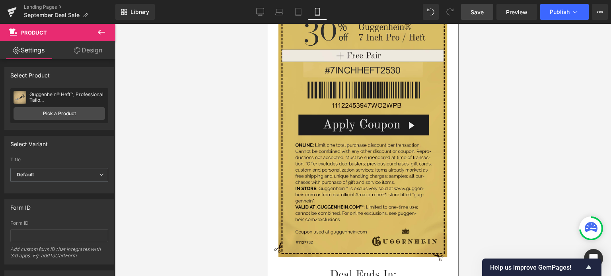
scroll to position [1318, 0]
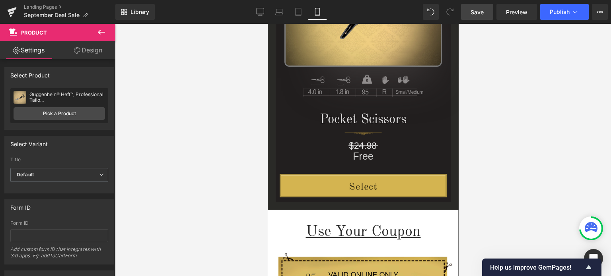
click at [480, 12] on span "Save" at bounding box center [477, 12] width 13 height 8
click at [480, 13] on span "Save" at bounding box center [477, 12] width 13 height 8
click at [484, 15] on span "Save" at bounding box center [477, 12] width 13 height 8
click at [260, 13] on icon at bounding box center [260, 12] width 8 height 8
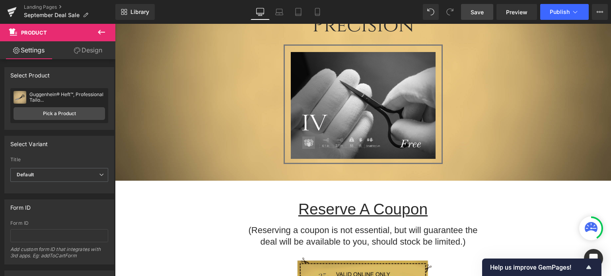
scroll to position [0, 0]
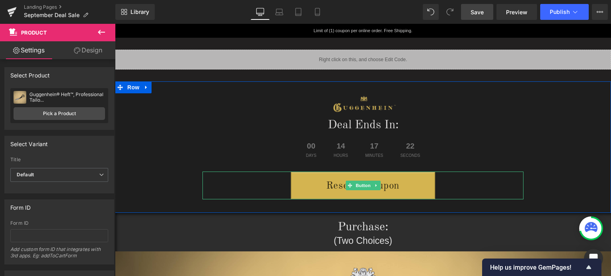
click at [374, 186] on icon at bounding box center [376, 185] width 4 height 5
click at [378, 187] on icon at bounding box center [380, 185] width 4 height 4
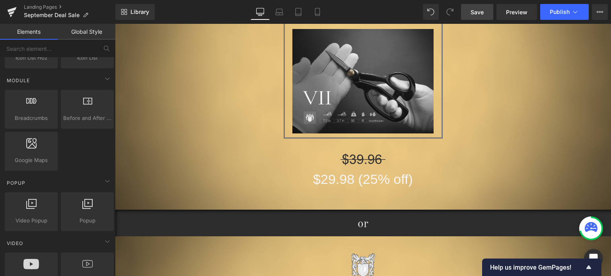
scroll to position [557, 0]
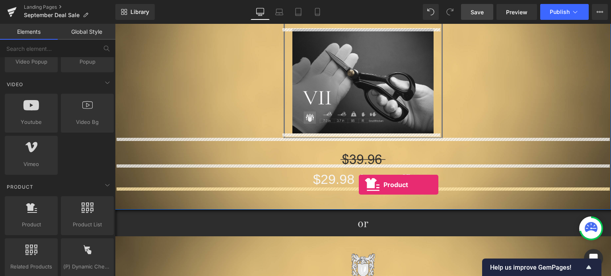
drag, startPoint x: 147, startPoint y: 236, endPoint x: 359, endPoint y: 185, distance: 217.8
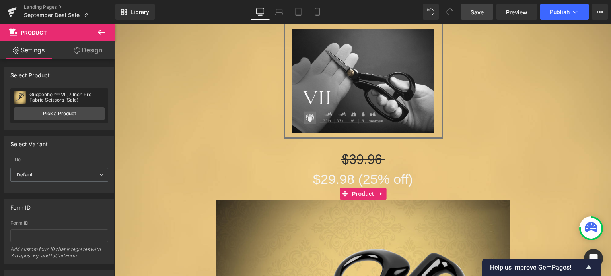
scroll to position [428, 0]
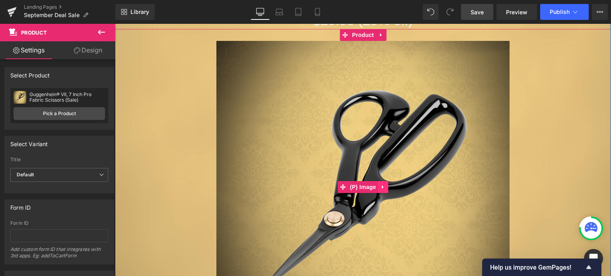
click at [380, 189] on icon at bounding box center [383, 188] width 6 height 6
click at [385, 187] on icon at bounding box center [388, 188] width 6 height 6
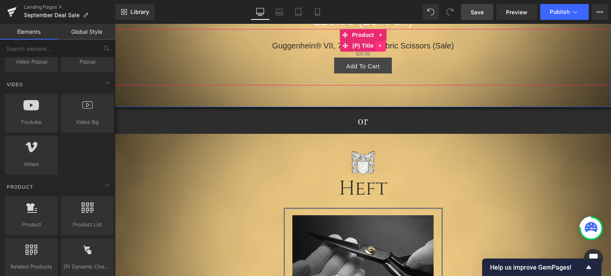
click at [378, 47] on icon at bounding box center [381, 46] width 6 height 6
click at [384, 47] on icon at bounding box center [386, 46] width 6 height 6
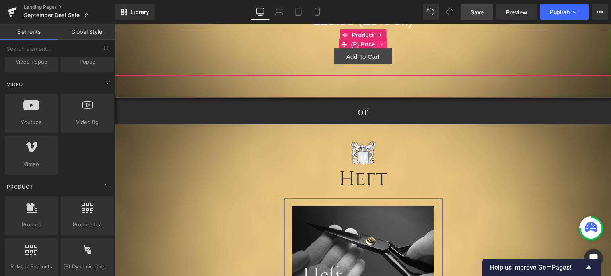
click at [381, 44] on icon at bounding box center [382, 45] width 2 height 4
drag, startPoint x: 382, startPoint y: 45, endPoint x: 452, endPoint y: 74, distance: 75.7
click at [384, 45] on icon at bounding box center [387, 45] width 6 height 6
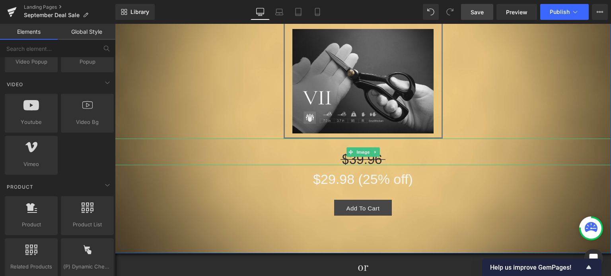
scroll to position [388, 0]
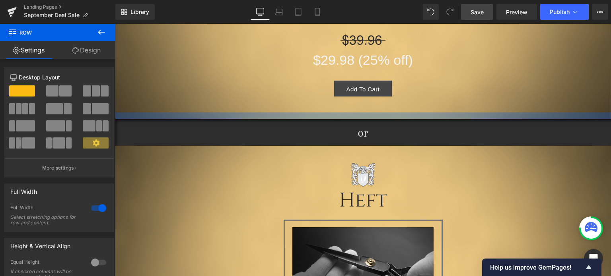
drag, startPoint x: 408, startPoint y: 115, endPoint x: 408, endPoint y: 110, distance: 4.4
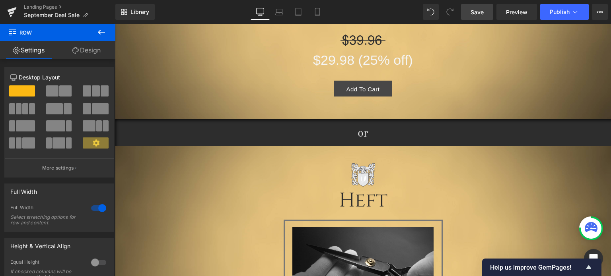
click at [275, 104] on div "Add To Cart (P) Cart Button Product" at bounding box center [363, 91] width 496 height 44
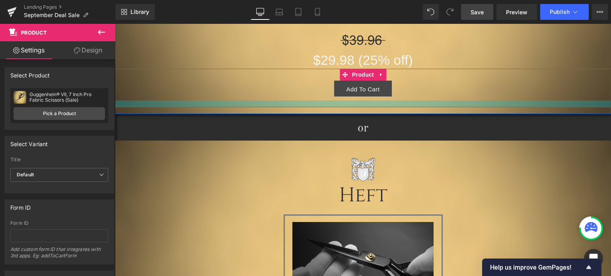
drag, startPoint x: 409, startPoint y: 107, endPoint x: 411, endPoint y: 101, distance: 5.8
click at [411, 101] on div at bounding box center [363, 104] width 496 height 7
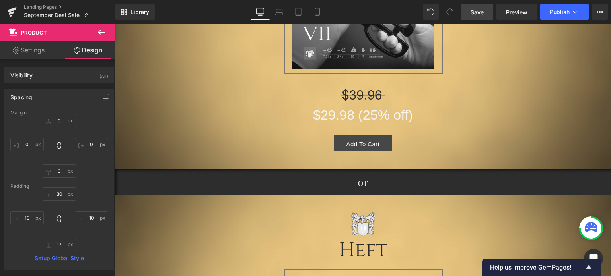
scroll to position [349, 0]
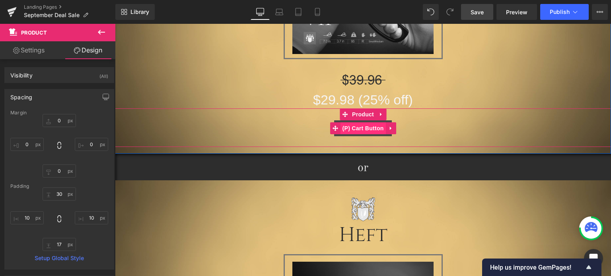
click at [365, 128] on span "(P) Cart Button" at bounding box center [363, 129] width 45 height 12
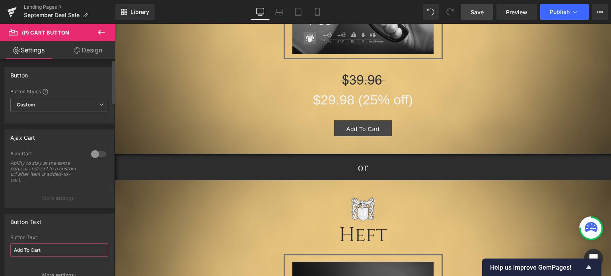
drag, startPoint x: 48, startPoint y: 248, endPoint x: 14, endPoint y: 250, distance: 34.3
click at [14, 250] on input "Add To Cart" at bounding box center [59, 250] width 98 height 13
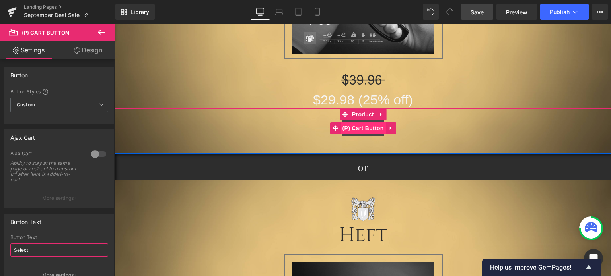
click at [362, 129] on span "(P) Cart Button" at bounding box center [363, 129] width 45 height 12
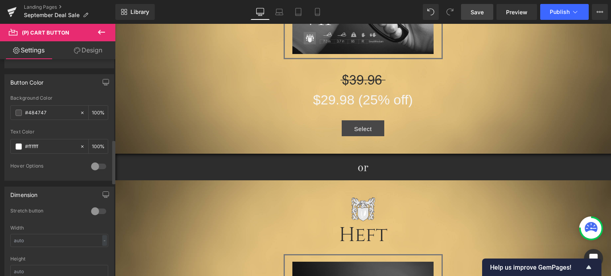
scroll to position [438, 0]
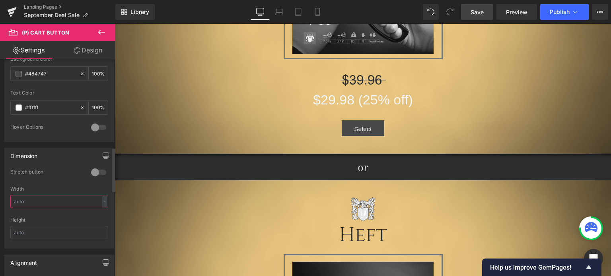
click at [37, 201] on input "text" at bounding box center [59, 201] width 98 height 13
click at [13, 199] on input "125" at bounding box center [59, 201] width 98 height 13
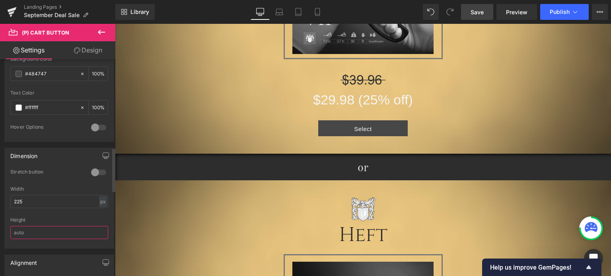
click at [27, 233] on input "text" at bounding box center [59, 232] width 98 height 13
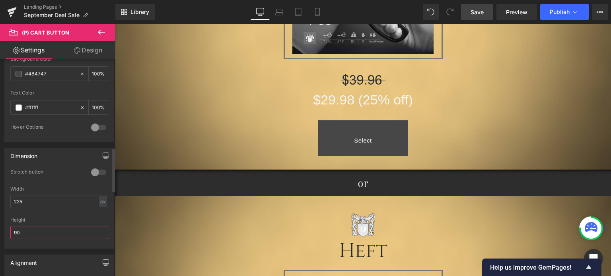
click at [12, 230] on input "90" at bounding box center [59, 232] width 98 height 13
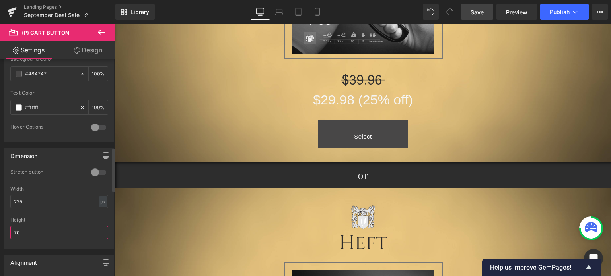
drag, startPoint x: 17, startPoint y: 230, endPoint x: 9, endPoint y: 232, distance: 8.0
click at [9, 232] on div "0 Stretch button 0 Stretch button 0 Stretch button 0 Stretch button 225px Width…" at bounding box center [59, 209] width 109 height 80
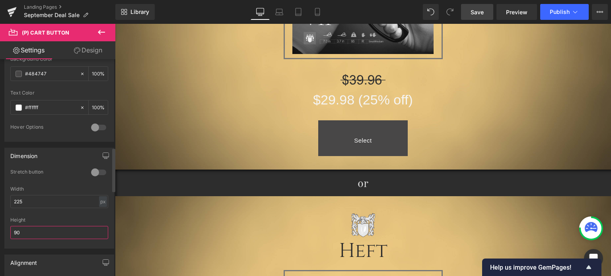
drag, startPoint x: 17, startPoint y: 230, endPoint x: 12, endPoint y: 230, distance: 4.8
click at [12, 230] on input "90" at bounding box center [59, 232] width 98 height 13
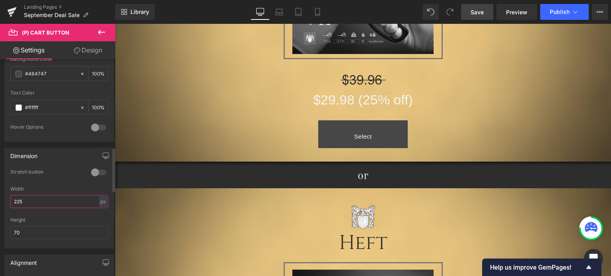
click at [14, 199] on input "225" at bounding box center [59, 201] width 98 height 13
click at [16, 199] on input "125" at bounding box center [59, 201] width 98 height 13
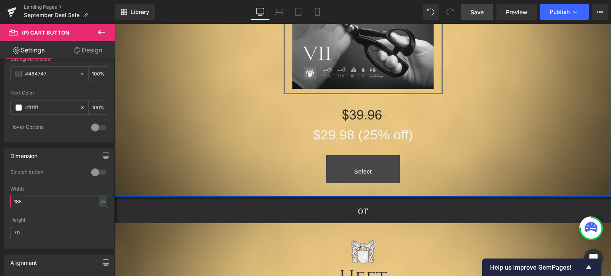
scroll to position [349, 0]
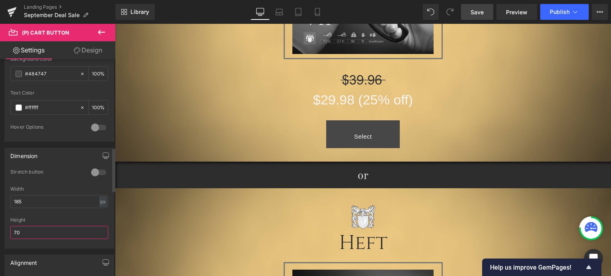
drag, startPoint x: 15, startPoint y: 230, endPoint x: 11, endPoint y: 230, distance: 4.1
click at [12, 230] on input "70" at bounding box center [59, 232] width 98 height 13
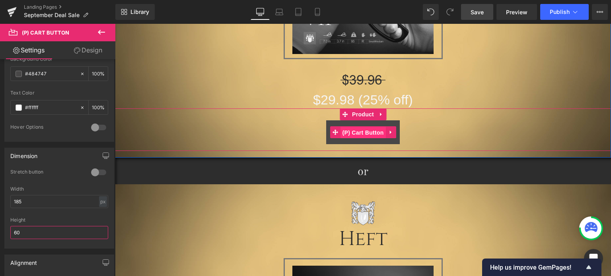
click at [365, 135] on span "(P) Cart Button" at bounding box center [363, 133] width 45 height 12
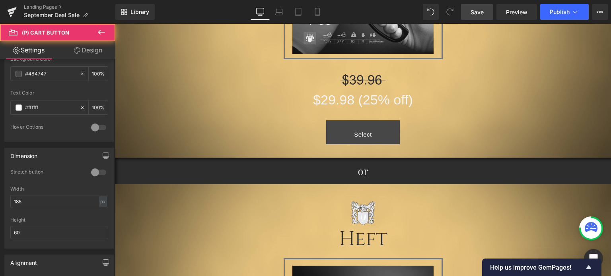
click at [92, 51] on link "Design" at bounding box center [88, 50] width 58 height 18
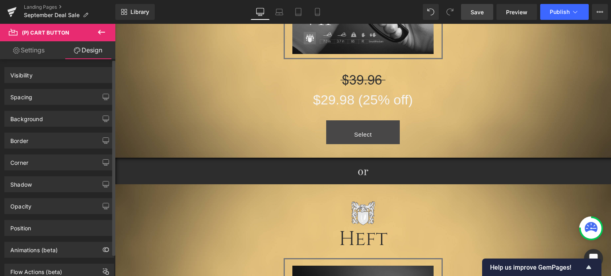
click at [39, 99] on div "Spacing" at bounding box center [59, 97] width 109 height 15
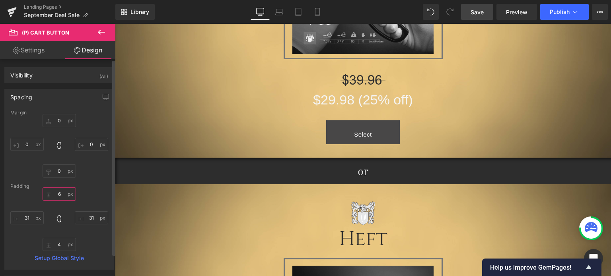
click at [62, 193] on input "6" at bounding box center [59, 194] width 33 height 13
click at [29, 97] on div "Spacing" at bounding box center [21, 95] width 22 height 11
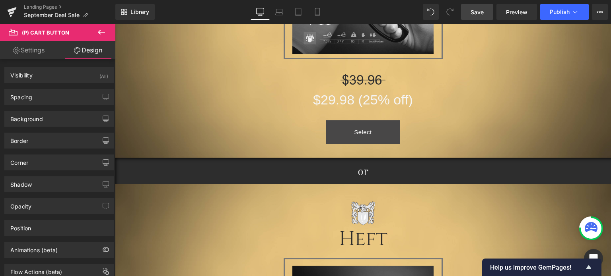
click at [37, 47] on link "Settings" at bounding box center [29, 50] width 58 height 18
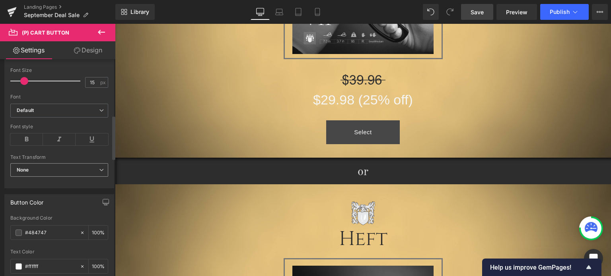
scroll to position [239, 0]
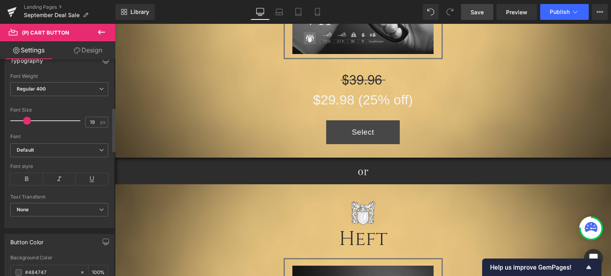
click at [25, 121] on span at bounding box center [27, 121] width 8 height 8
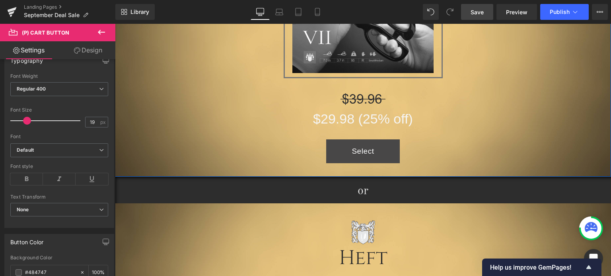
scroll to position [349, 0]
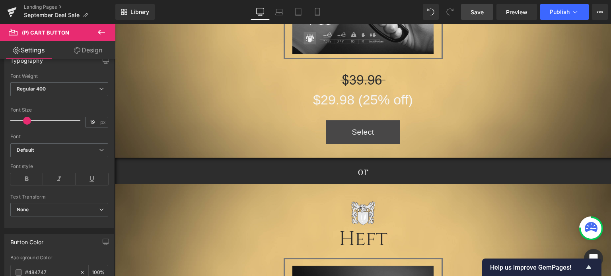
click at [92, 51] on link "Design" at bounding box center [88, 50] width 58 height 18
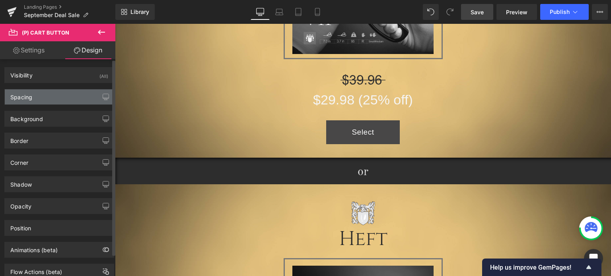
click at [35, 97] on div "Spacing" at bounding box center [59, 97] width 109 height 15
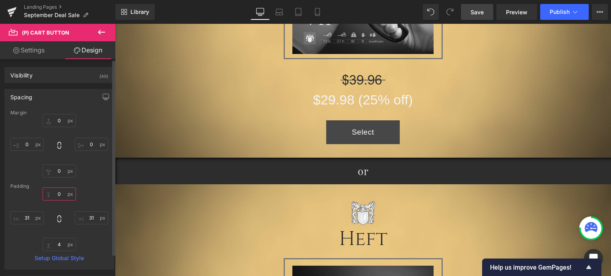
click at [62, 195] on input "0" at bounding box center [59, 194] width 33 height 13
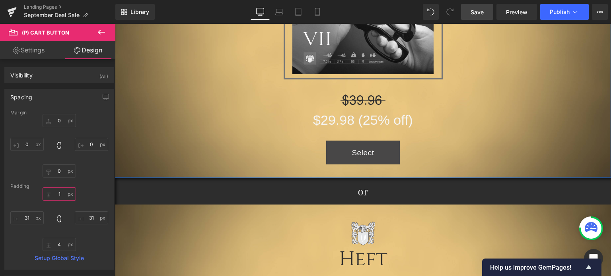
scroll to position [269, 0]
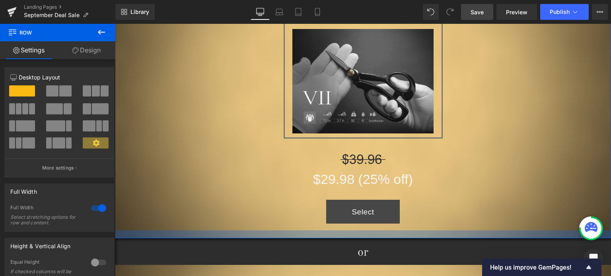
click at [390, 234] on div at bounding box center [363, 235] width 496 height 8
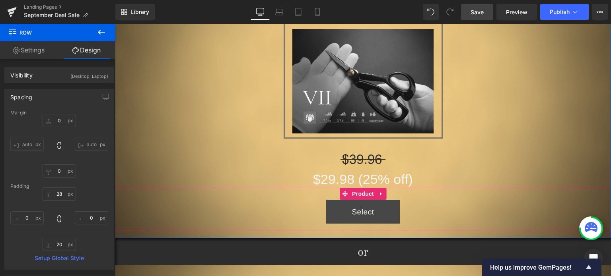
click at [361, 196] on span "Product" at bounding box center [363, 194] width 26 height 12
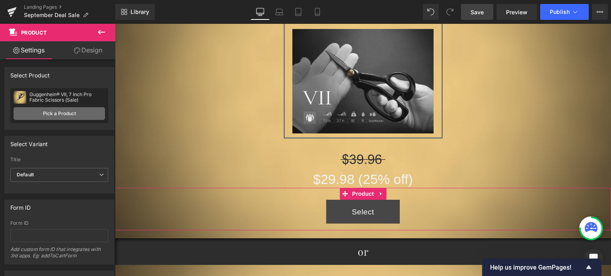
click at [57, 116] on link "Pick a Product" at bounding box center [60, 113] width 92 height 13
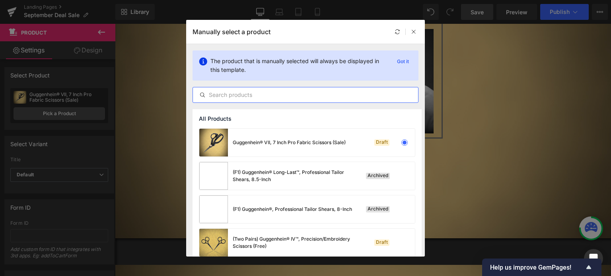
click at [285, 95] on input "text" at bounding box center [305, 95] width 225 height 10
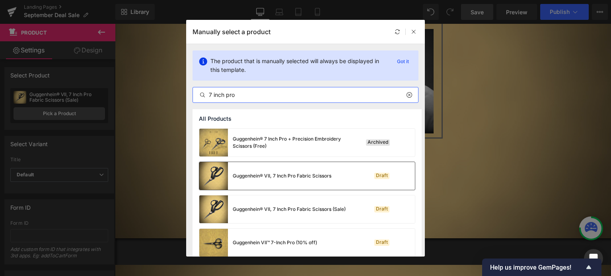
scroll to position [107, 0]
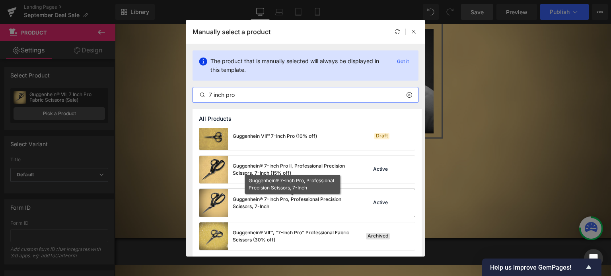
click at [256, 200] on div "Guggenhein® 7-Inch Pro, Professional Precision Scissors, 7-Inch" at bounding box center [292, 203] width 119 height 14
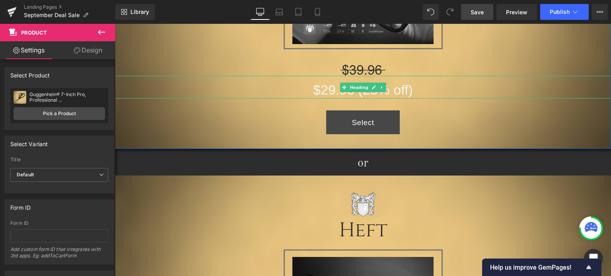
scroll to position [388, 0]
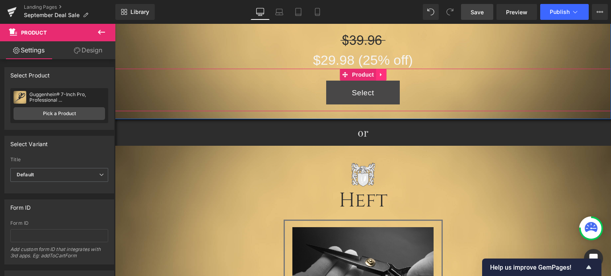
click at [378, 74] on icon at bounding box center [381, 75] width 6 height 6
click at [374, 75] on icon at bounding box center [376, 75] width 6 height 6
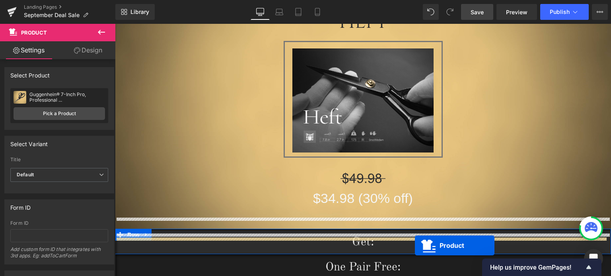
scroll to position [675, 0]
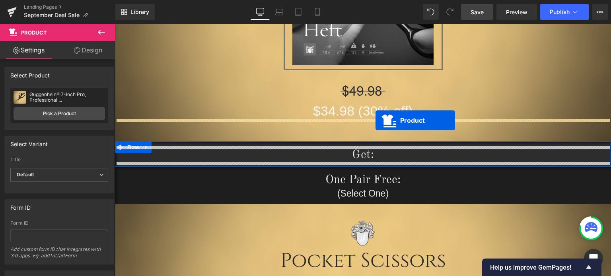
drag, startPoint x: 343, startPoint y: 114, endPoint x: 376, endPoint y: 121, distance: 32.8
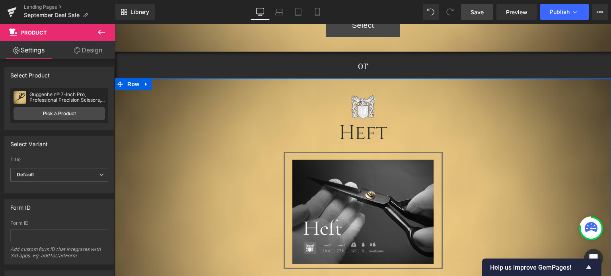
scroll to position [615, 0]
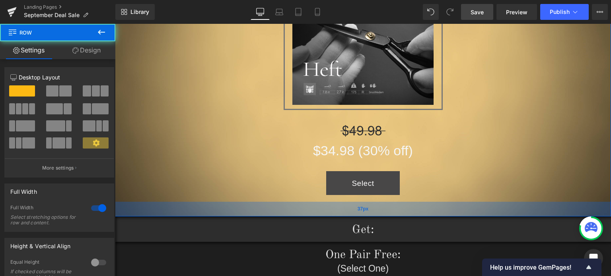
click at [398, 212] on div "37px" at bounding box center [363, 209] width 496 height 15
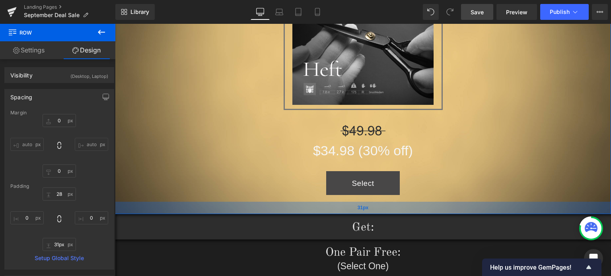
click at [402, 207] on div "31px" at bounding box center [363, 208] width 496 height 12
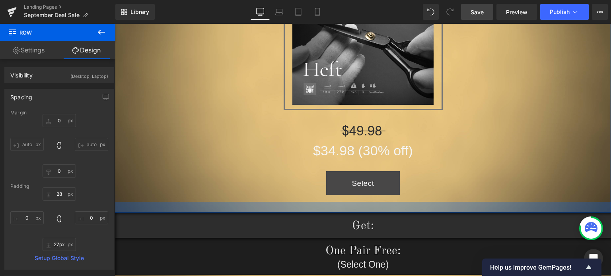
click at [403, 209] on div at bounding box center [363, 207] width 496 height 11
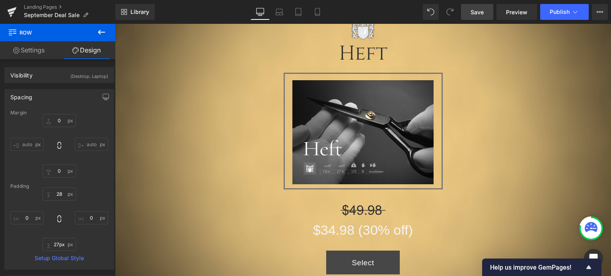
scroll to position [655, 0]
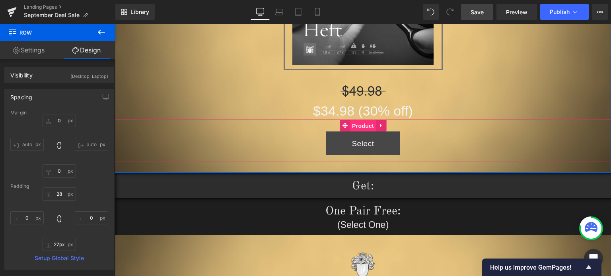
click at [354, 126] on span "Product" at bounding box center [363, 126] width 26 height 12
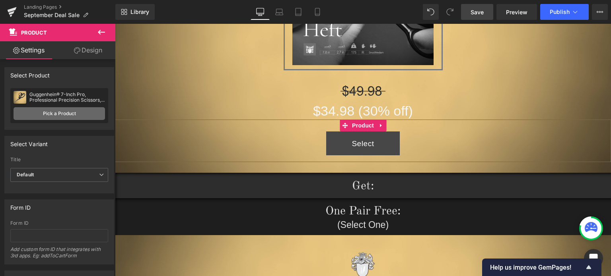
click at [58, 117] on link "Pick a Product" at bounding box center [60, 113] width 92 height 13
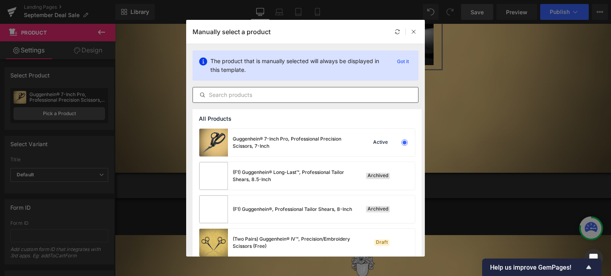
click at [257, 94] on input "text" at bounding box center [305, 95] width 225 height 10
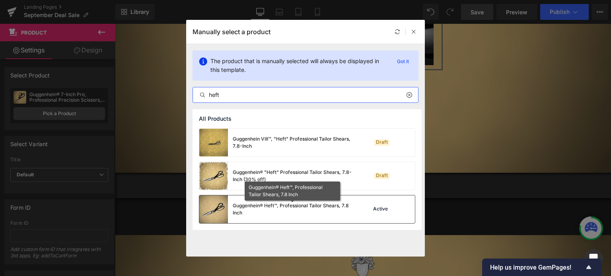
click at [272, 206] on div "Guggenhein® Heft™, Professional Tailor Shears, 7.8 Inch" at bounding box center [292, 209] width 119 height 14
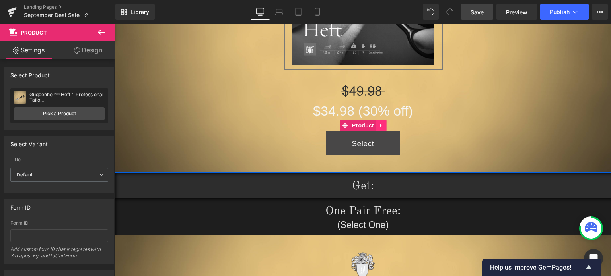
click at [378, 124] on icon at bounding box center [381, 126] width 6 height 6
click at [373, 126] on icon at bounding box center [376, 126] width 6 height 6
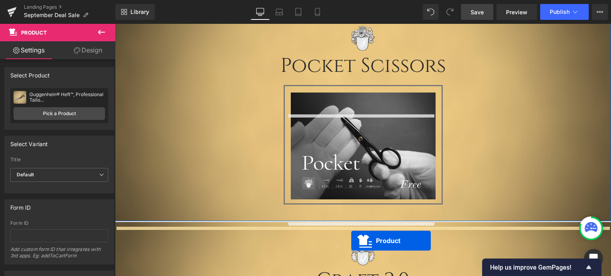
scroll to position [925, 0]
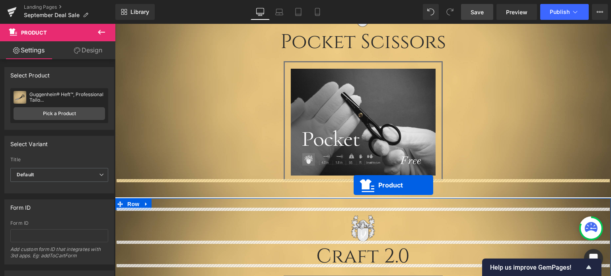
drag, startPoint x: 342, startPoint y: 166, endPoint x: 354, endPoint y: 185, distance: 22.7
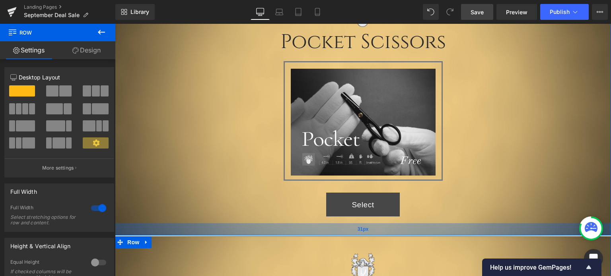
drag, startPoint x: 413, startPoint y: 230, endPoint x: 416, endPoint y: 226, distance: 5.0
click at [416, 226] on div "31px" at bounding box center [363, 230] width 496 height 12
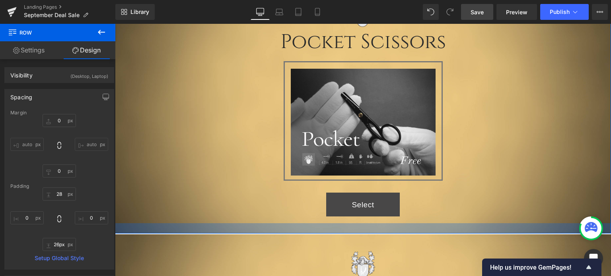
click at [411, 228] on div at bounding box center [363, 229] width 496 height 10
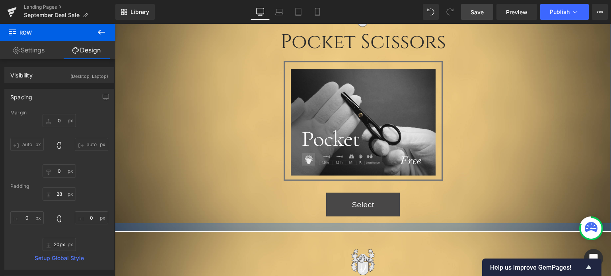
drag, startPoint x: 411, startPoint y: 227, endPoint x: 413, endPoint y: 223, distance: 4.3
click at [411, 224] on div at bounding box center [363, 228] width 496 height 8
click at [413, 224] on div at bounding box center [363, 227] width 496 height 7
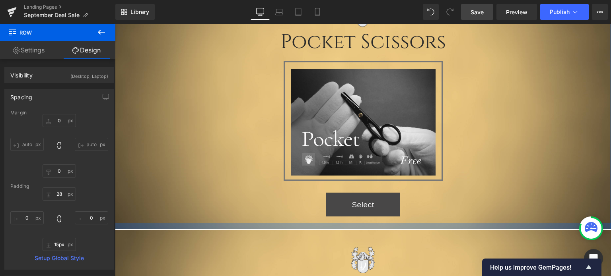
click at [422, 224] on div at bounding box center [363, 227] width 496 height 6
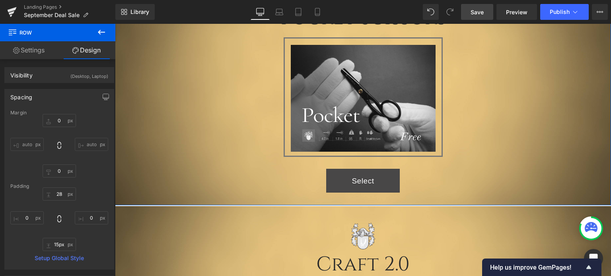
scroll to position [945, 0]
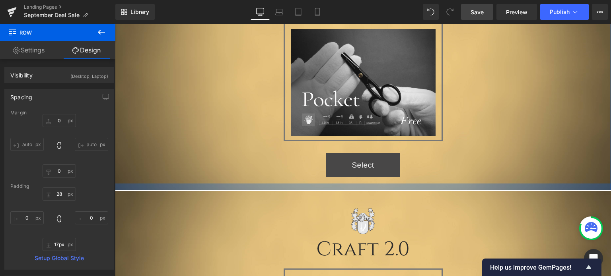
click at [409, 185] on div at bounding box center [363, 187] width 496 height 7
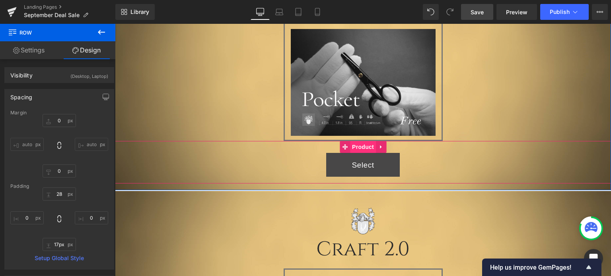
click at [363, 147] on span "Product" at bounding box center [363, 147] width 26 height 12
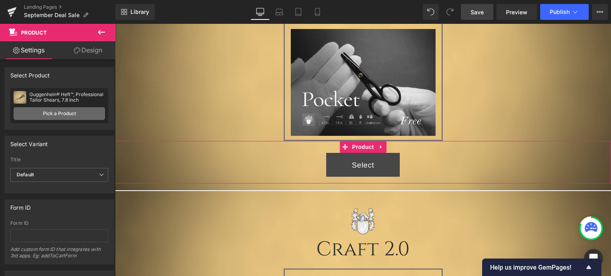
click at [47, 113] on link "Pick a Product" at bounding box center [60, 113] width 92 height 13
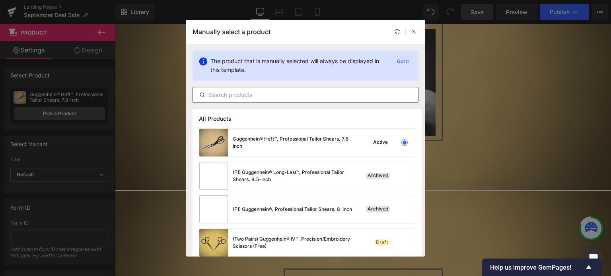
click at [240, 94] on input "text" at bounding box center [305, 95] width 225 height 10
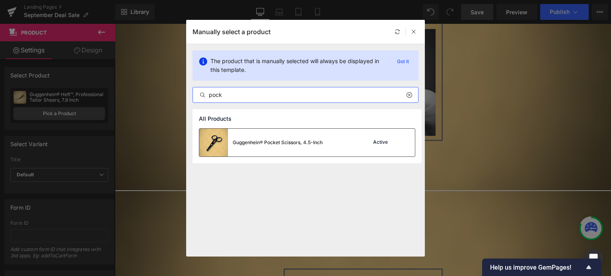
click at [259, 141] on div "Guggenhein® Pocket Scissors, 4.5-Inch" at bounding box center [278, 142] width 90 height 7
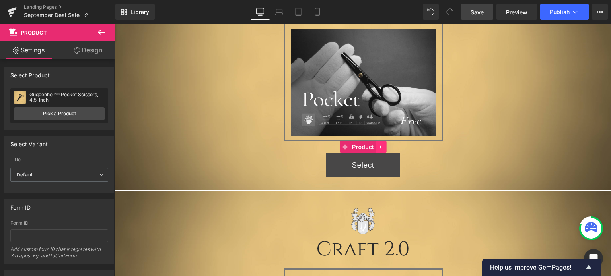
click at [379, 147] on icon at bounding box center [381, 147] width 6 height 6
click at [374, 148] on icon at bounding box center [376, 147] width 6 height 6
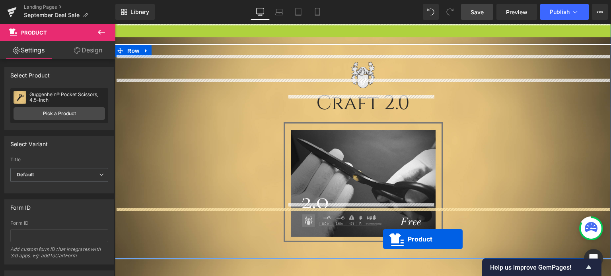
scroll to position [1167, 0]
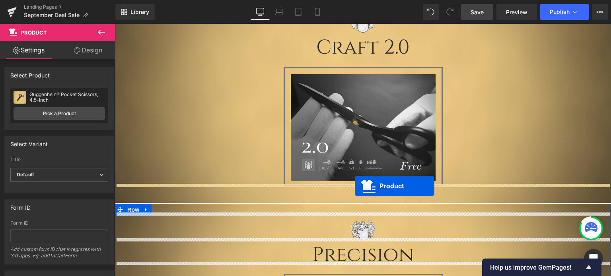
drag, startPoint x: 341, startPoint y: 60, endPoint x: 355, endPoint y: 186, distance: 126.8
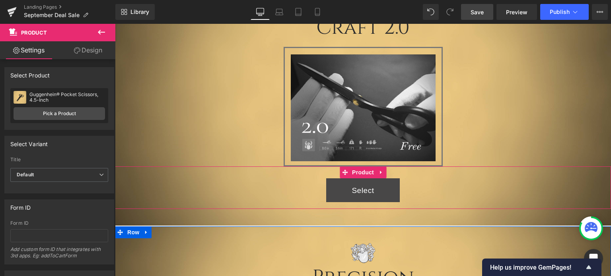
scroll to position [1147, 0]
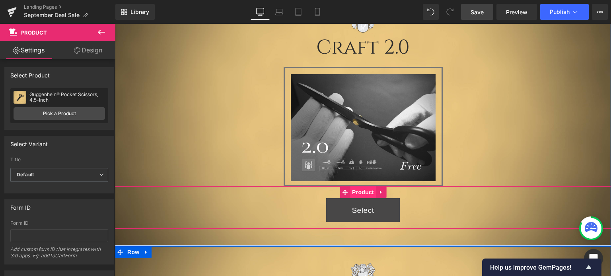
click at [364, 191] on span "Product" at bounding box center [363, 193] width 26 height 12
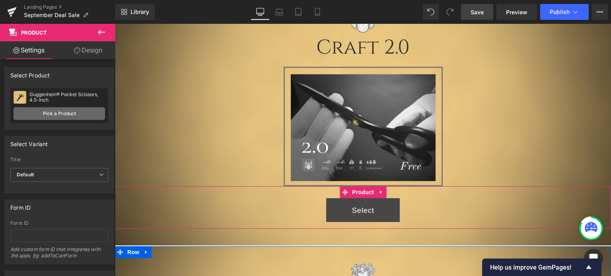
click at [58, 113] on link "Pick a Product" at bounding box center [60, 113] width 92 height 13
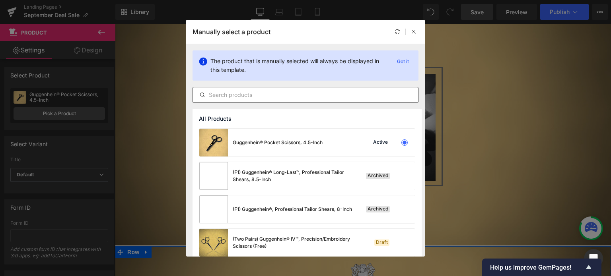
click at [274, 97] on input "text" at bounding box center [305, 95] width 225 height 10
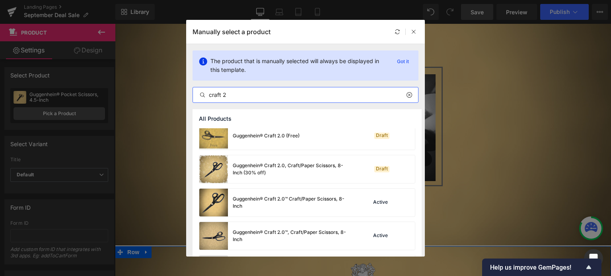
scroll to position [107, 0]
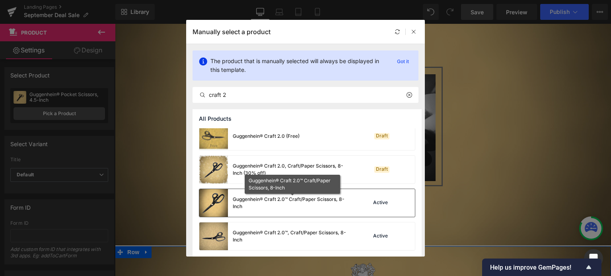
click at [257, 201] on div "Guggenhein® Craft 2.0™ Craft/Paper Scissors, 8-Inch" at bounding box center [292, 203] width 119 height 14
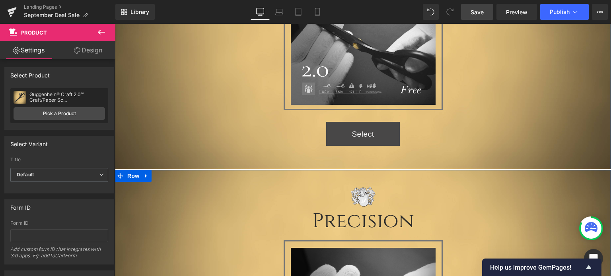
scroll to position [1227, 0]
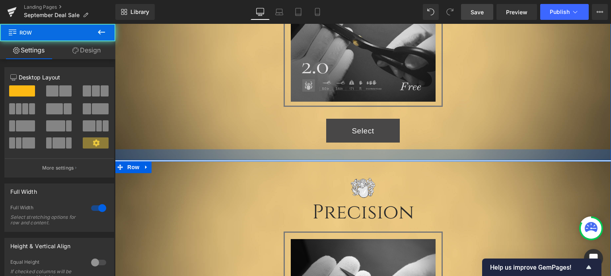
drag, startPoint x: 424, startPoint y: 152, endPoint x: 417, endPoint y: 90, distance: 63.2
click at [426, 146] on div "Image Craft 2.0 Heading Image Row Select (P) Cart Button Product Row" at bounding box center [363, 35] width 496 height 251
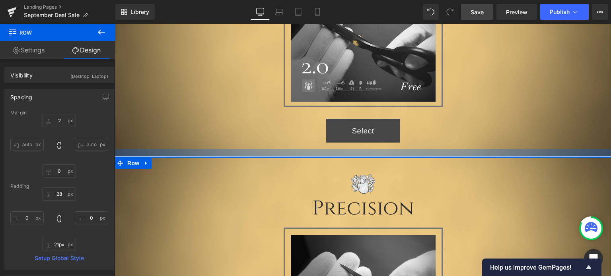
click at [416, 150] on div at bounding box center [363, 153] width 496 height 7
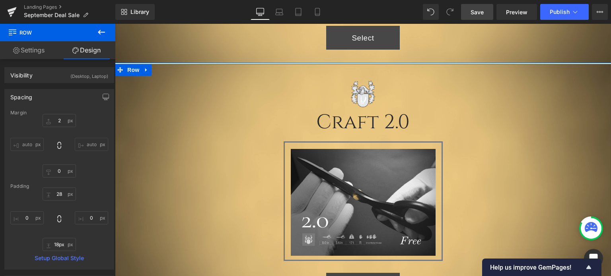
scroll to position [1068, 0]
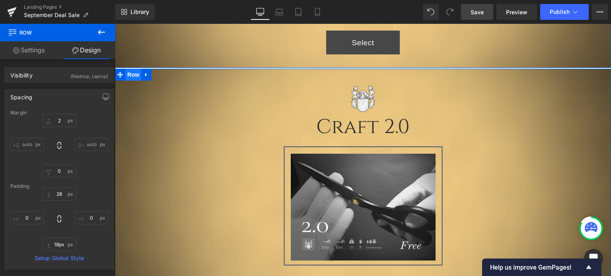
click at [130, 75] on span "Row" at bounding box center [133, 75] width 16 height 12
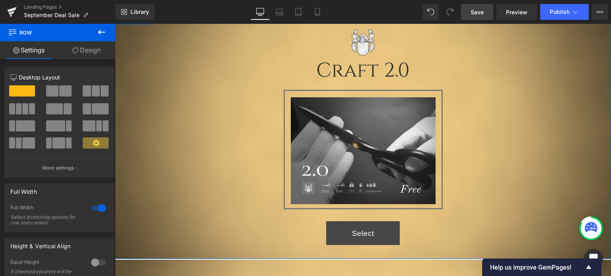
scroll to position [1147, 0]
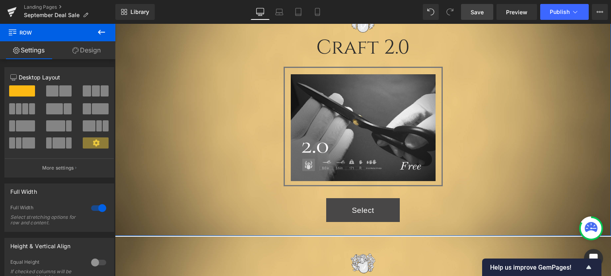
click at [92, 50] on link "Design" at bounding box center [87, 50] width 58 height 18
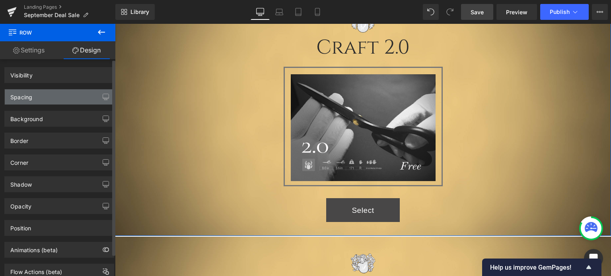
click at [51, 98] on div "Spacing" at bounding box center [59, 97] width 109 height 15
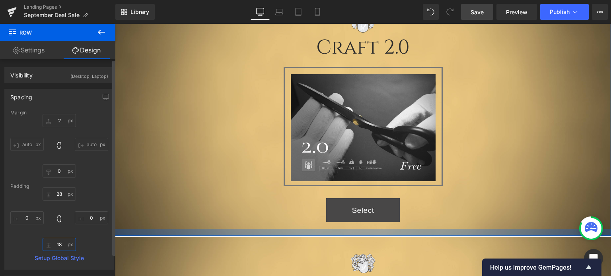
click at [60, 245] on input "18" at bounding box center [59, 244] width 33 height 13
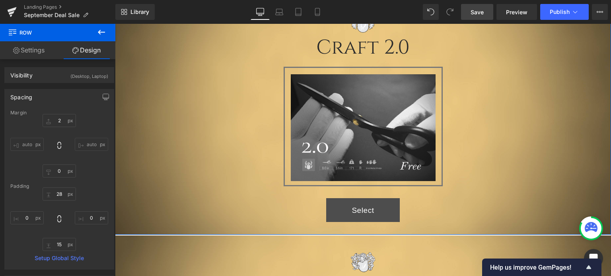
click at [536, 135] on div "Image Craft 2.0 Heading Image Row Select (P) Cart Button Product" at bounding box center [363, 114] width 496 height 229
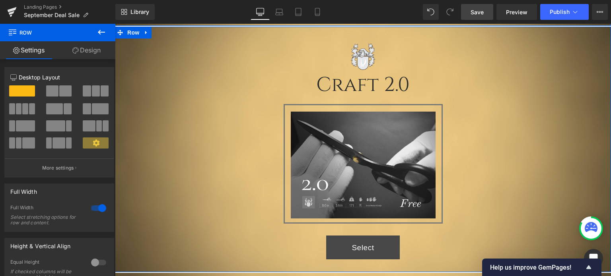
scroll to position [1108, 0]
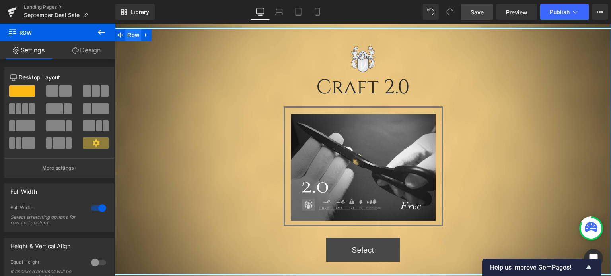
click at [130, 35] on span "Row" at bounding box center [133, 35] width 16 height 12
click at [88, 49] on link "Design" at bounding box center [87, 50] width 58 height 18
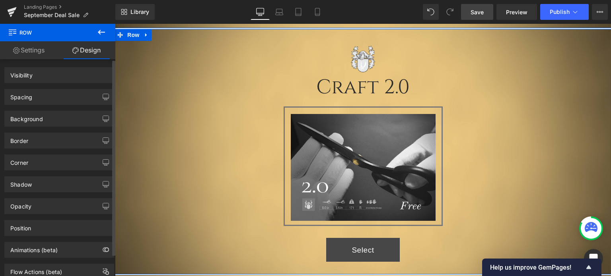
click at [48, 97] on div "Spacing" at bounding box center [59, 97] width 109 height 15
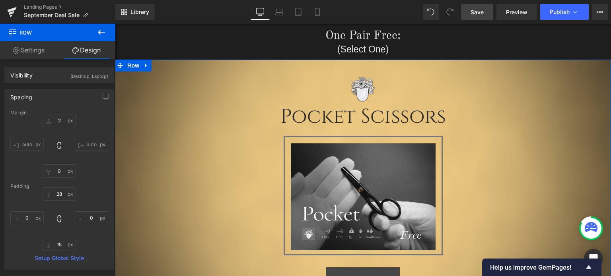
scroll to position [829, 0]
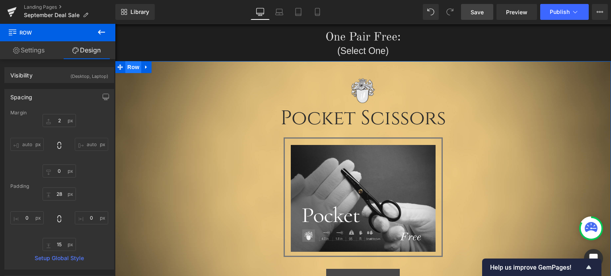
click at [128, 66] on span "Row" at bounding box center [133, 67] width 16 height 12
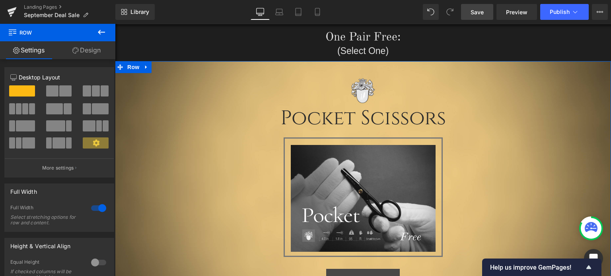
click at [89, 49] on link "Design" at bounding box center [87, 50] width 58 height 18
click at [0, 0] on div "Spacing" at bounding box center [0, 0] width 0 height 0
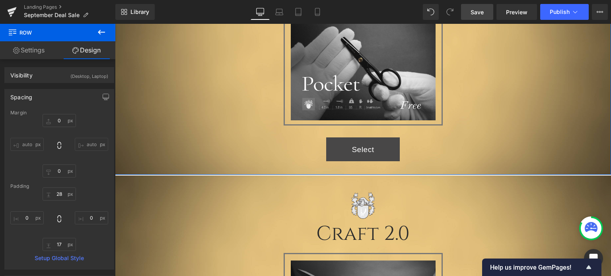
scroll to position [1028, 0]
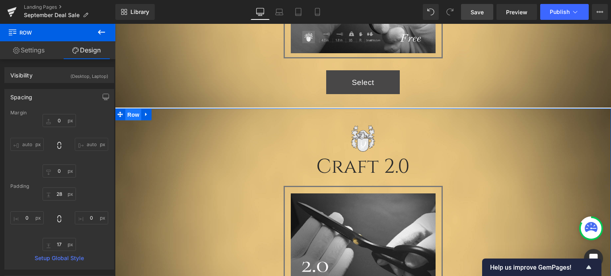
click at [131, 113] on span "Row" at bounding box center [133, 115] width 16 height 12
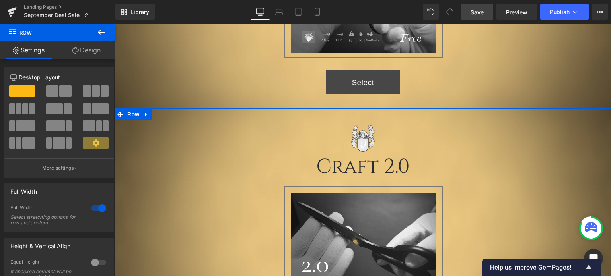
click at [93, 50] on link "Design" at bounding box center [87, 50] width 58 height 18
click at [0, 0] on div "Spacing" at bounding box center [0, 0] width 0 height 0
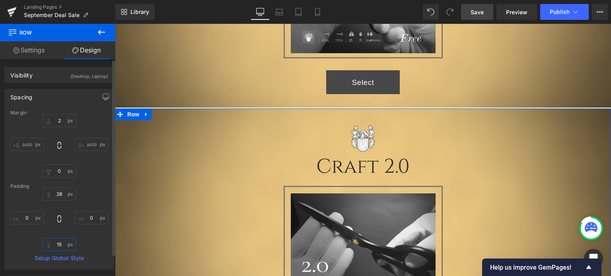
click at [61, 248] on input "15" at bounding box center [59, 244] width 33 height 13
click at [60, 245] on input "15" at bounding box center [59, 244] width 33 height 13
click at [61, 245] on input "15" at bounding box center [59, 244] width 33 height 13
click at [97, 240] on div "28px 28 0px 0 17 17 0px 0" at bounding box center [59, 220] width 98 height 64
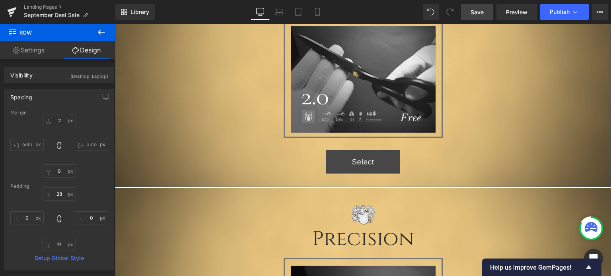
scroll to position [1227, 0]
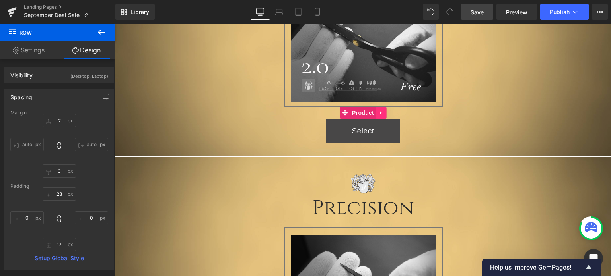
click at [378, 113] on icon at bounding box center [381, 113] width 6 height 6
click at [374, 113] on icon at bounding box center [376, 113] width 6 height 6
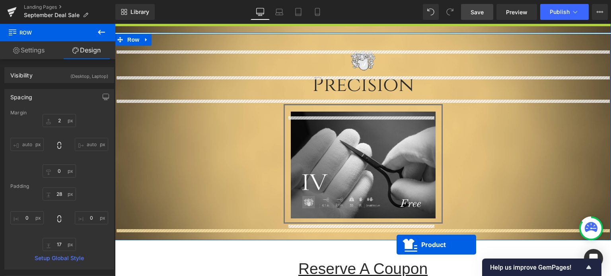
scroll to position [1402, 0]
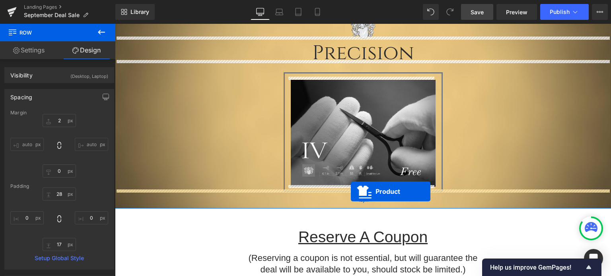
drag, startPoint x: 342, startPoint y: 152, endPoint x: 351, endPoint y: 192, distance: 41.1
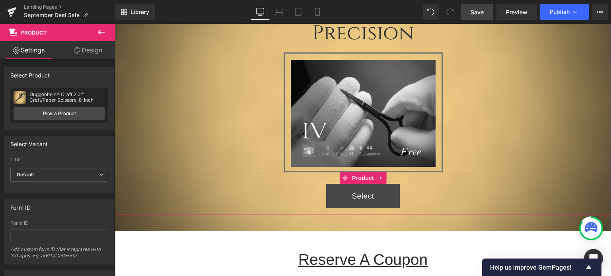
scroll to position [1382, 0]
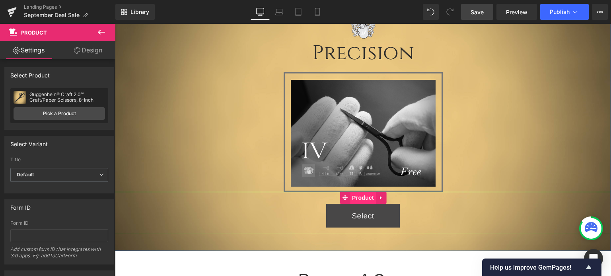
click at [364, 196] on span "Product" at bounding box center [363, 198] width 26 height 12
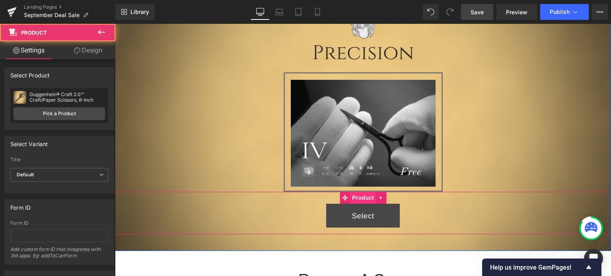
click at [358, 196] on span "Product" at bounding box center [363, 198] width 26 height 12
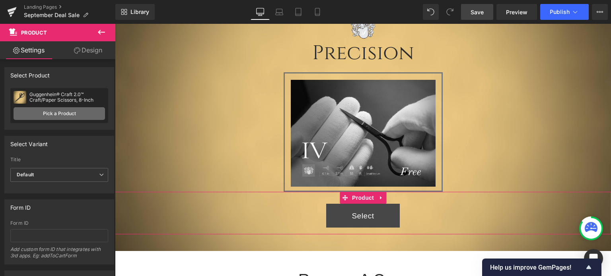
click at [64, 113] on link "Pick a Product" at bounding box center [60, 113] width 92 height 13
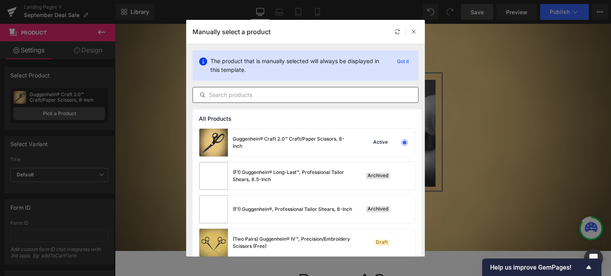
click at [269, 91] on input "text" at bounding box center [305, 95] width 225 height 10
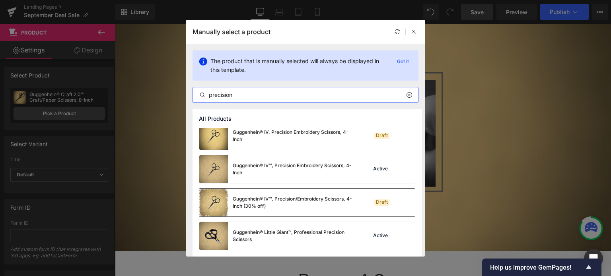
scroll to position [441, 0]
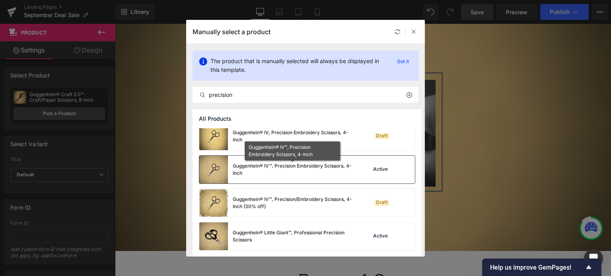
click at [278, 166] on div "Guggenhein® IV™, Precision Embroidery Scissors, 4-Inch" at bounding box center [292, 170] width 119 height 14
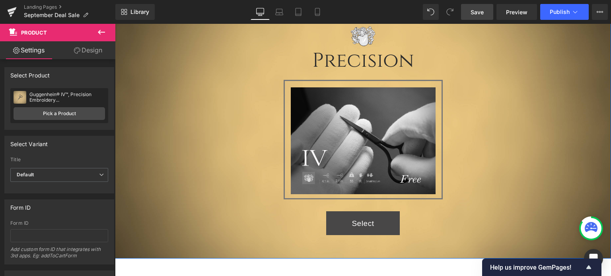
scroll to position [1342, 0]
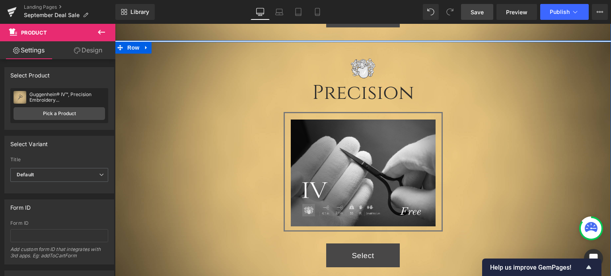
drag, startPoint x: 131, startPoint y: 47, endPoint x: 130, endPoint y: 54, distance: 6.8
click at [131, 47] on span "Row" at bounding box center [133, 48] width 16 height 12
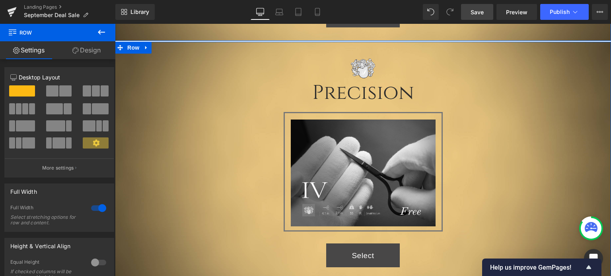
click at [88, 52] on link "Design" at bounding box center [87, 50] width 58 height 18
click at [0, 0] on div "Spacing" at bounding box center [0, 0] width 0 height 0
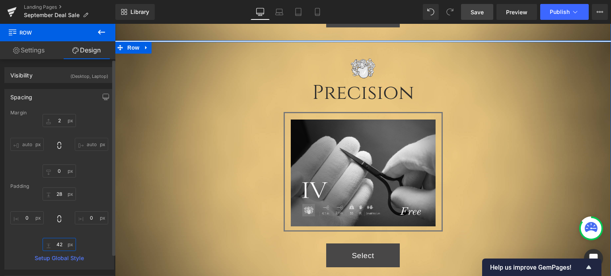
click at [63, 243] on input "42" at bounding box center [59, 244] width 33 height 13
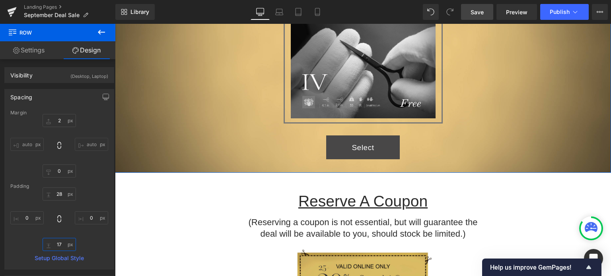
scroll to position [1462, 0]
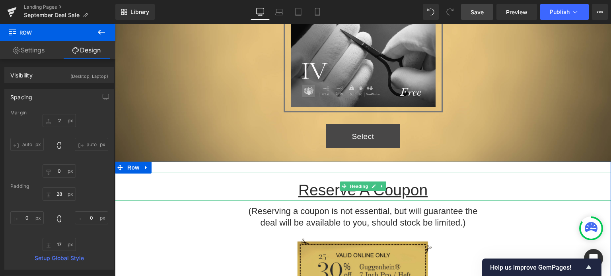
click at [330, 194] on u "Reserve A Coupon" at bounding box center [362, 190] width 129 height 17
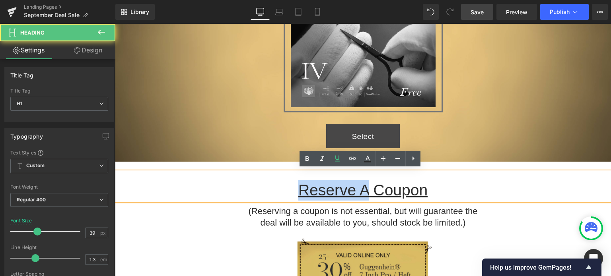
drag, startPoint x: 367, startPoint y: 188, endPoint x: 297, endPoint y: 191, distance: 70.5
click at [298, 191] on u "Reserve A Coupon" at bounding box center [362, 190] width 129 height 17
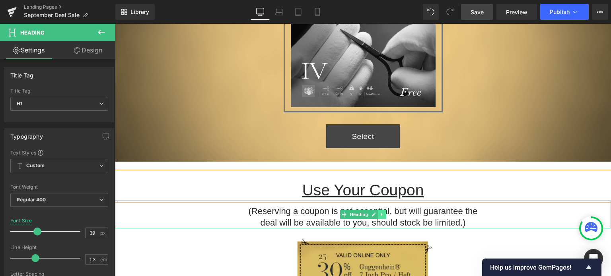
click at [380, 214] on icon at bounding box center [382, 214] width 4 height 5
click at [384, 213] on icon at bounding box center [386, 214] width 4 height 4
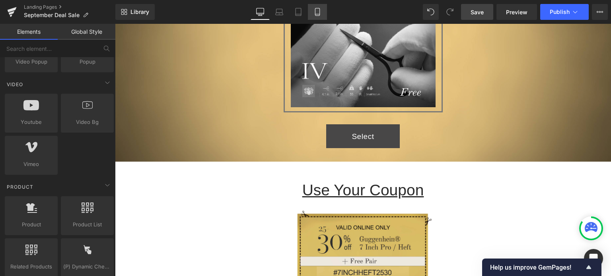
click at [319, 12] on icon at bounding box center [317, 12] width 8 height 8
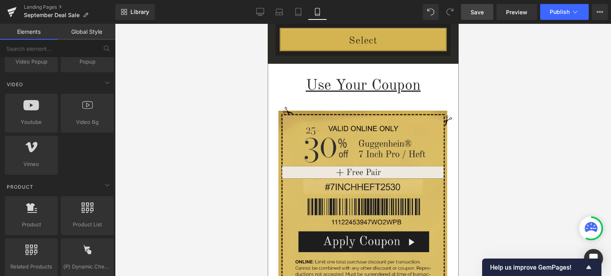
scroll to position [1486, 0]
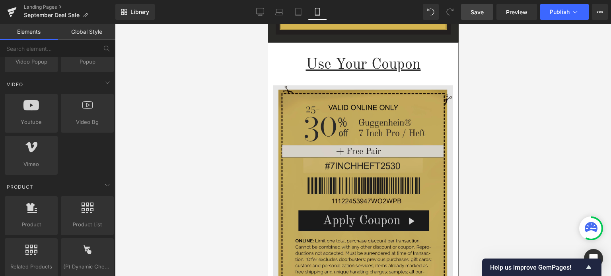
click at [343, 162] on img at bounding box center [363, 216] width 180 height 282
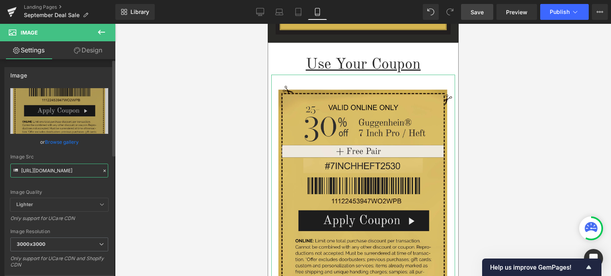
click at [59, 172] on input "https://cdn.shopify.com/s/files/1/0566/0963/6442/files/1-3_e0eed9fd-5d03-4e8f-8…" at bounding box center [59, 171] width 98 height 14
click at [95, 185] on div "Image Quality Lighter Lightest Lighter Lighter Lightest Only support for UCare …" at bounding box center [59, 143] width 98 height 110
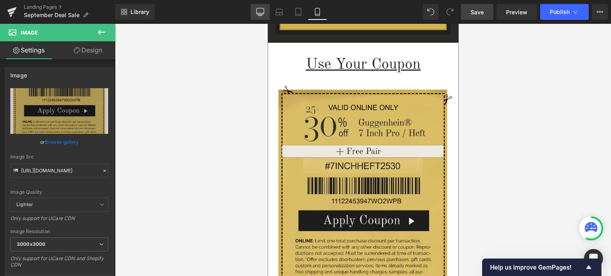
click at [264, 12] on icon at bounding box center [261, 11] width 8 height 6
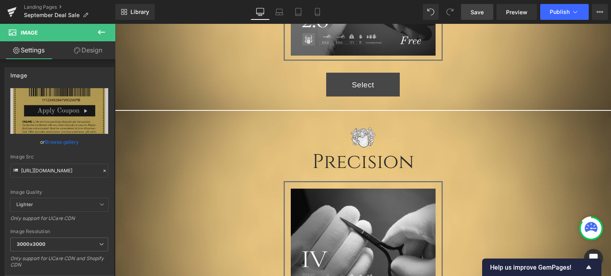
scroll to position [1512, 0]
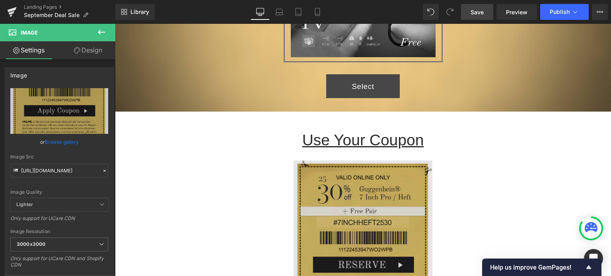
click at [372, 194] on img at bounding box center [363, 261] width 139 height 220
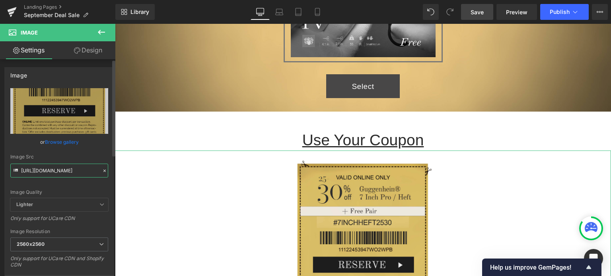
click at [51, 173] on input "https://cdn.shopify.com/s/files/1/0566/0963/6442/files/4_9035101a-afcc-495b-9e7…" at bounding box center [59, 171] width 98 height 14
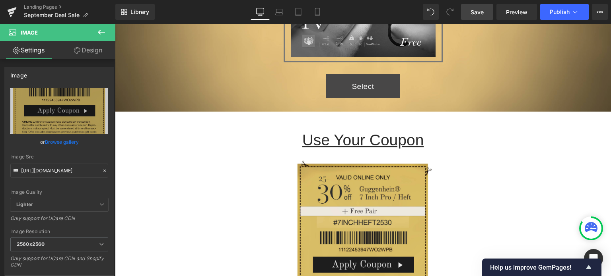
click at [477, 10] on span "Save" at bounding box center [477, 12] width 13 height 8
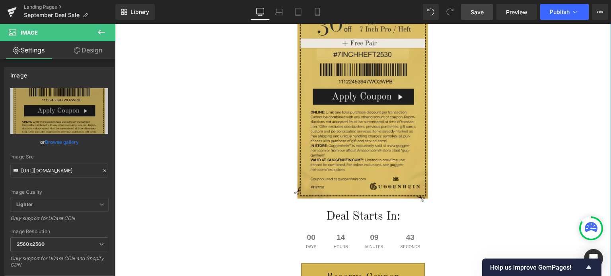
scroll to position [1711, 0]
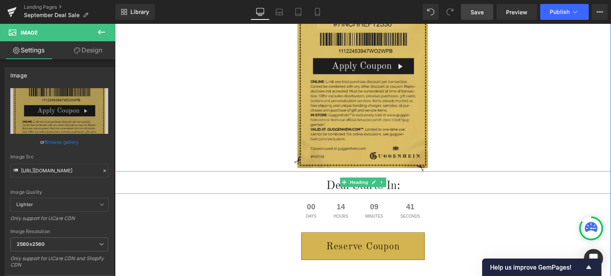
click at [400, 185] on h1 "Deal Starts In:" at bounding box center [363, 186] width 496 height 15
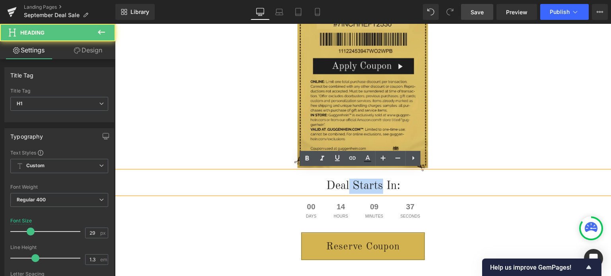
drag, startPoint x: 379, startPoint y: 184, endPoint x: 347, endPoint y: 185, distance: 31.8
click at [347, 185] on h1 "Deal Starts In:" at bounding box center [363, 186] width 496 height 15
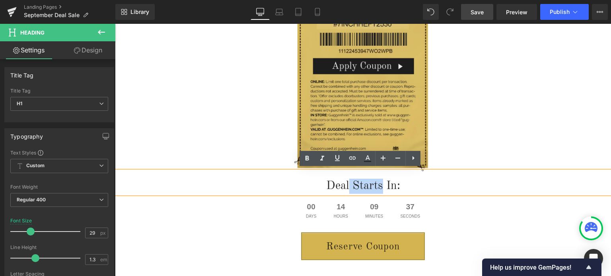
drag, startPoint x: 360, startPoint y: 183, endPoint x: 371, endPoint y: 183, distance: 11.2
click at [360, 183] on h1 "Deal Starts In:" at bounding box center [363, 186] width 496 height 15
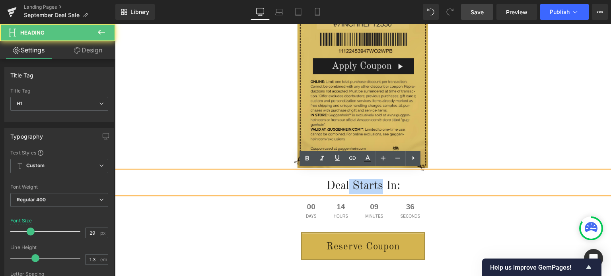
click at [379, 183] on h1 "Deal Starts In:" at bounding box center [363, 186] width 496 height 15
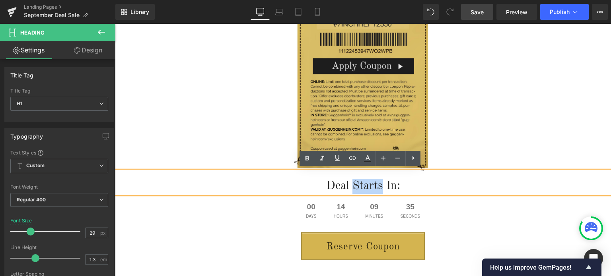
drag, startPoint x: 380, startPoint y: 183, endPoint x: 350, endPoint y: 184, distance: 29.5
click at [350, 184] on h1 "Deal Starts In:" at bounding box center [363, 186] width 496 height 15
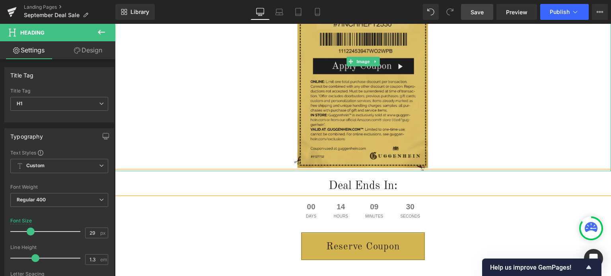
click at [548, 141] on link at bounding box center [363, 62] width 496 height 220
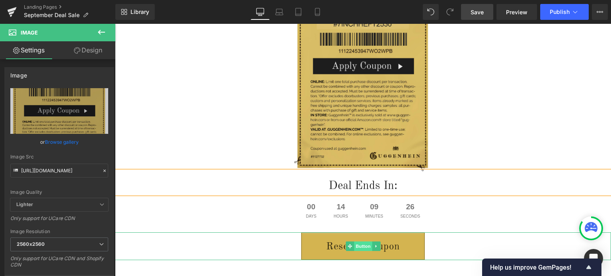
click at [361, 244] on span "Button" at bounding box center [363, 247] width 18 height 10
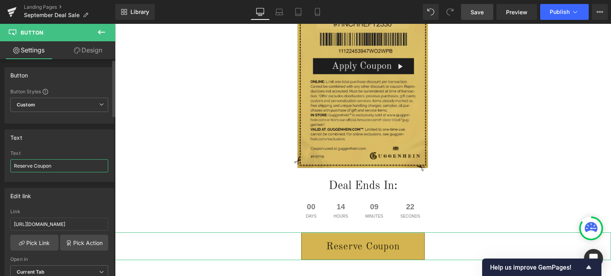
drag, startPoint x: 32, startPoint y: 164, endPoint x: 12, endPoint y: 166, distance: 20.4
click at [12, 166] on input "Reserve Coupon" at bounding box center [59, 166] width 98 height 13
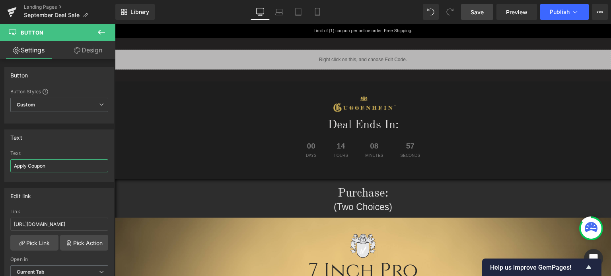
scroll to position [40, 0]
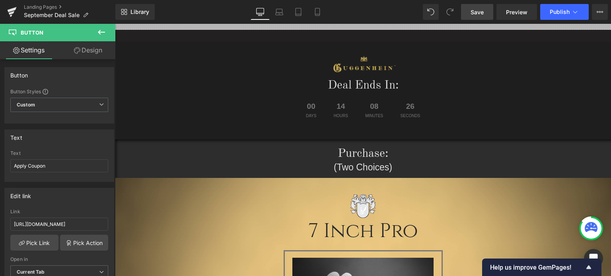
click at [477, 12] on span "Save" at bounding box center [477, 12] width 13 height 8
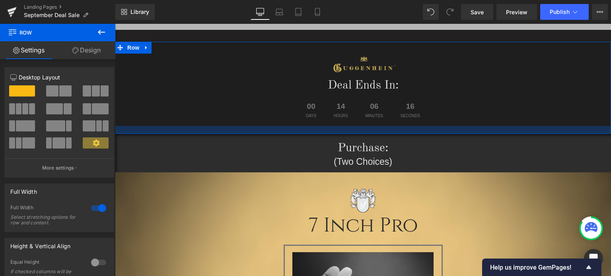
drag, startPoint x: 438, startPoint y: 136, endPoint x: 440, endPoint y: 130, distance: 6.1
click at [440, 130] on div at bounding box center [363, 130] width 496 height 8
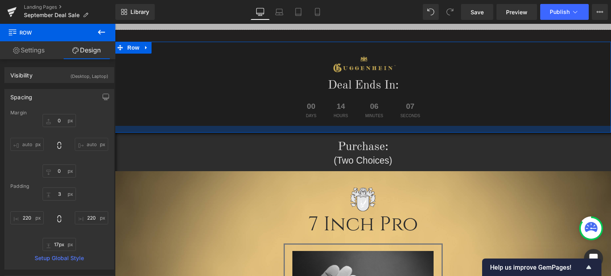
type input "16px"
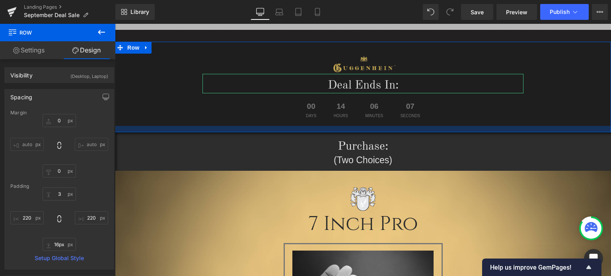
click at [444, 126] on div at bounding box center [363, 129] width 496 height 6
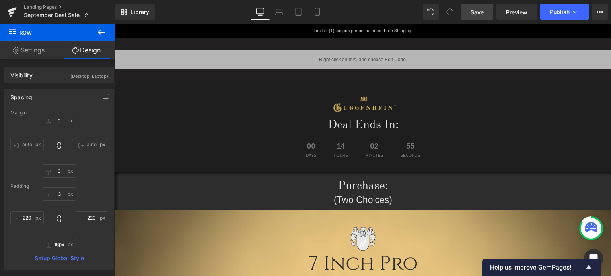
click at [483, 12] on span "Save" at bounding box center [477, 12] width 13 height 8
click at [485, 10] on link "Save" at bounding box center [477, 12] width 32 height 16
click at [49, 8] on link "Landing Pages" at bounding box center [70, 7] width 92 height 6
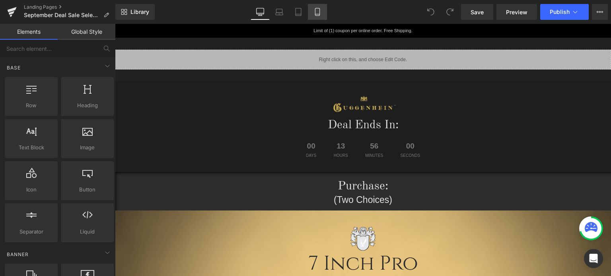
click at [324, 14] on link "Mobile" at bounding box center [317, 12] width 19 height 16
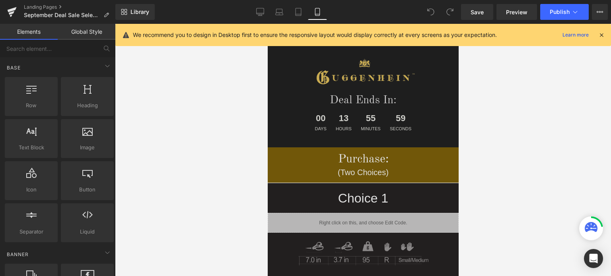
click at [603, 34] on icon at bounding box center [601, 34] width 7 height 7
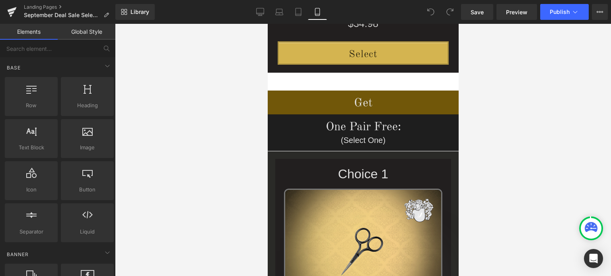
scroll to position [474, 0]
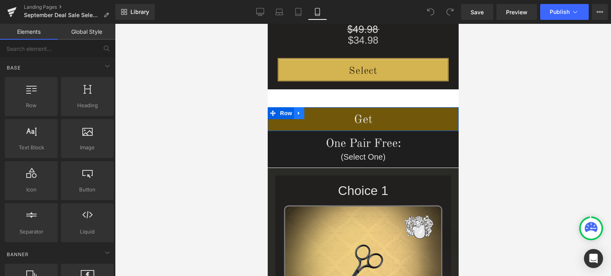
click at [297, 114] on icon at bounding box center [299, 113] width 6 height 6
click at [317, 116] on icon at bounding box center [320, 113] width 6 height 6
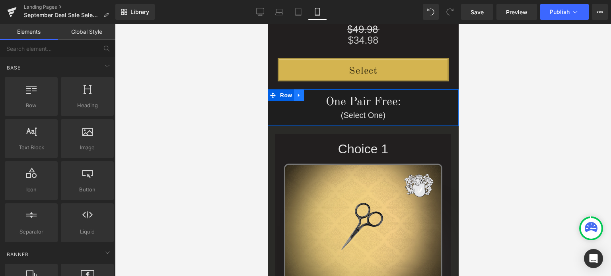
click at [296, 95] on icon at bounding box center [299, 95] width 6 height 6
click at [317, 96] on icon at bounding box center [320, 96] width 6 height 6
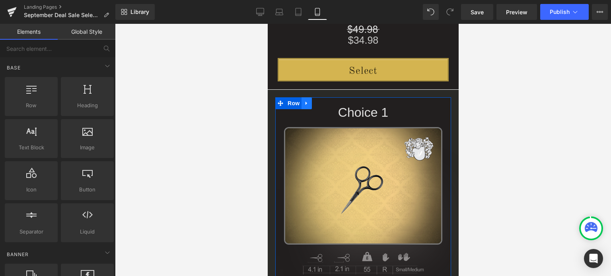
click at [304, 104] on icon at bounding box center [307, 103] width 6 height 6
click at [324, 105] on icon at bounding box center [327, 104] width 6 height 6
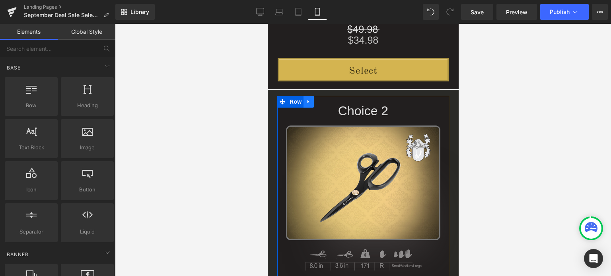
click at [306, 101] on icon at bounding box center [309, 102] width 6 height 6
click at [326, 101] on icon at bounding box center [329, 102] width 6 height 6
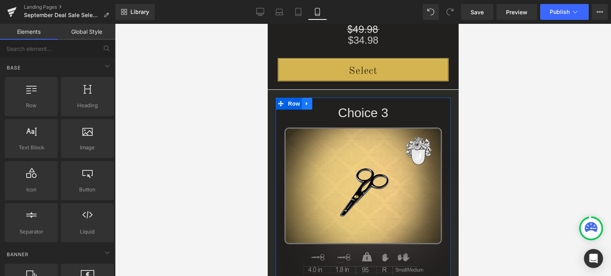
click at [306, 104] on icon at bounding box center [307, 104] width 2 height 4
click at [325, 104] on icon at bounding box center [328, 104] width 6 height 6
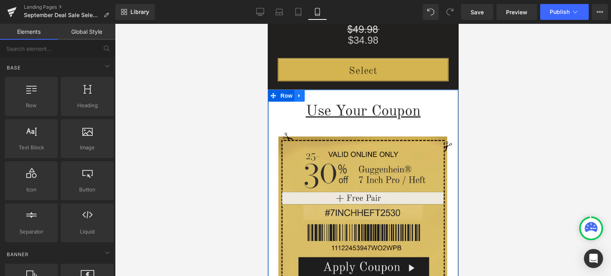
click at [298, 93] on icon at bounding box center [299, 96] width 6 height 6
click at [317, 97] on icon at bounding box center [320, 96] width 6 height 6
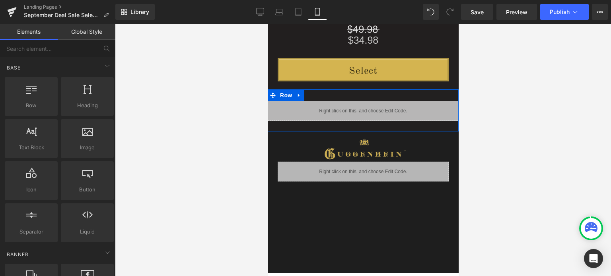
drag, startPoint x: 295, startPoint y: 95, endPoint x: 301, endPoint y: 98, distance: 6.4
click at [296, 95] on icon at bounding box center [299, 95] width 6 height 6
click at [317, 96] on icon at bounding box center [320, 96] width 6 height 6
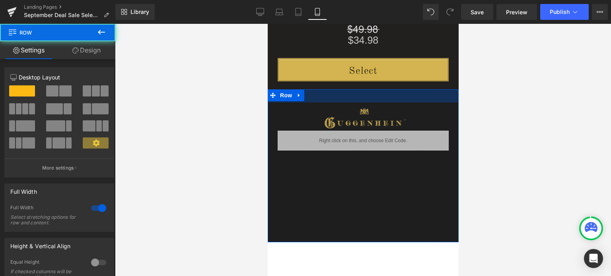
drag, startPoint x: 400, startPoint y: 91, endPoint x: 400, endPoint y: 102, distance: 11.1
click at [400, 102] on div "33px" at bounding box center [362, 96] width 191 height 13
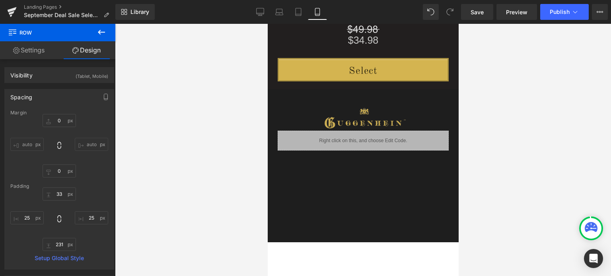
type input "0"
type input "33"
type input "25"
type input "231"
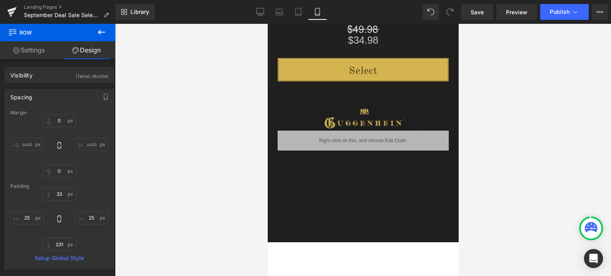
type input "25"
click at [264, 12] on icon at bounding box center [261, 11] width 8 height 6
type input "0"
type input "3"
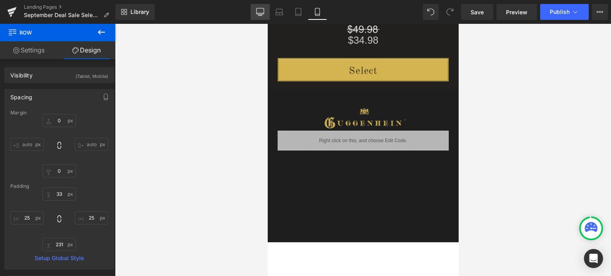
type input "220"
type input "11"
type input "220"
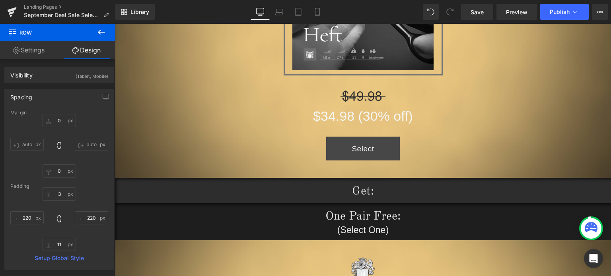
scroll to position [637, 0]
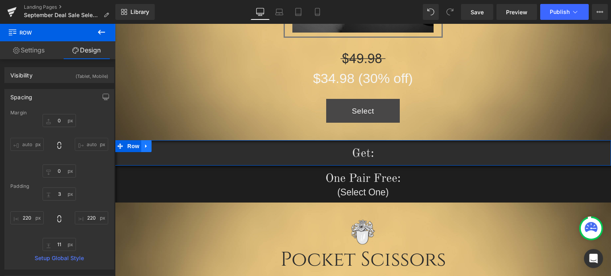
click at [145, 146] on icon at bounding box center [146, 147] width 2 height 4
click at [164, 146] on icon at bounding box center [167, 147] width 6 height 6
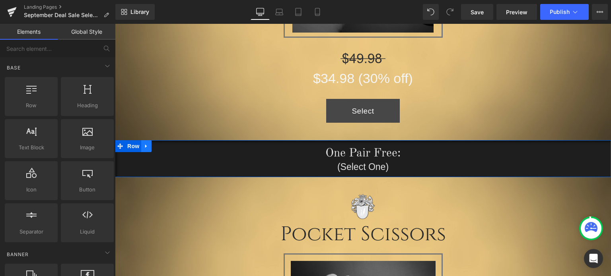
click at [144, 146] on icon at bounding box center [147, 147] width 6 height 6
click at [164, 146] on icon at bounding box center [167, 147] width 6 height 6
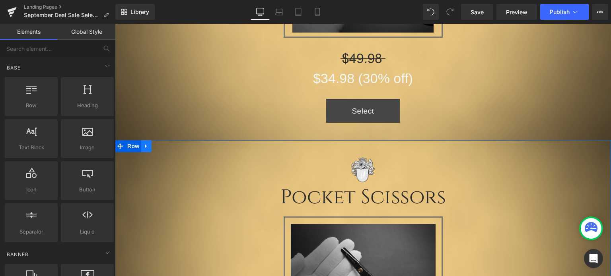
click at [141, 146] on link at bounding box center [146, 146] width 10 height 12
click at [164, 147] on icon at bounding box center [167, 147] width 6 height 6
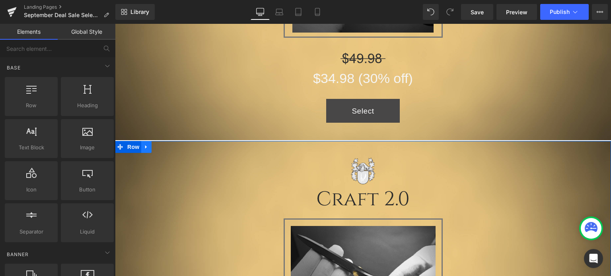
drag, startPoint x: 145, startPoint y: 146, endPoint x: 154, endPoint y: 150, distance: 10.0
click at [145, 147] on icon at bounding box center [147, 147] width 6 height 6
click at [165, 149] on icon at bounding box center [167, 147] width 6 height 6
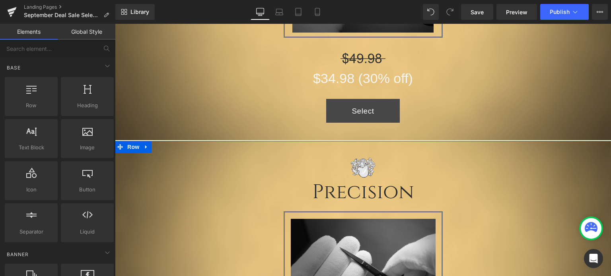
click at [145, 146] on icon at bounding box center [146, 148] width 2 height 4
click at [164, 148] on icon at bounding box center [167, 147] width 6 height 6
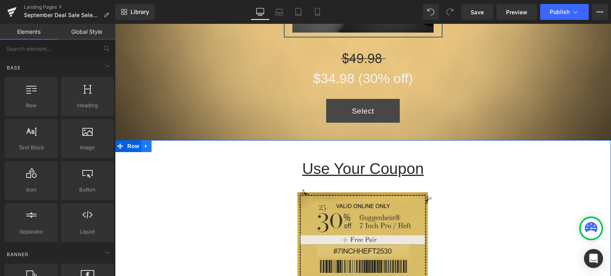
click at [144, 147] on icon at bounding box center [147, 147] width 6 height 6
click at [164, 147] on icon at bounding box center [167, 147] width 6 height 6
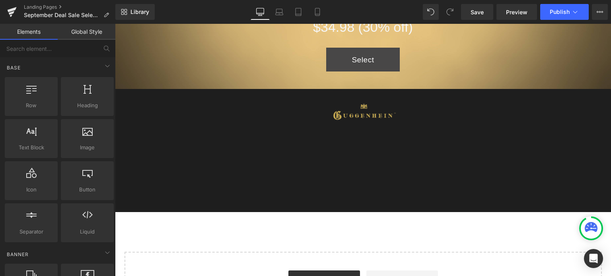
scroll to position [716, 0]
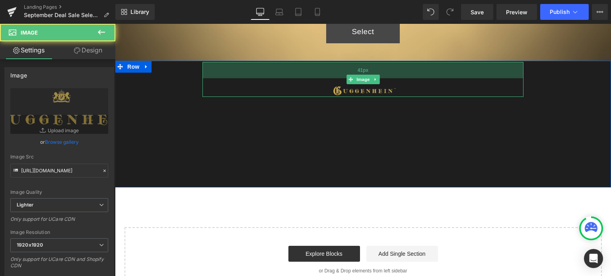
click at [403, 66] on div "41px" at bounding box center [362, 70] width 321 height 16
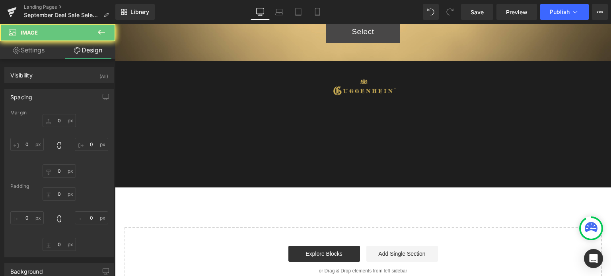
type input "0"
type input "41"
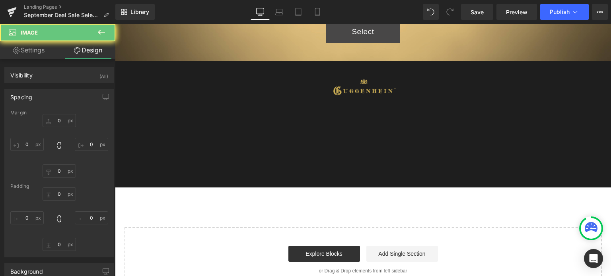
type input "0"
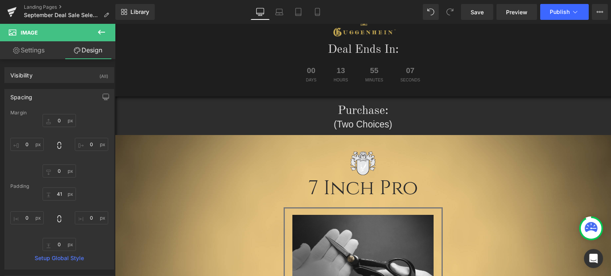
scroll to position [0, 0]
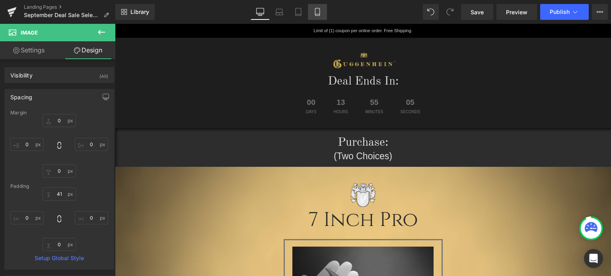
click at [323, 12] on link "Mobile" at bounding box center [317, 12] width 19 height 16
type input "0"
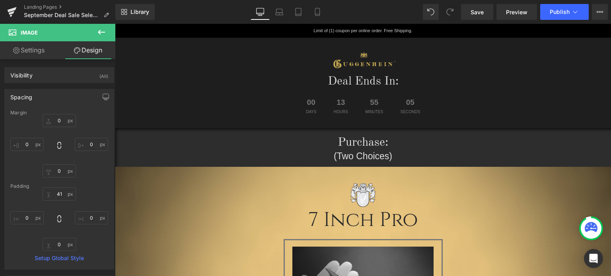
type input "41"
type input "0"
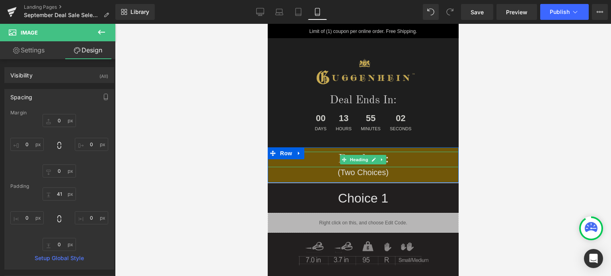
click at [399, 162] on h1 "Purchase:" at bounding box center [362, 160] width 191 height 16
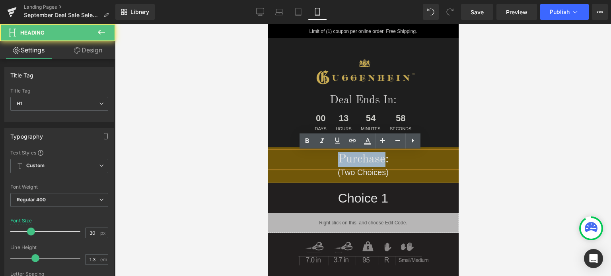
drag, startPoint x: 382, startPoint y: 160, endPoint x: 334, endPoint y: 161, distance: 47.8
click at [334, 161] on h1 "Purchase:" at bounding box center [362, 160] width 191 height 16
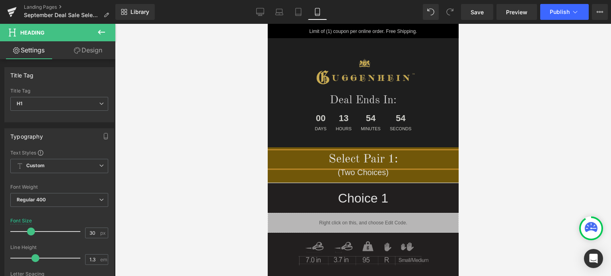
click at [524, 169] on div at bounding box center [363, 150] width 496 height 253
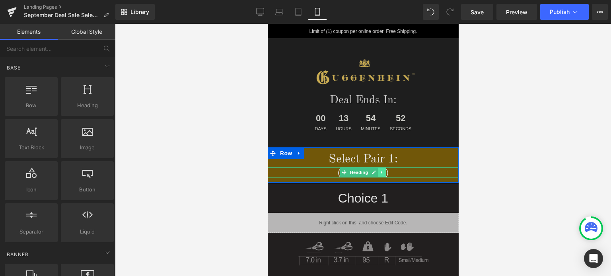
click at [380, 175] on icon at bounding box center [382, 172] width 4 height 5
click at [384, 174] on icon at bounding box center [386, 173] width 4 height 4
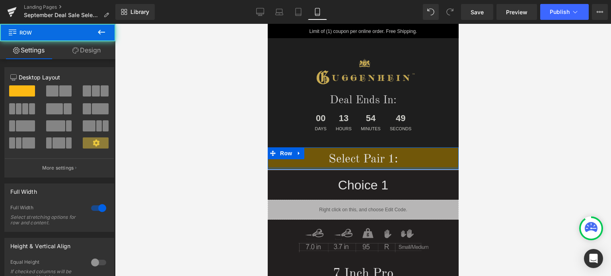
click at [407, 167] on div at bounding box center [362, 168] width 191 height 2
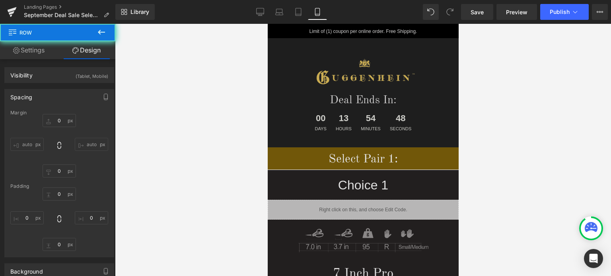
type input "0"
type input "11"
type input "0"
type input "6"
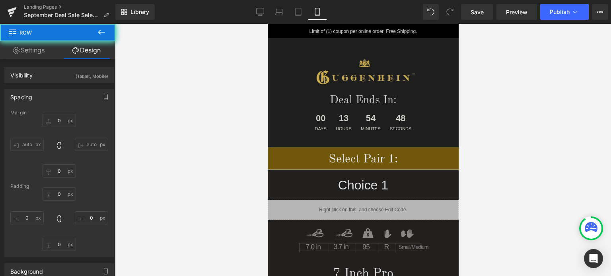
type input "0"
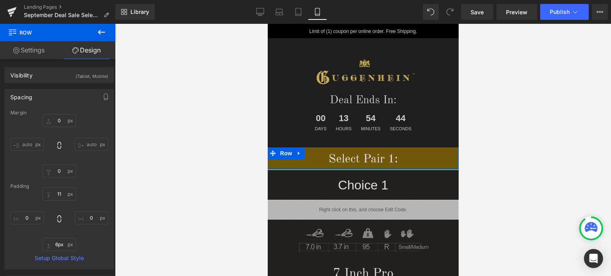
type input "7px"
click at [405, 168] on div at bounding box center [362, 168] width 191 height 3
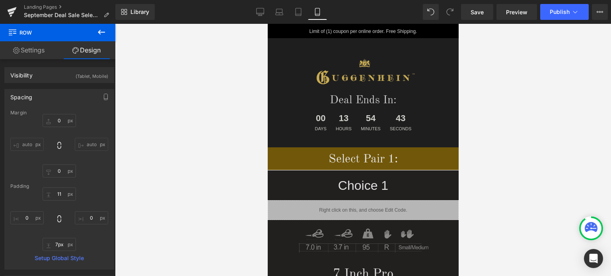
click at [498, 181] on div at bounding box center [363, 150] width 496 height 253
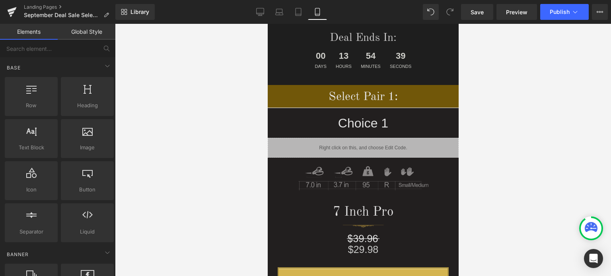
scroll to position [68, 0]
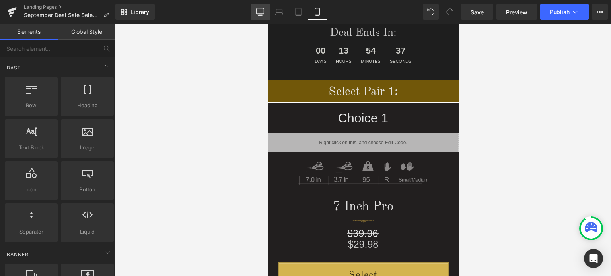
click at [263, 11] on icon at bounding box center [260, 12] width 8 height 8
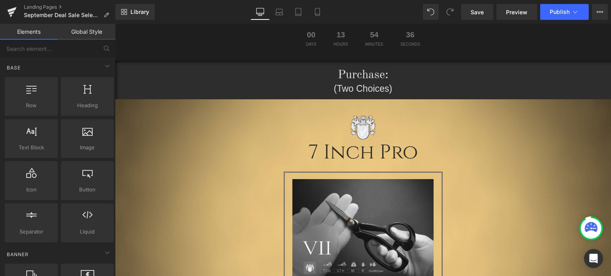
scroll to position [14, 0]
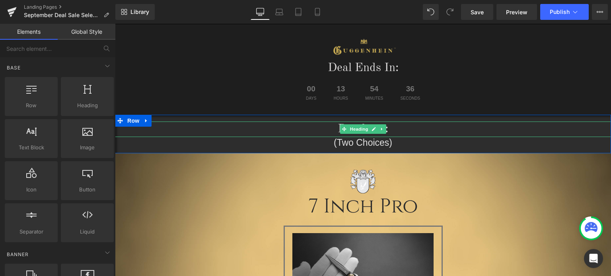
click at [390, 130] on h1 "Purchase:" at bounding box center [363, 130] width 496 height 16
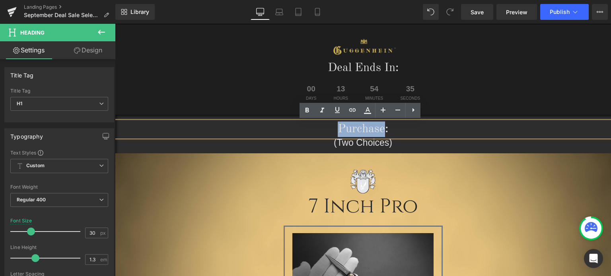
drag, startPoint x: 381, startPoint y: 129, endPoint x: 321, endPoint y: 128, distance: 59.7
click at [321, 128] on h1 "Purchase:" at bounding box center [363, 130] width 496 height 16
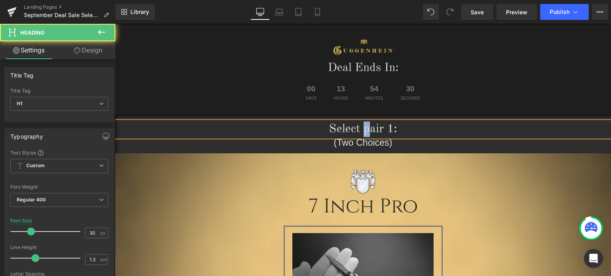
drag, startPoint x: 367, startPoint y: 128, endPoint x: 362, endPoint y: 130, distance: 4.9
click at [362, 130] on h1 "Select pair 1:" at bounding box center [363, 130] width 496 height 16
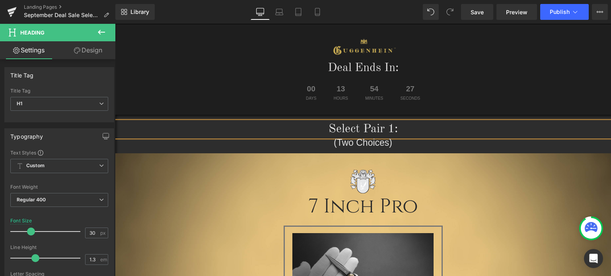
click at [499, 190] on div at bounding box center [363, 179] width 496 height 29
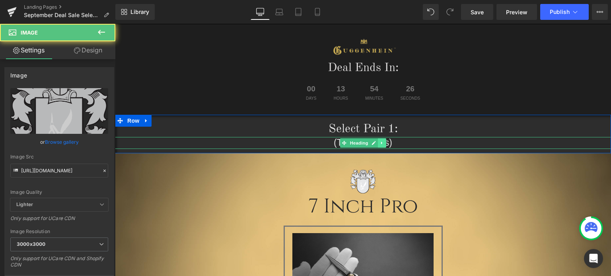
click at [381, 142] on icon at bounding box center [381, 143] width 1 height 3
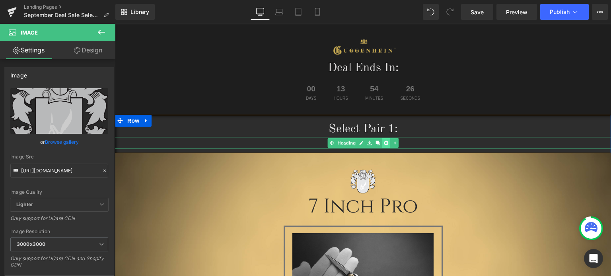
click at [384, 144] on icon at bounding box center [386, 143] width 4 height 4
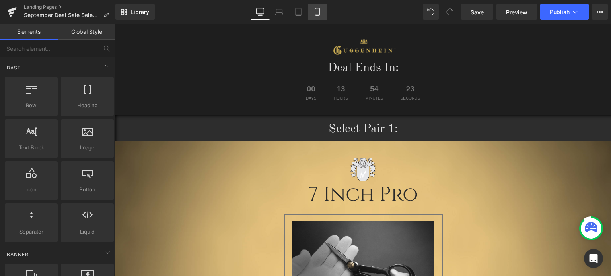
click at [317, 11] on icon at bounding box center [317, 12] width 8 height 8
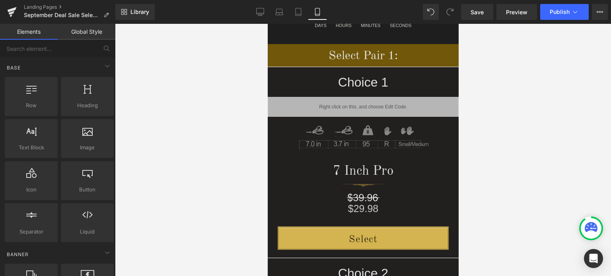
scroll to position [79, 0]
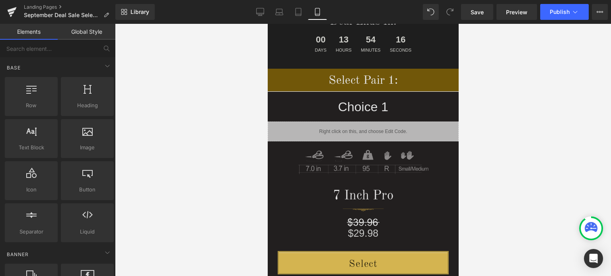
click at [263, 11] on icon at bounding box center [260, 12] width 8 height 8
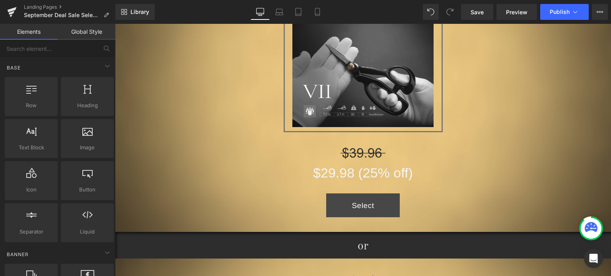
scroll to position [0, 0]
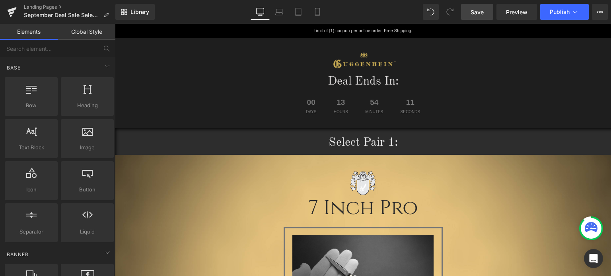
click at [480, 13] on span "Save" at bounding box center [477, 12] width 13 height 8
click at [319, 10] on icon at bounding box center [317, 12] width 8 height 8
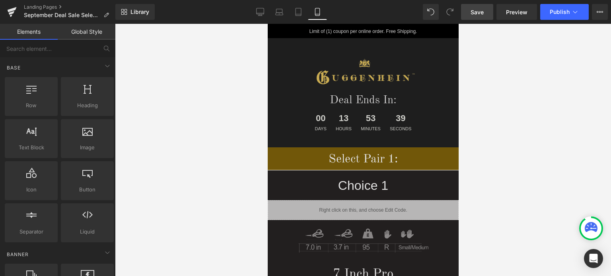
drag, startPoint x: 454, startPoint y: 59, endPoint x: 748, endPoint y: 72, distance: 293.9
click at [481, 10] on span "Save" at bounding box center [477, 12] width 13 height 8
click at [47, 7] on link "Landing Pages" at bounding box center [70, 7] width 92 height 6
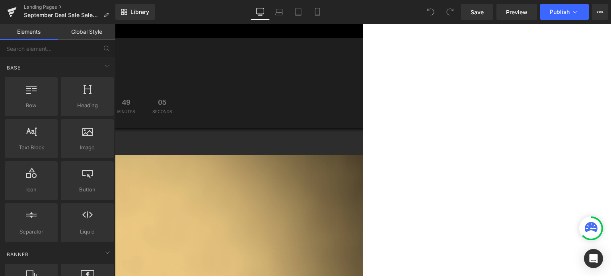
click at [363, 146] on h1 "Select Pair 1:" at bounding box center [115, 143] width 496 height 16
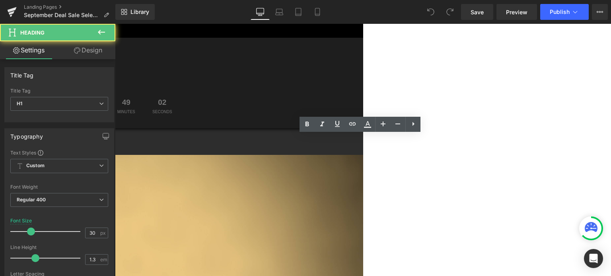
click at [361, 144] on h1 "Select Pair 1:" at bounding box center [115, 143] width 496 height 16
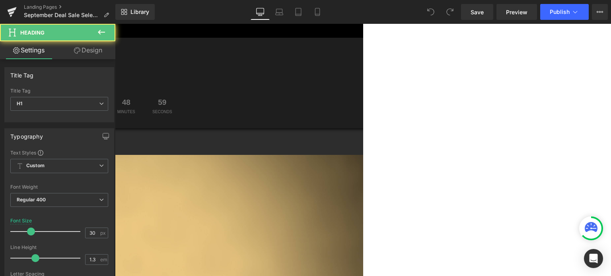
click at [363, 143] on h1 "Select Free Pair 1:" at bounding box center [115, 143] width 496 height 16
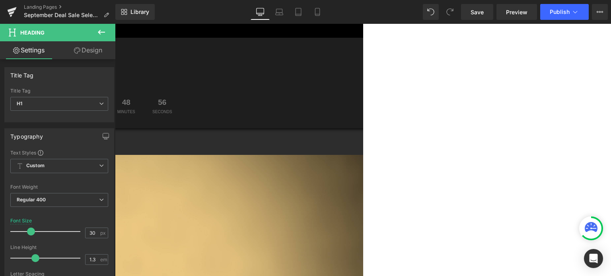
click at [178, 184] on div at bounding box center [115, 180] width 496 height 29
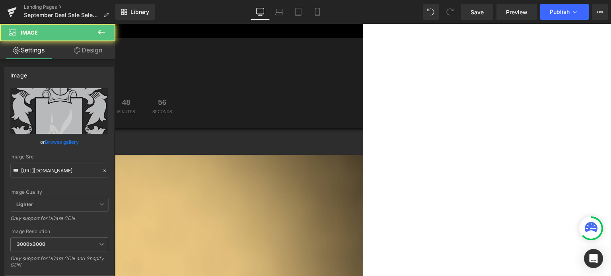
click at [115, 24] on icon at bounding box center [115, 24] width 0 height 0
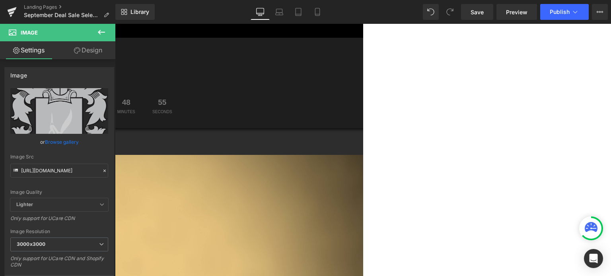
click at [115, 24] on icon at bounding box center [115, 24] width 0 height 0
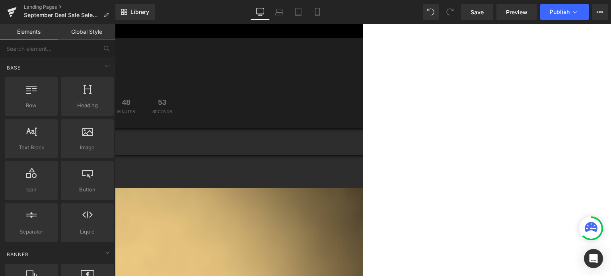
click at [115, 24] on icon at bounding box center [115, 24] width 0 height 0
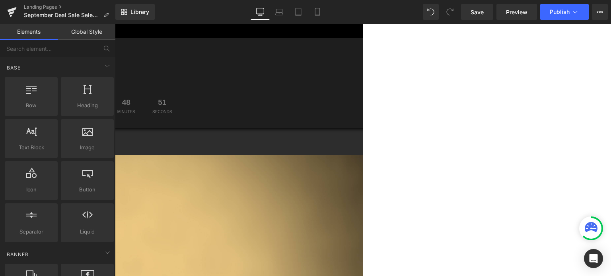
click at [115, 24] on link at bounding box center [115, 24] width 0 height 0
click at [115, 24] on icon at bounding box center [115, 24] width 0 height 0
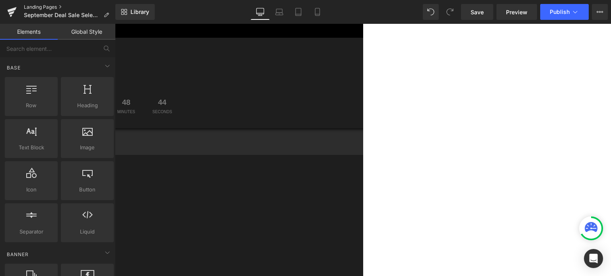
click at [44, 7] on link "Landing Pages" at bounding box center [70, 7] width 92 height 6
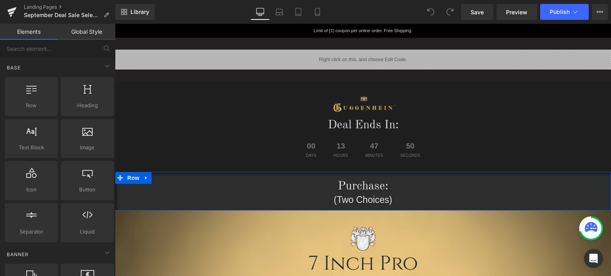
click at [430, 189] on h1 "Purchase:" at bounding box center [363, 187] width 496 height 16
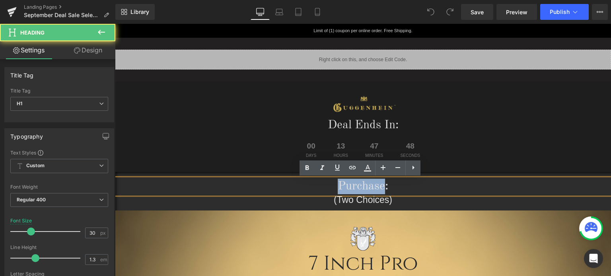
drag, startPoint x: 382, startPoint y: 187, endPoint x: 331, endPoint y: 189, distance: 50.5
click at [331, 189] on h1 "Purchase:" at bounding box center [363, 187] width 496 height 16
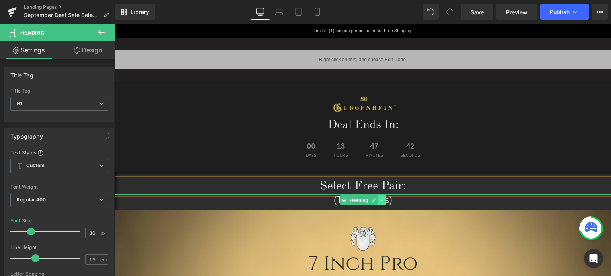
click at [380, 199] on icon at bounding box center [382, 200] width 4 height 5
drag, startPoint x: 381, startPoint y: 201, endPoint x: 387, endPoint y: 202, distance: 5.6
click at [384, 201] on icon at bounding box center [386, 200] width 4 height 4
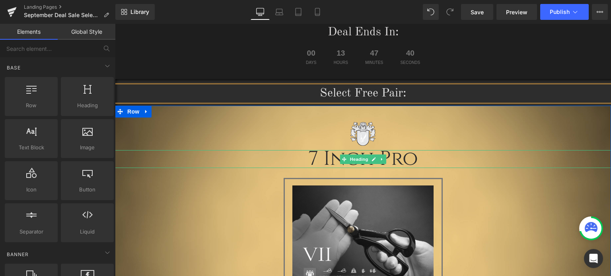
scroll to position [119, 0]
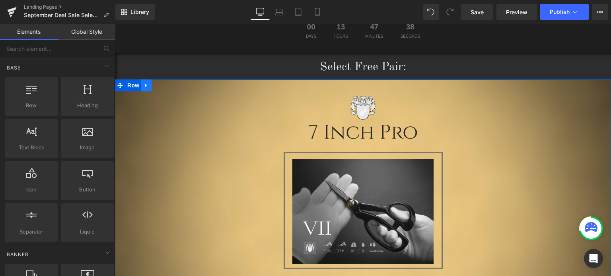
click at [144, 87] on icon at bounding box center [147, 85] width 6 height 6
click at [164, 85] on icon at bounding box center [167, 86] width 6 height 6
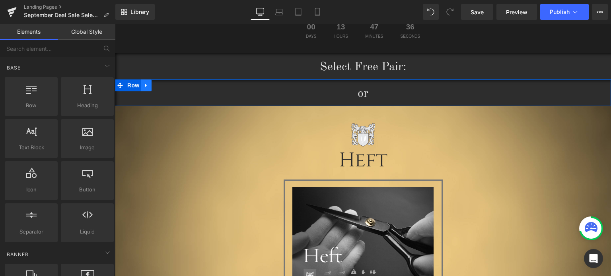
click at [146, 85] on link at bounding box center [146, 86] width 10 height 12
click at [164, 86] on icon at bounding box center [167, 85] width 6 height 6
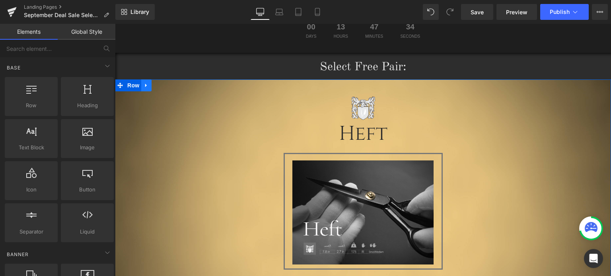
click at [144, 88] on icon at bounding box center [147, 85] width 6 height 6
click at [166, 88] on link at bounding box center [167, 86] width 10 height 12
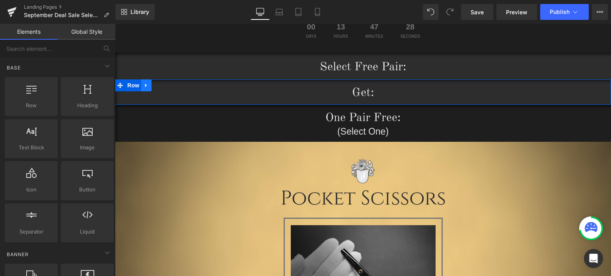
click at [144, 86] on icon at bounding box center [147, 85] width 6 height 6
click at [164, 86] on icon at bounding box center [167, 86] width 6 height 6
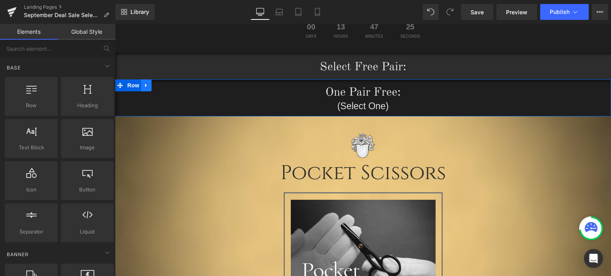
click at [146, 86] on link at bounding box center [146, 86] width 10 height 12
click at [164, 86] on icon at bounding box center [167, 86] width 6 height 6
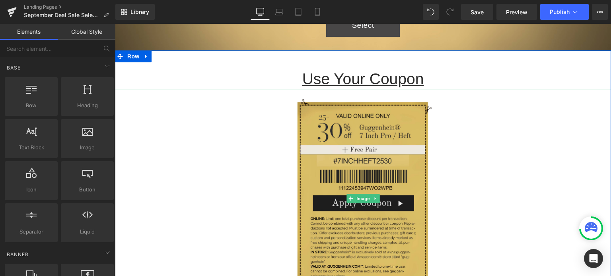
scroll to position [875, 0]
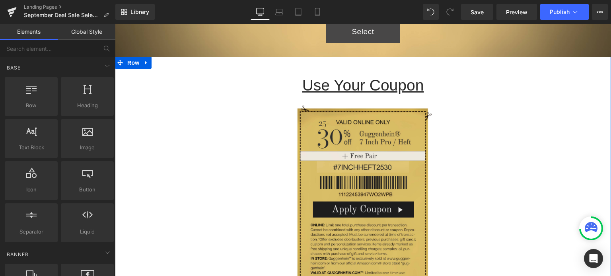
drag, startPoint x: 146, startPoint y: 62, endPoint x: 150, endPoint y: 64, distance: 5.0
click at [146, 62] on link at bounding box center [146, 63] width 10 height 12
click at [164, 64] on icon at bounding box center [167, 63] width 6 height 6
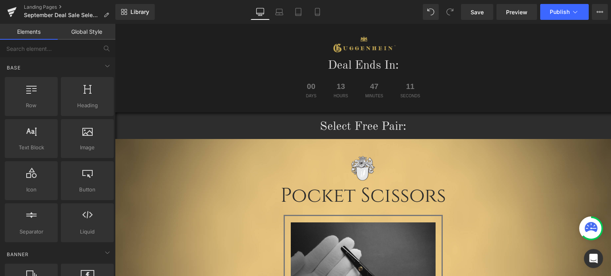
scroll to position [0, 0]
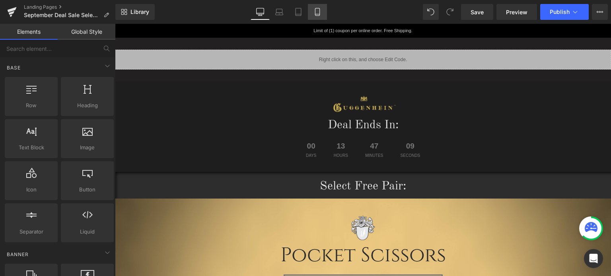
click at [316, 13] on icon at bounding box center [317, 12] width 8 height 8
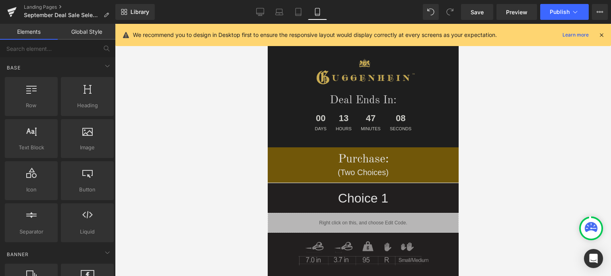
click at [600, 33] on icon at bounding box center [601, 34] width 7 height 7
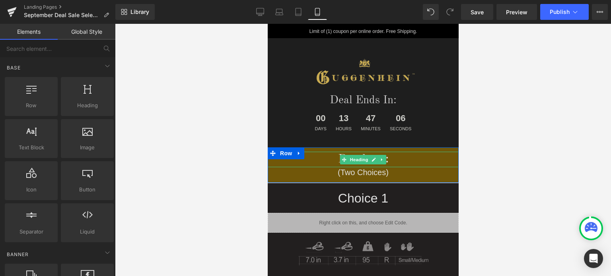
click at [404, 158] on h1 "Purchase:" at bounding box center [362, 160] width 191 height 16
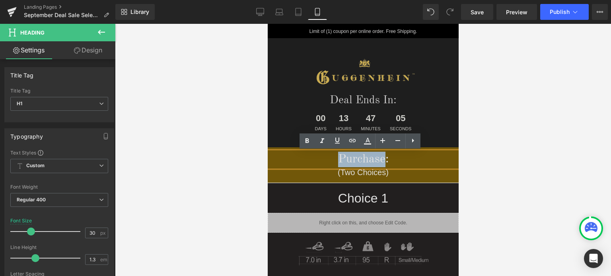
drag, startPoint x: 381, startPoint y: 161, endPoint x: 329, endPoint y: 160, distance: 51.3
click at [329, 160] on h1 "Purchase:" at bounding box center [362, 160] width 191 height 16
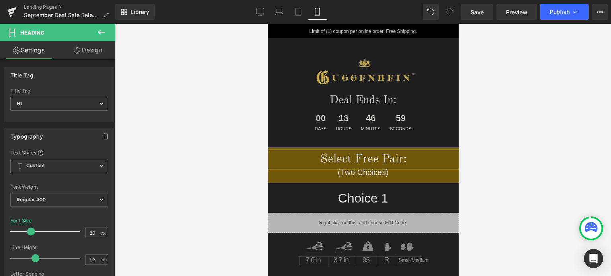
click at [540, 171] on div at bounding box center [363, 150] width 496 height 253
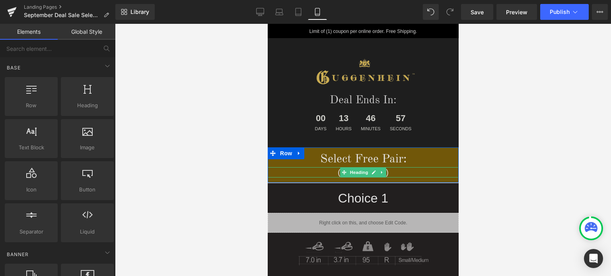
click at [381, 173] on icon at bounding box center [381, 172] width 1 height 3
click at [384, 174] on icon at bounding box center [386, 173] width 4 height 4
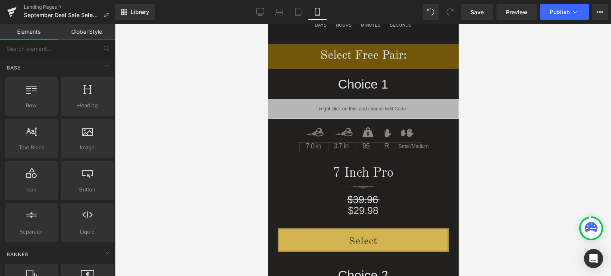
scroll to position [80, 0]
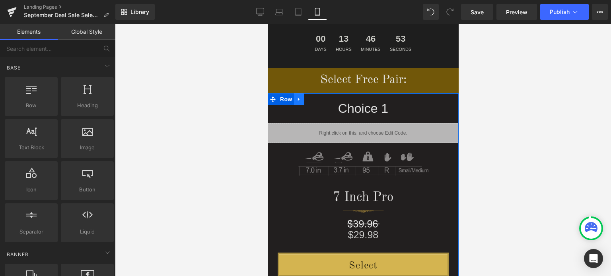
click at [297, 102] on link at bounding box center [299, 99] width 10 height 12
click at [317, 101] on icon at bounding box center [320, 100] width 6 height 6
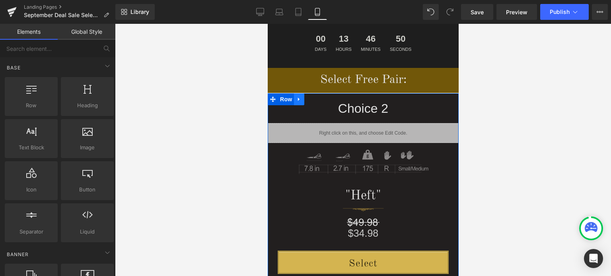
click at [296, 102] on icon at bounding box center [299, 100] width 6 height 6
click at [317, 100] on icon at bounding box center [320, 100] width 6 height 6
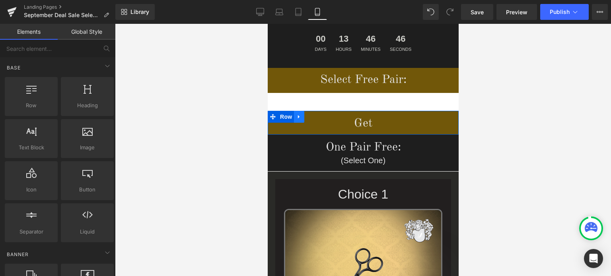
click at [296, 120] on icon at bounding box center [299, 117] width 6 height 6
click at [317, 117] on icon at bounding box center [320, 117] width 6 height 6
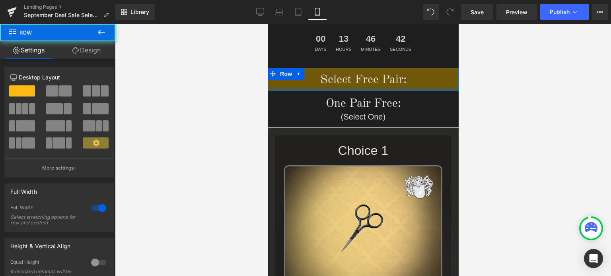
click at [408, 90] on div at bounding box center [362, 89] width 191 height 3
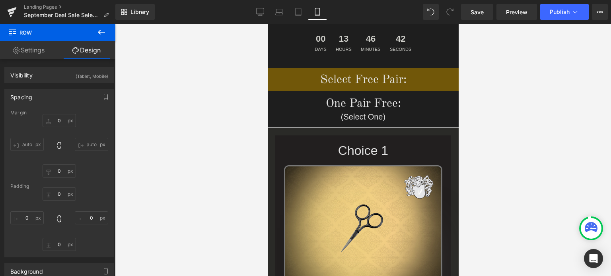
type input "0"
type input "11"
type input "0"
type input "8"
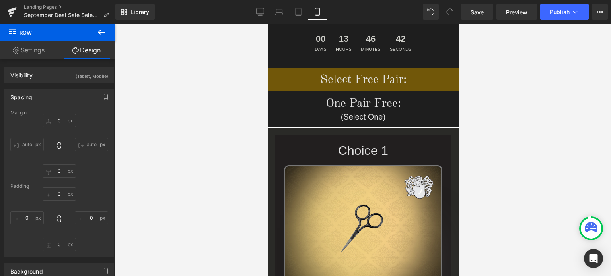
type input "0"
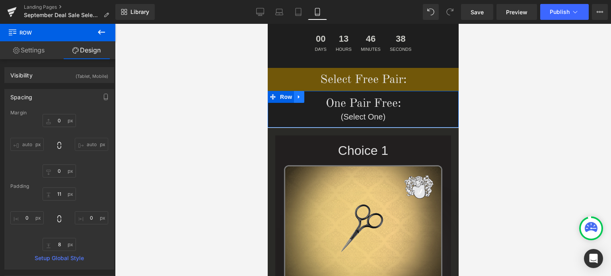
click at [297, 97] on icon at bounding box center [299, 97] width 6 height 6
click at [317, 98] on icon at bounding box center [320, 97] width 6 height 6
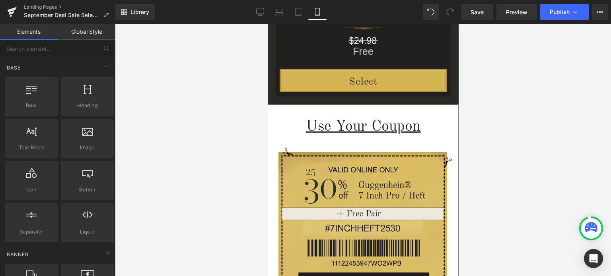
scroll to position [950, 0]
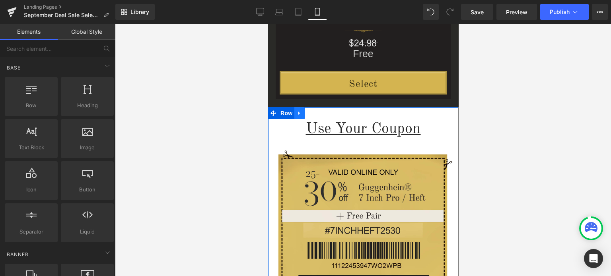
click at [299, 115] on link at bounding box center [299, 113] width 10 height 12
click at [316, 115] on link at bounding box center [320, 113] width 10 height 12
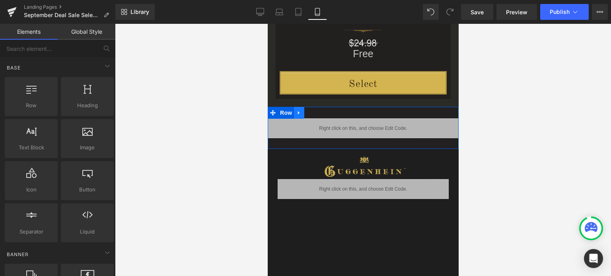
click at [299, 113] on link at bounding box center [299, 113] width 10 height 12
click at [317, 113] on icon at bounding box center [320, 113] width 6 height 6
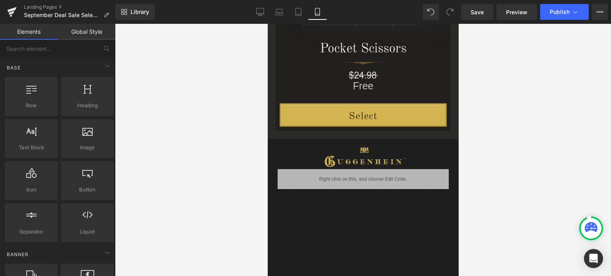
scroll to position [980, 0]
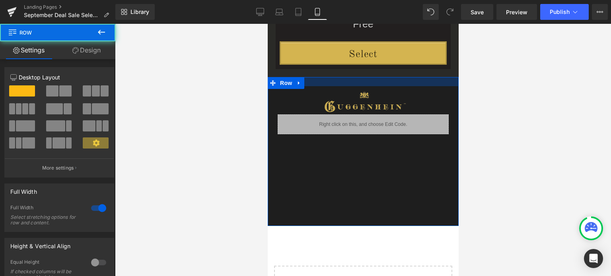
drag, startPoint x: 411, startPoint y: 77, endPoint x: 410, endPoint y: 84, distance: 7.3
click at [410, 84] on div at bounding box center [362, 81] width 191 height 9
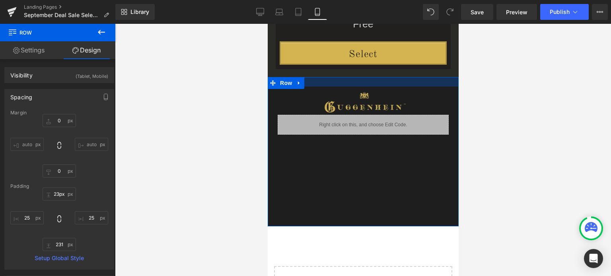
type input "24px"
click at [411, 82] on div at bounding box center [362, 82] width 191 height 10
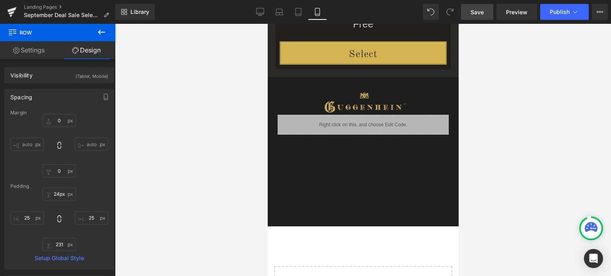
click at [483, 12] on span "Save" at bounding box center [477, 12] width 13 height 8
click at [477, 13] on span "Save" at bounding box center [477, 12] width 13 height 8
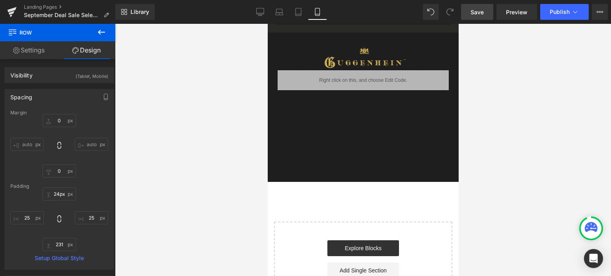
scroll to position [853, 0]
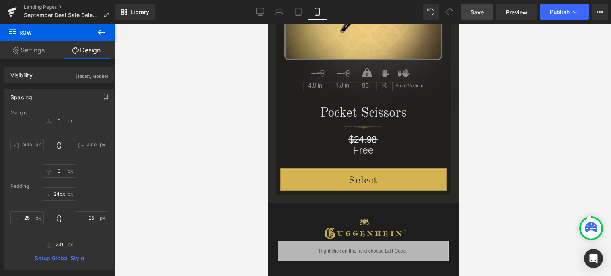
drag, startPoint x: 456, startPoint y: 218, endPoint x: 728, endPoint y: 219, distance: 272.1
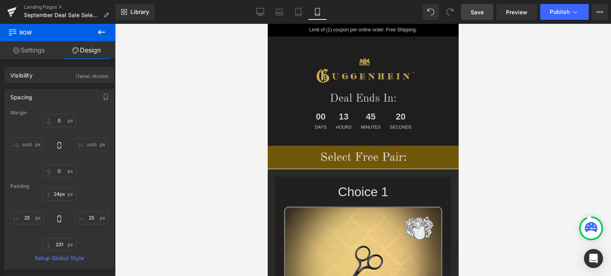
scroll to position [0, 0]
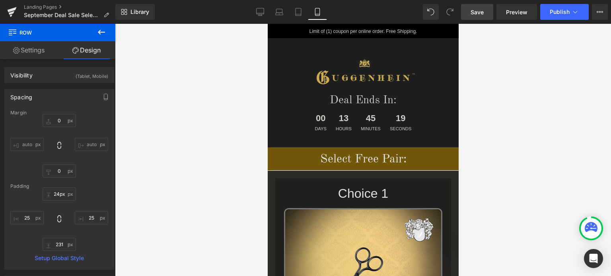
drag, startPoint x: 456, startPoint y: 202, endPoint x: 727, endPoint y: 59, distance: 306.6
click at [259, 13] on icon at bounding box center [261, 13] width 8 height 0
type input "0"
type input "3"
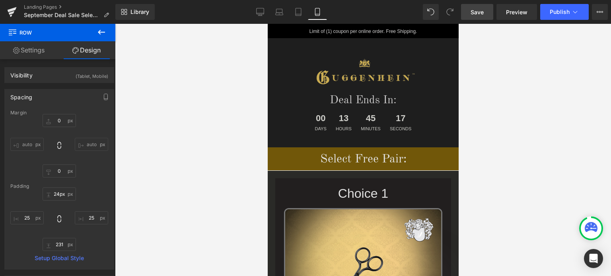
type input "220"
type input "11"
type input "220"
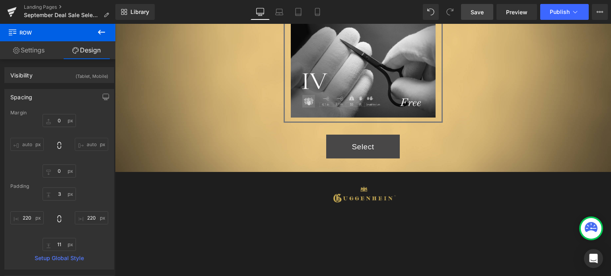
scroll to position [850, 0]
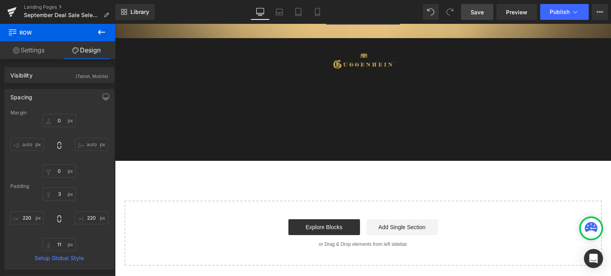
click at [366, 138] on div "Image Row" at bounding box center [363, 99] width 496 height 123
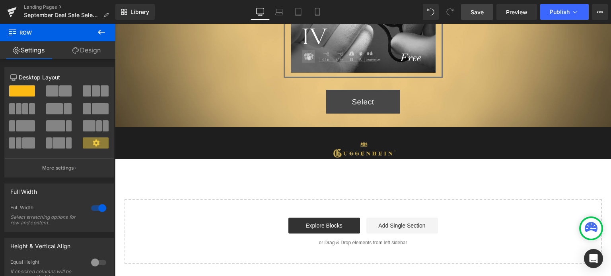
scroll to position [759, 0]
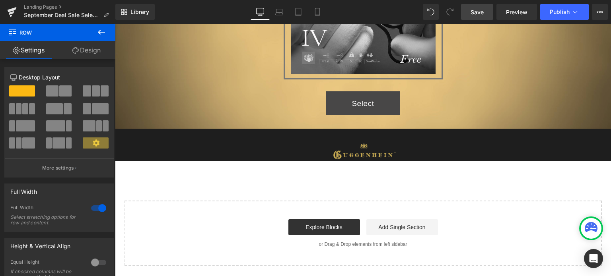
drag, startPoint x: 401, startPoint y: 156, endPoint x: 406, endPoint y: 148, distance: 10.2
click at [406, 148] on div "Image Row" at bounding box center [363, 145] width 496 height 32
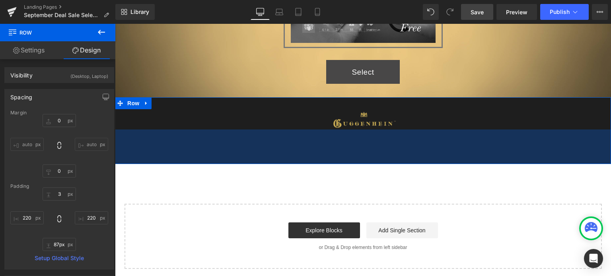
type input "91px"
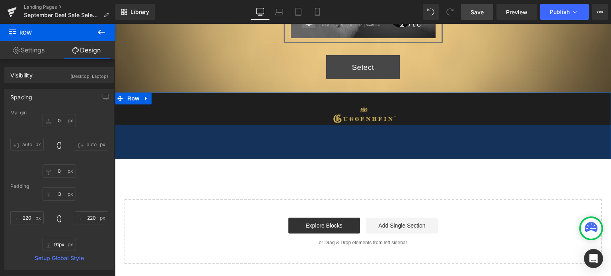
drag, startPoint x: 531, startPoint y: 159, endPoint x: 521, endPoint y: 160, distance: 9.7
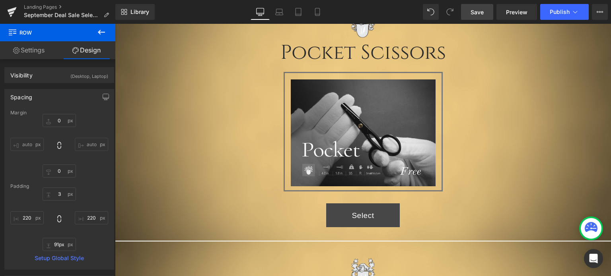
scroll to position [0, 0]
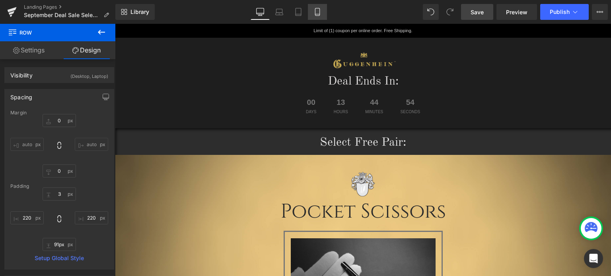
click at [317, 14] on icon at bounding box center [317, 14] width 4 height 0
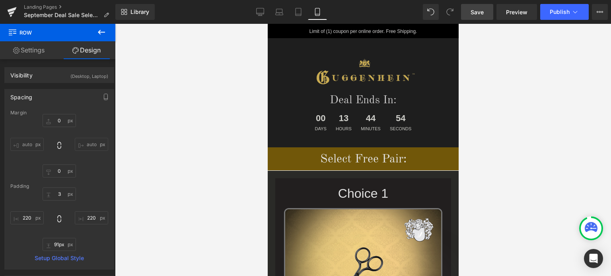
type input "0"
type input "18"
type input "25"
type input "31"
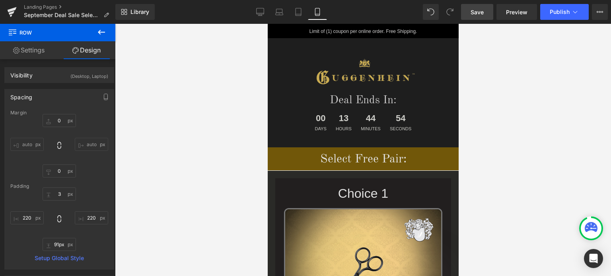
type input "25"
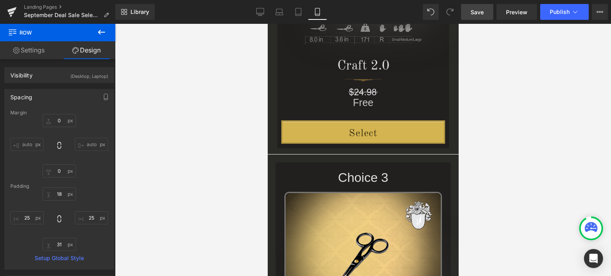
scroll to position [606, 0]
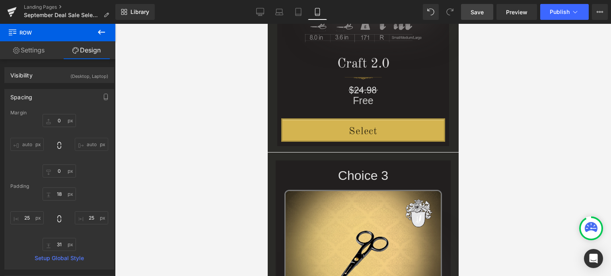
click at [483, 13] on span "Save" at bounding box center [477, 12] width 13 height 8
click at [481, 14] on span "Save" at bounding box center [477, 12] width 13 height 8
click at [511, 11] on span "Preview" at bounding box center [516, 12] width 21 height 8
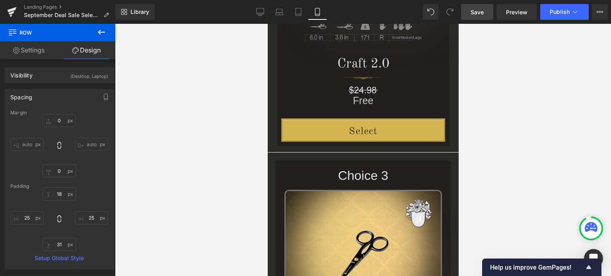
click at [480, 10] on span "Save" at bounding box center [477, 12] width 13 height 8
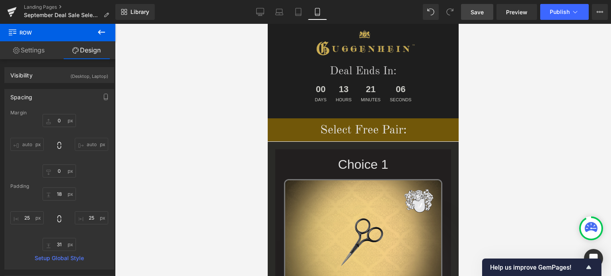
scroll to position [0, 0]
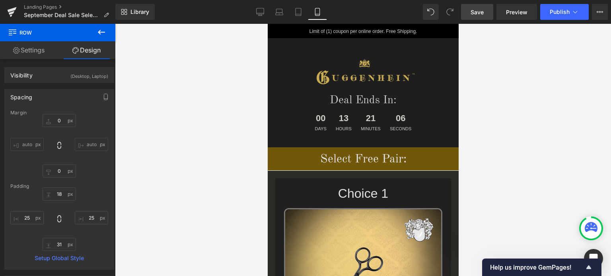
drag, startPoint x: 456, startPoint y: 151, endPoint x: 747, endPoint y: 61, distance: 305.3
click at [484, 8] on span "Save" at bounding box center [477, 12] width 13 height 8
click at [478, 12] on span "Save" at bounding box center [477, 12] width 13 height 8
click at [51, 6] on link "Landing Pages" at bounding box center [70, 7] width 92 height 6
